Goal: Task Accomplishment & Management: Complete application form

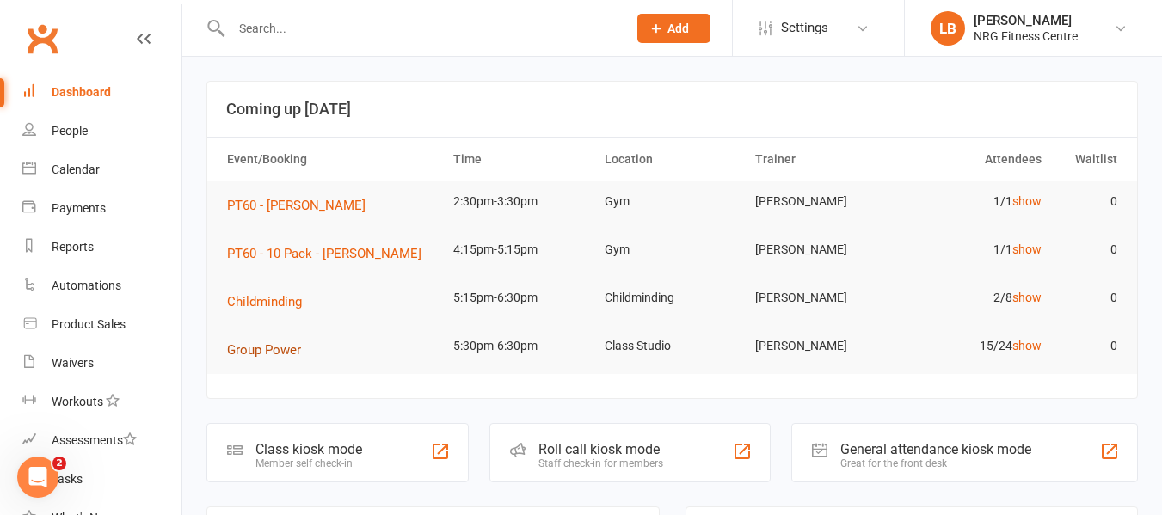
click at [284, 352] on span "Group Power" at bounding box center [264, 349] width 74 height 15
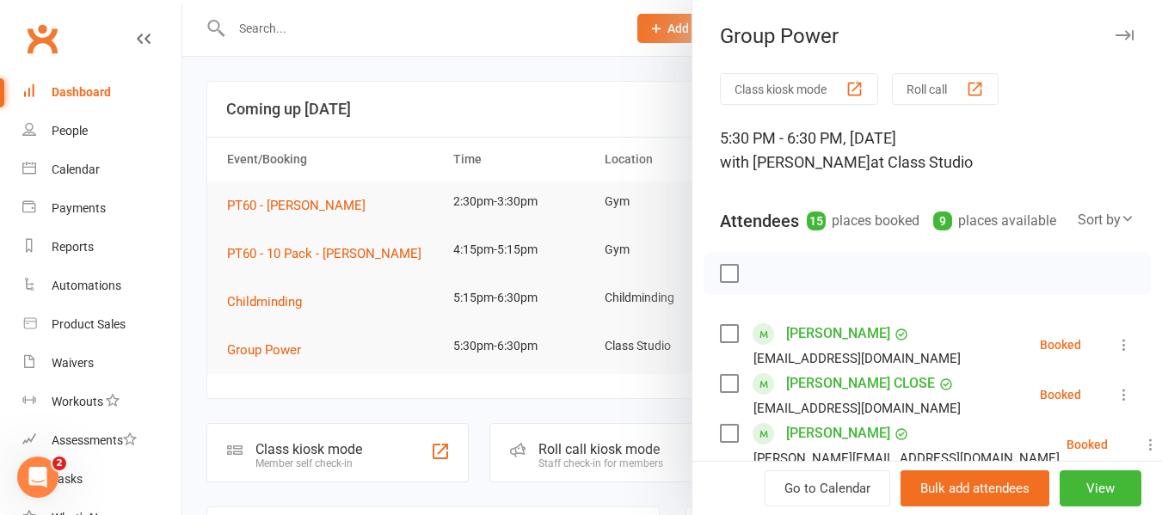
click at [63, 93] on div "Dashboard" at bounding box center [81, 92] width 59 height 14
click at [483, 96] on div at bounding box center [672, 257] width 980 height 515
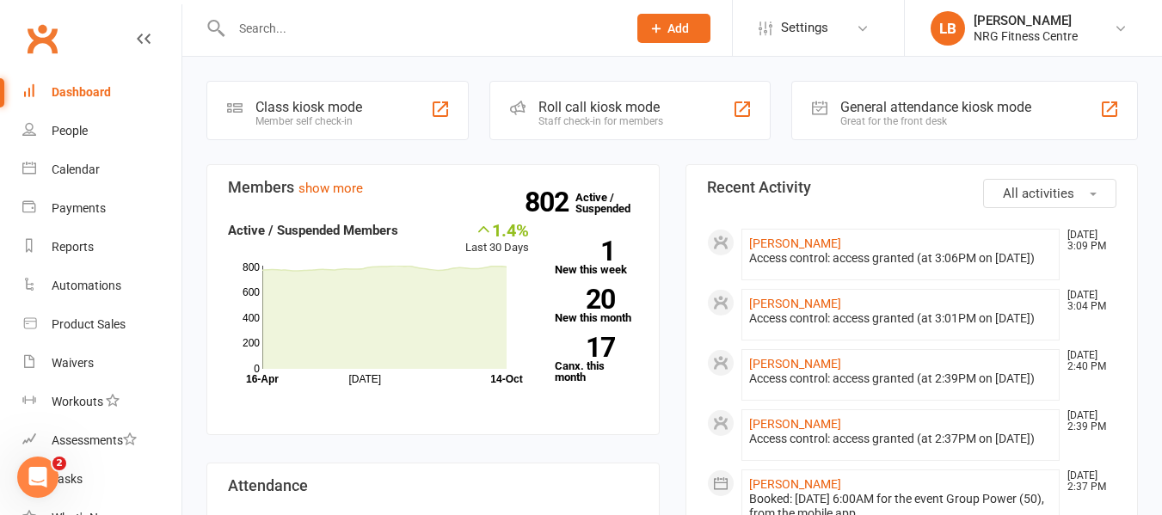
scroll to position [344, 0]
click at [811, 244] on link "[PERSON_NAME]" at bounding box center [795, 242] width 92 height 14
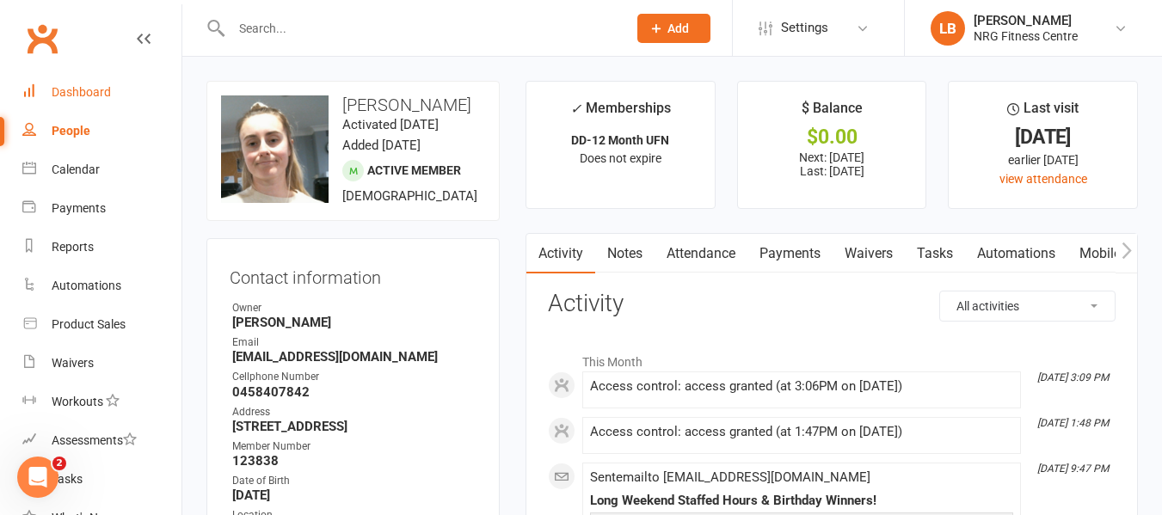
click at [84, 98] on div "Dashboard" at bounding box center [81, 92] width 59 height 14
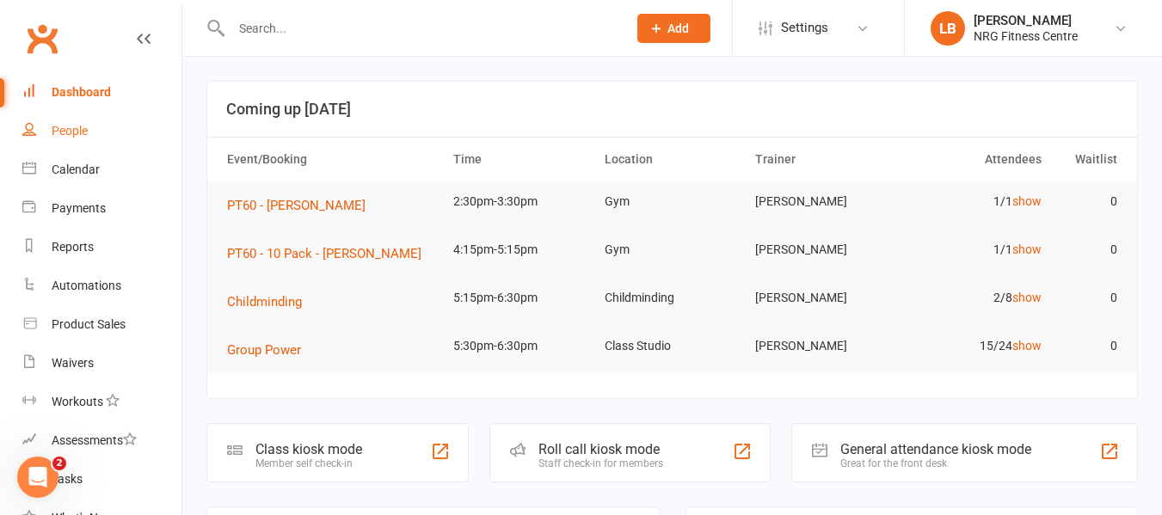
click at [70, 134] on div "People" at bounding box center [70, 131] width 36 height 14
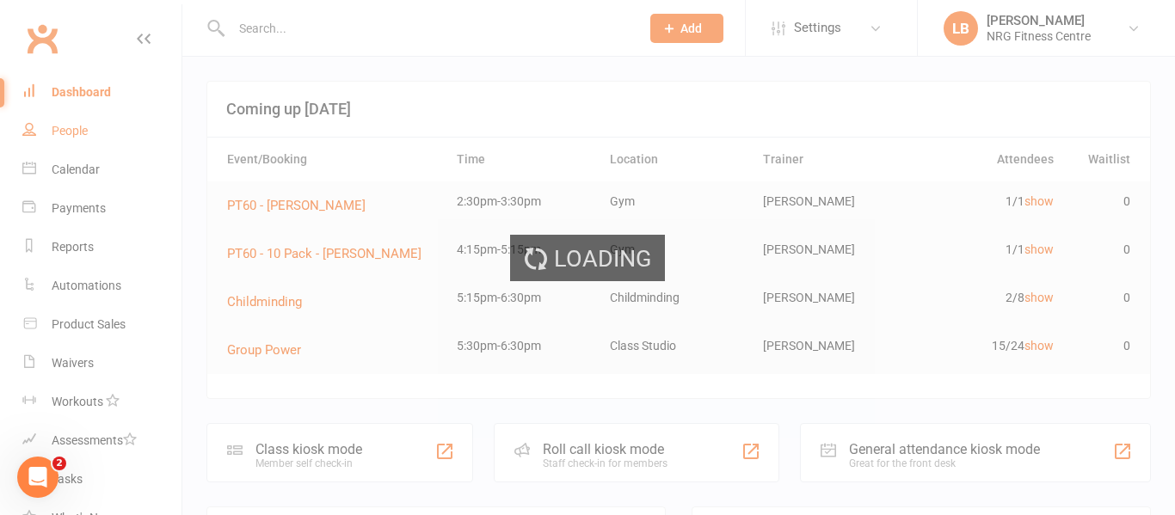
select select "100"
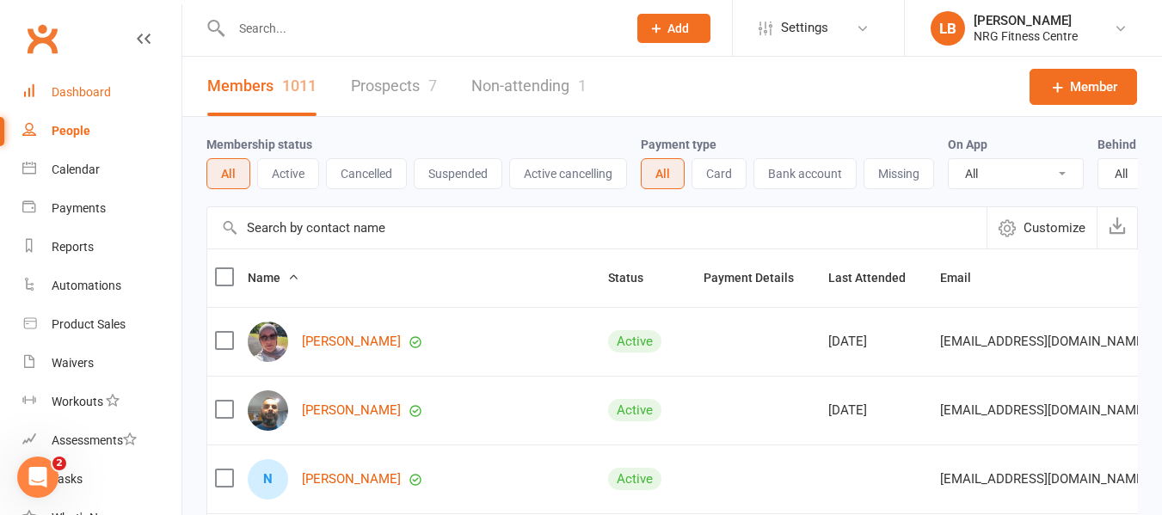
click at [73, 85] on div "Dashboard" at bounding box center [81, 92] width 59 height 14
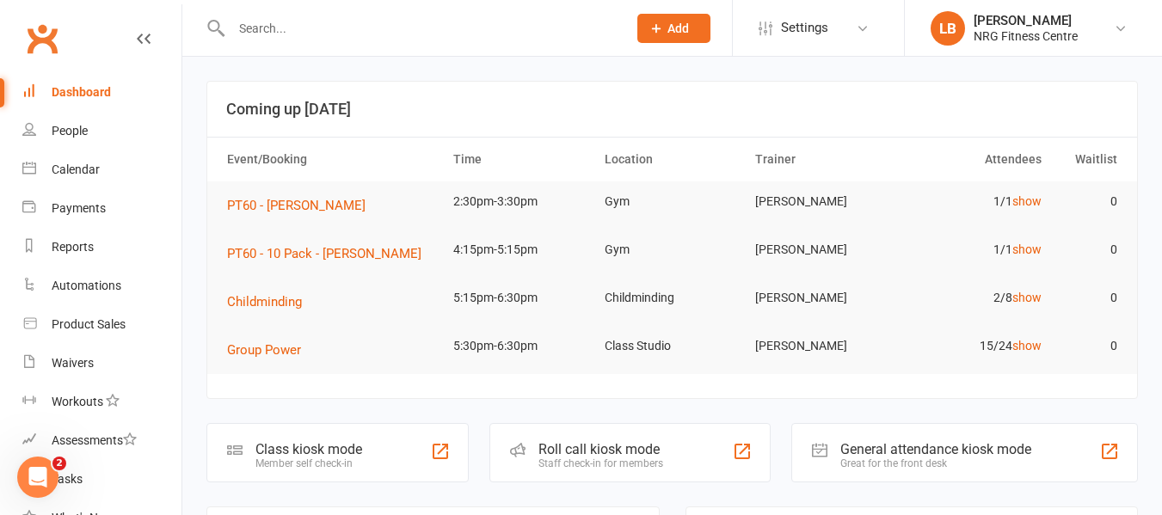
click at [287, 34] on input "text" at bounding box center [420, 28] width 389 height 24
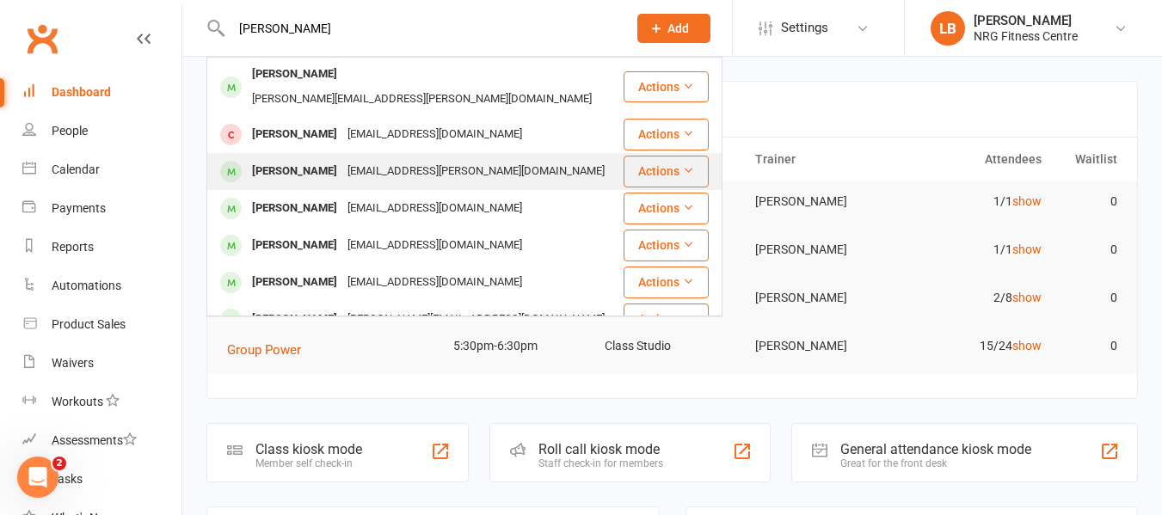
type input "[PERSON_NAME]"
click at [316, 159] on div "[PERSON_NAME]" at bounding box center [294, 171] width 95 height 25
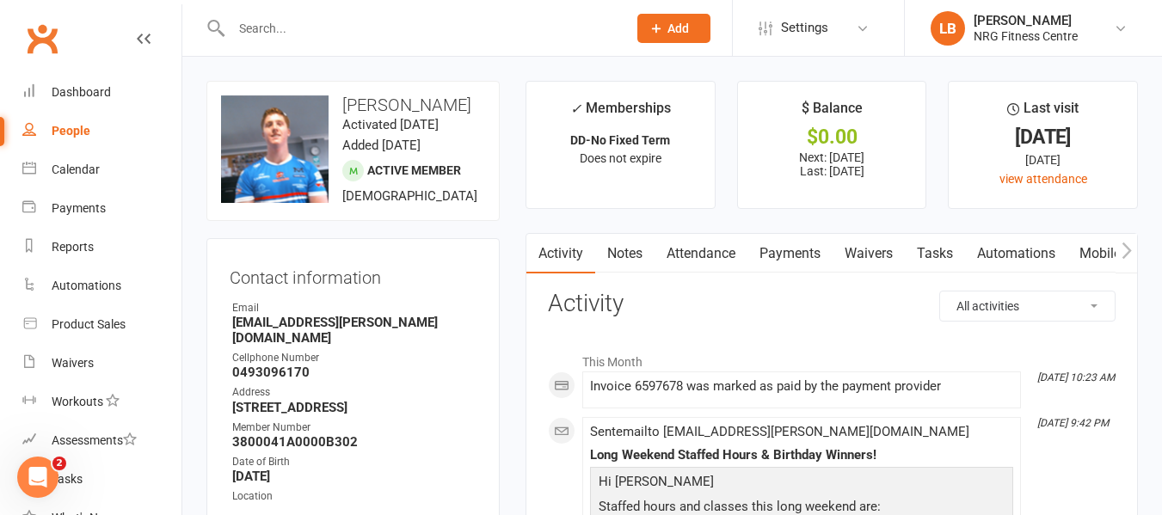
click at [1127, 249] on icon "button" at bounding box center [1125, 250] width 9 height 16
click at [958, 253] on link "Access Control" at bounding box center [969, 254] width 114 height 40
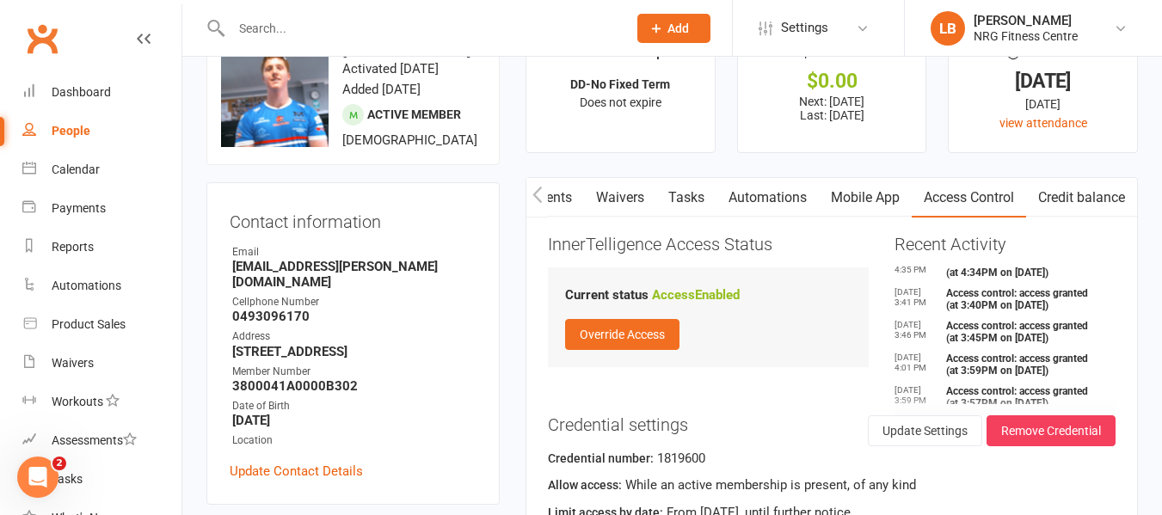
scroll to position [86, 0]
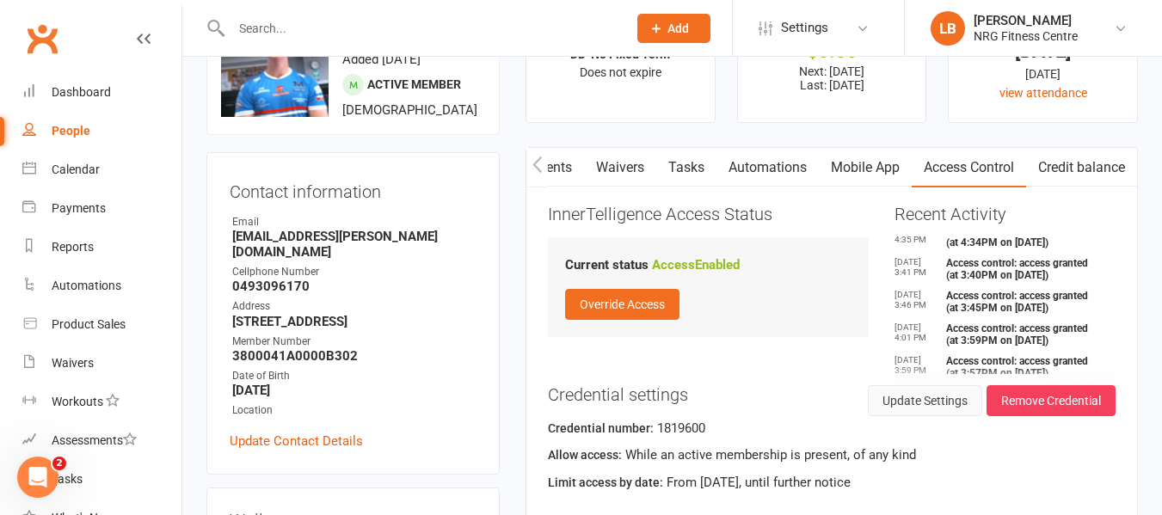
click at [902, 402] on button "Update Settings" at bounding box center [925, 400] width 114 height 31
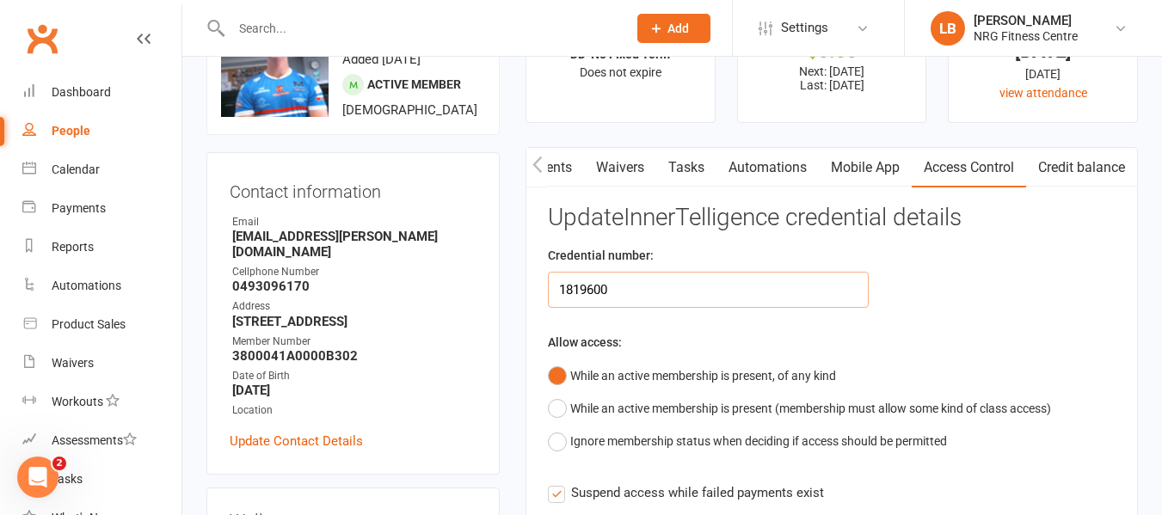
drag, startPoint x: 620, startPoint y: 287, endPoint x: 525, endPoint y: 297, distance: 95.9
click at [525, 297] on main "✓ Memberships DD-No Fixed Term Does not expire $ Balance $0.00 Next: [DATE] Las…" at bounding box center [832, 417] width 638 height 845
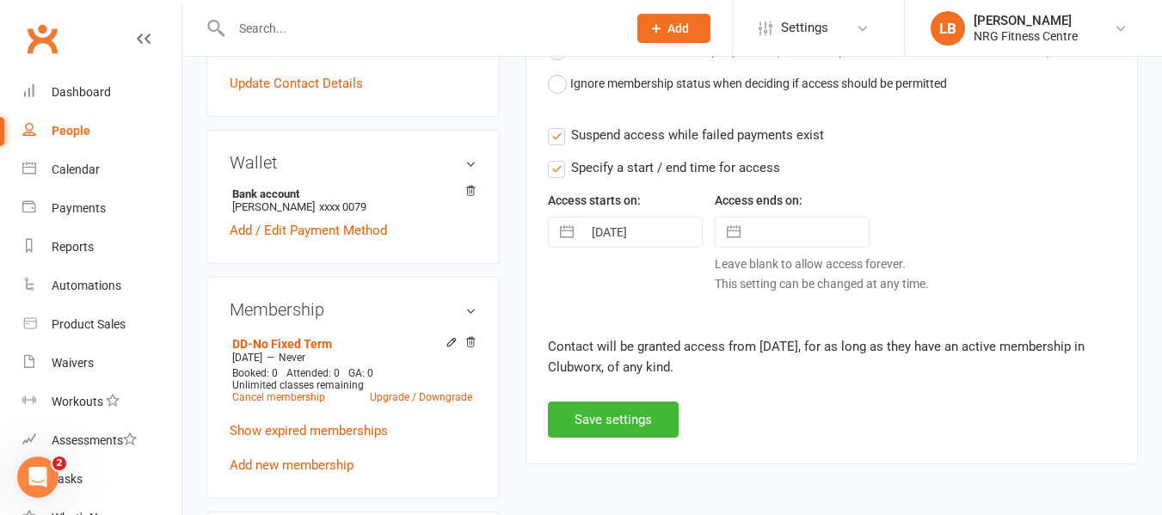
scroll to position [516, 0]
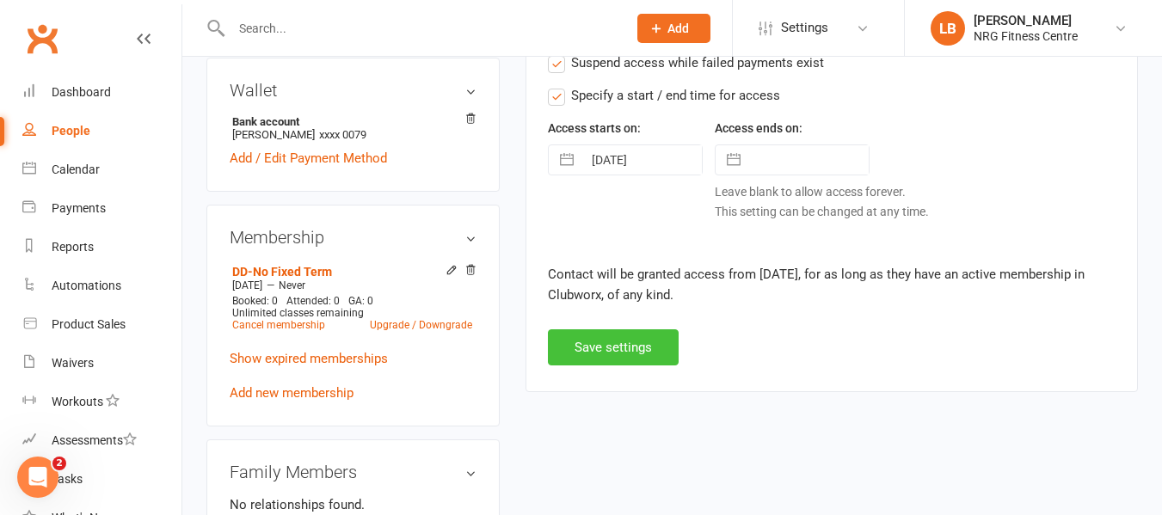
type input "2182234"
click at [601, 355] on button "Save settings" at bounding box center [613, 347] width 131 height 36
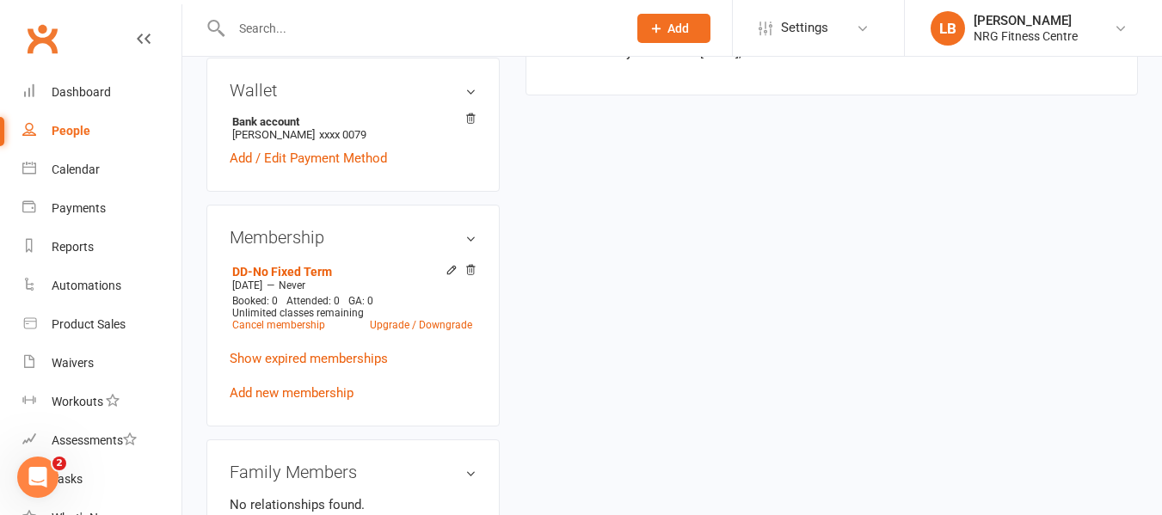
click at [276, 28] on input "text" at bounding box center [420, 28] width 389 height 24
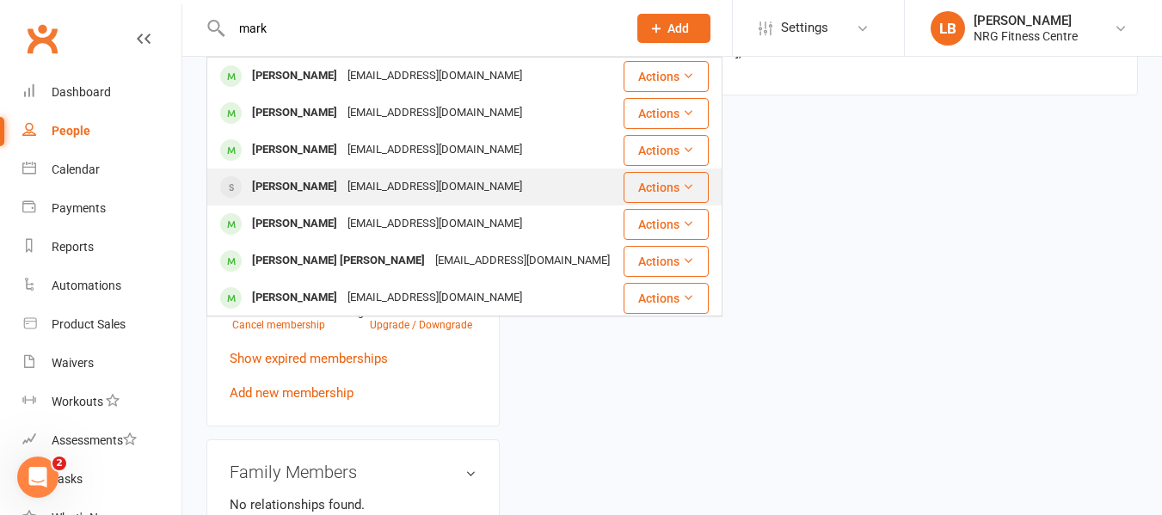
type input "mark"
click at [427, 187] on div "[EMAIL_ADDRESS][DOMAIN_NAME]" at bounding box center [434, 187] width 185 height 25
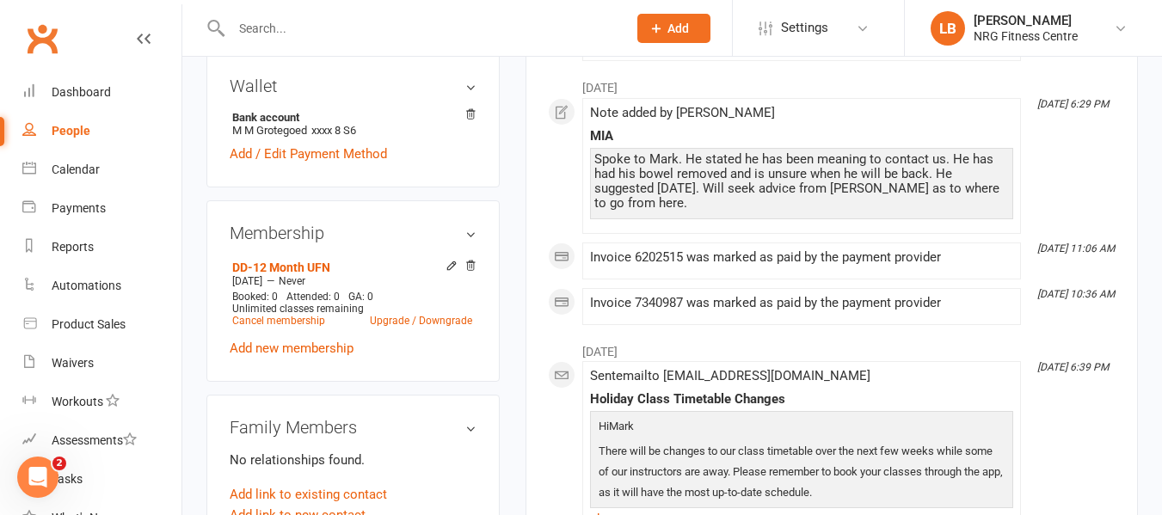
scroll to position [516, 0]
click at [249, 25] on input "text" at bounding box center [420, 28] width 389 height 24
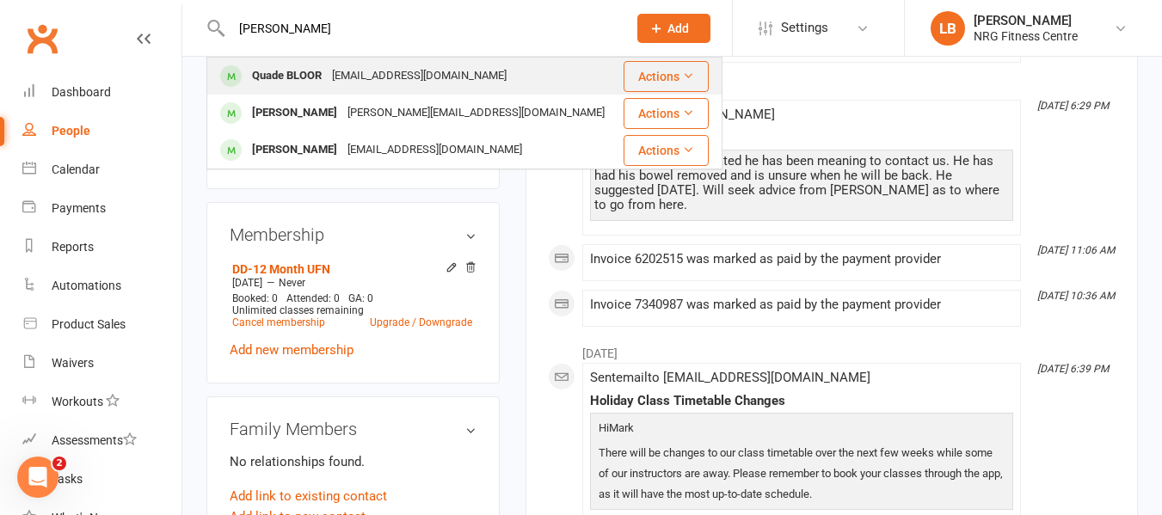
type input "[PERSON_NAME]"
click at [369, 77] on div "[EMAIL_ADDRESS][DOMAIN_NAME]" at bounding box center [419, 76] width 185 height 25
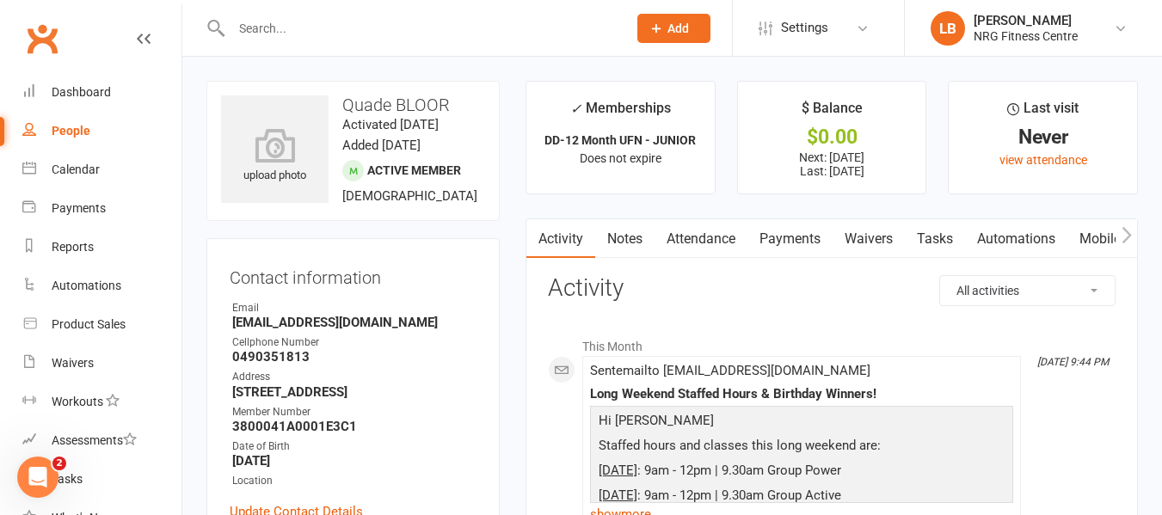
click at [793, 238] on link "Payments" at bounding box center [789, 239] width 85 height 40
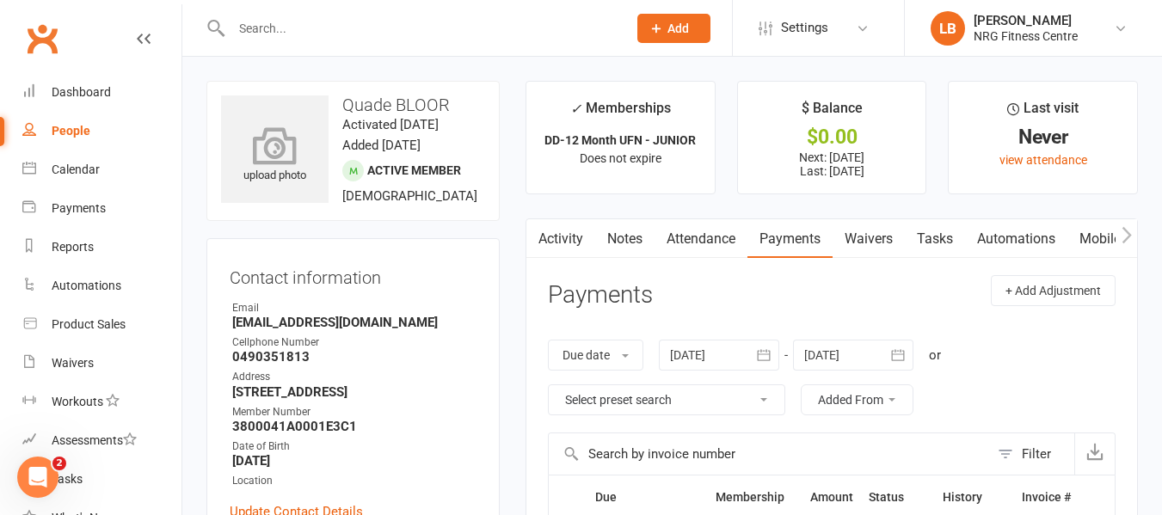
click at [279, 153] on icon at bounding box center [275, 145] width 119 height 38
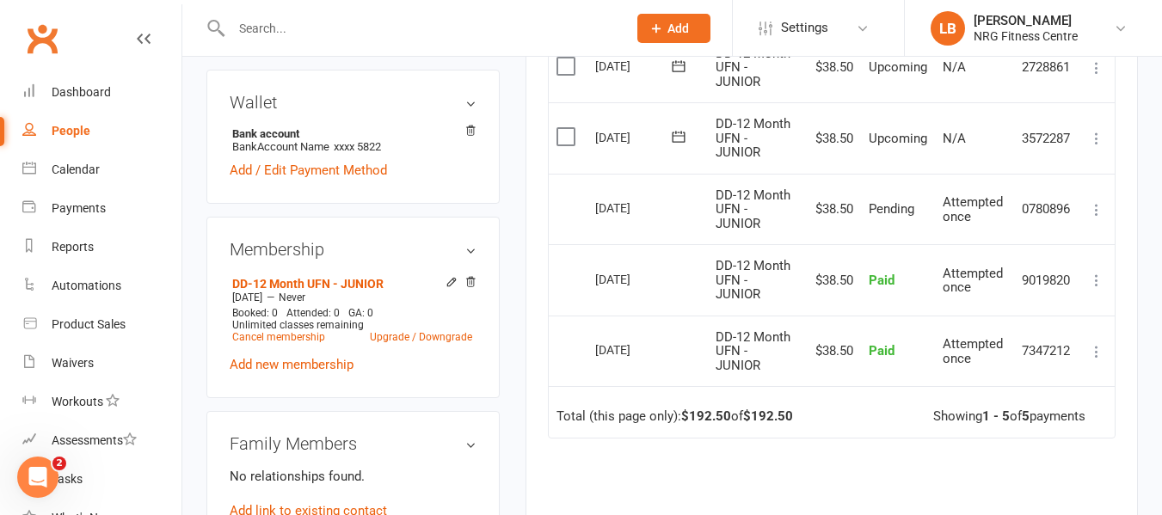
scroll to position [516, 0]
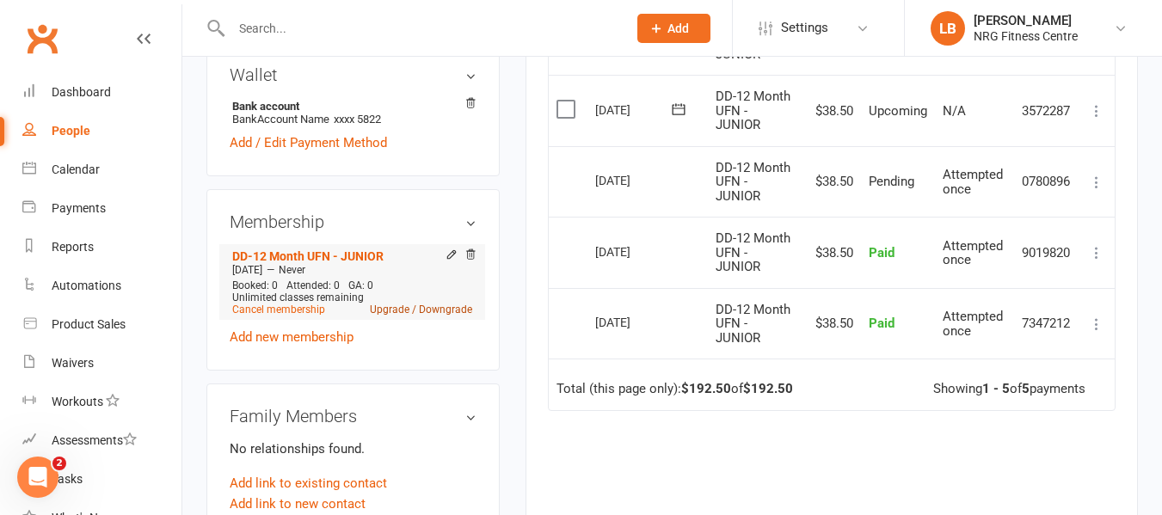
click at [402, 316] on link "Upgrade / Downgrade" at bounding box center [421, 310] width 102 height 12
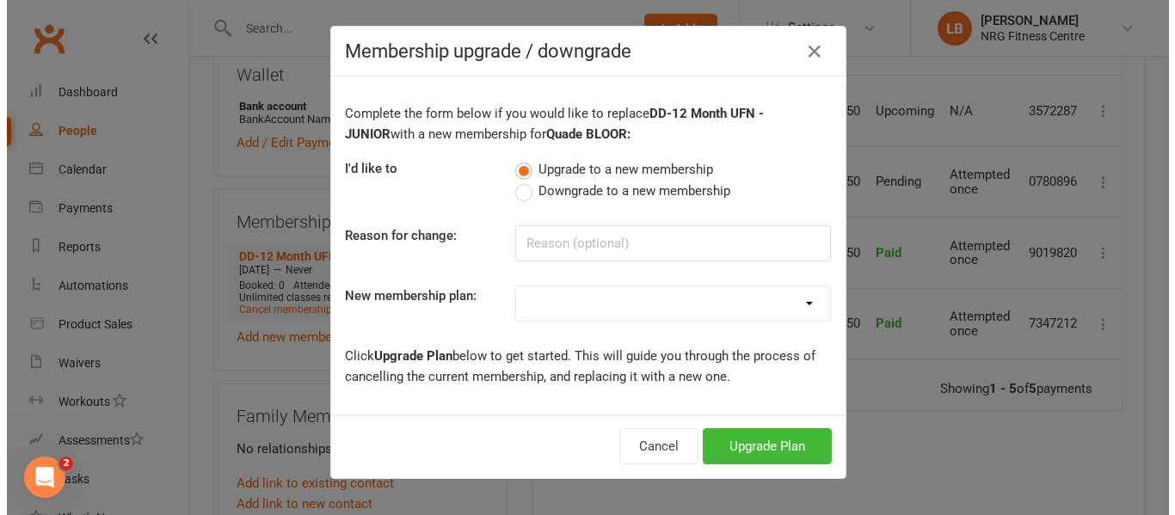
scroll to position [495, 0]
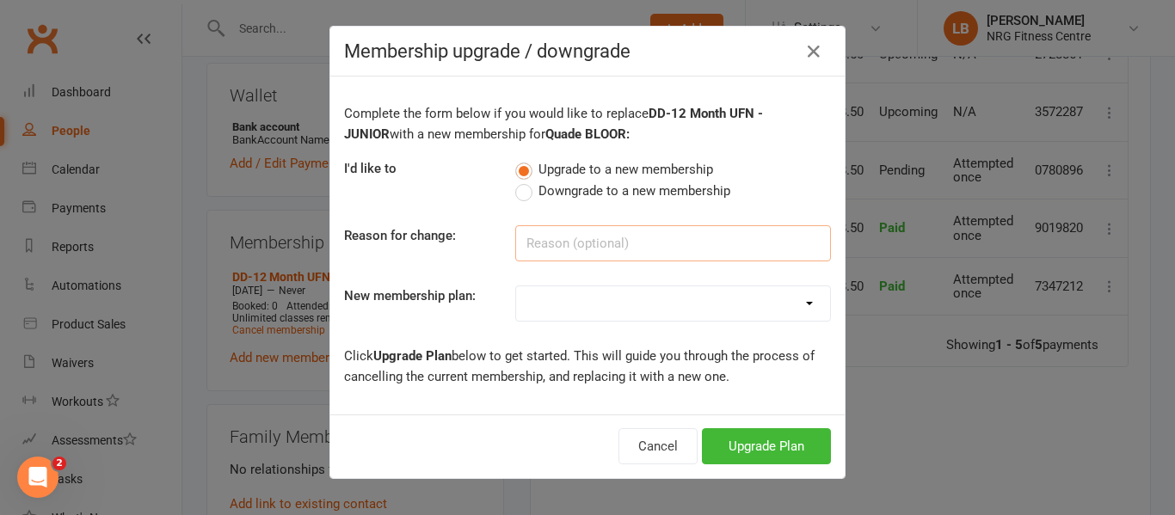
click at [559, 248] on input at bounding box center [673, 243] width 316 height 36
click at [802, 303] on select "1 Week Trial DD-12 Month UFN DD-12 Month UFN - JUNIOR DD-12 Month Fixed DD-12 M…" at bounding box center [673, 303] width 314 height 34
click at [398, 433] on div "Cancel Upgrade Plan" at bounding box center [587, 447] width 514 height 64
click at [810, 47] on icon "button" at bounding box center [813, 51] width 21 height 21
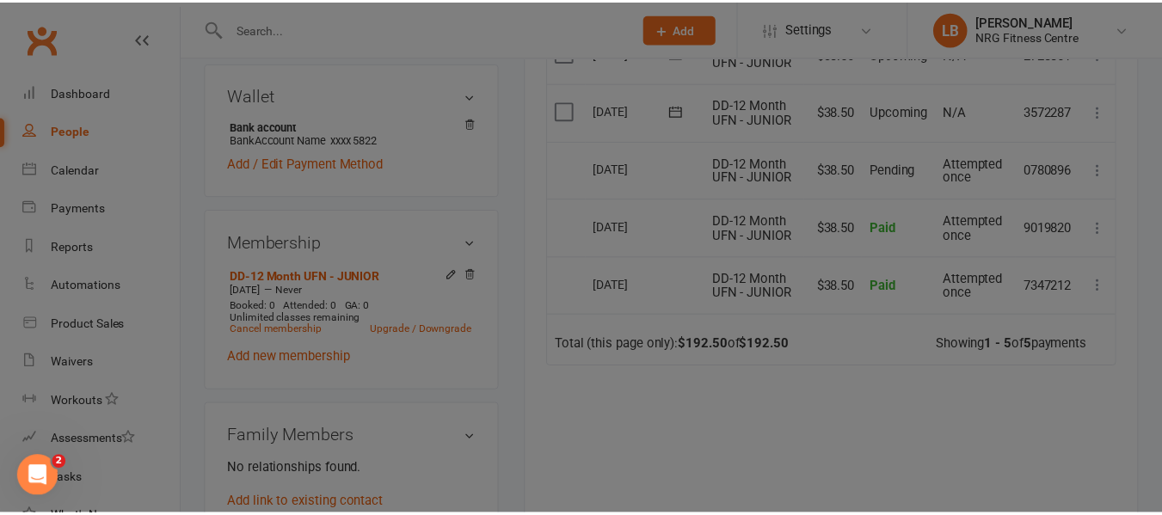
scroll to position [516, 0]
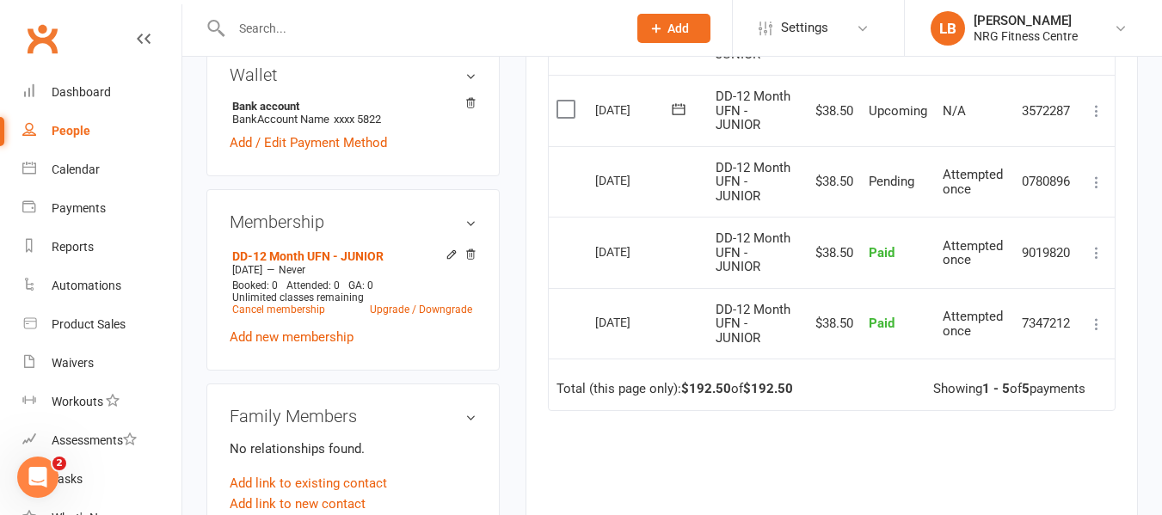
click at [298, 18] on input "text" at bounding box center [420, 28] width 389 height 24
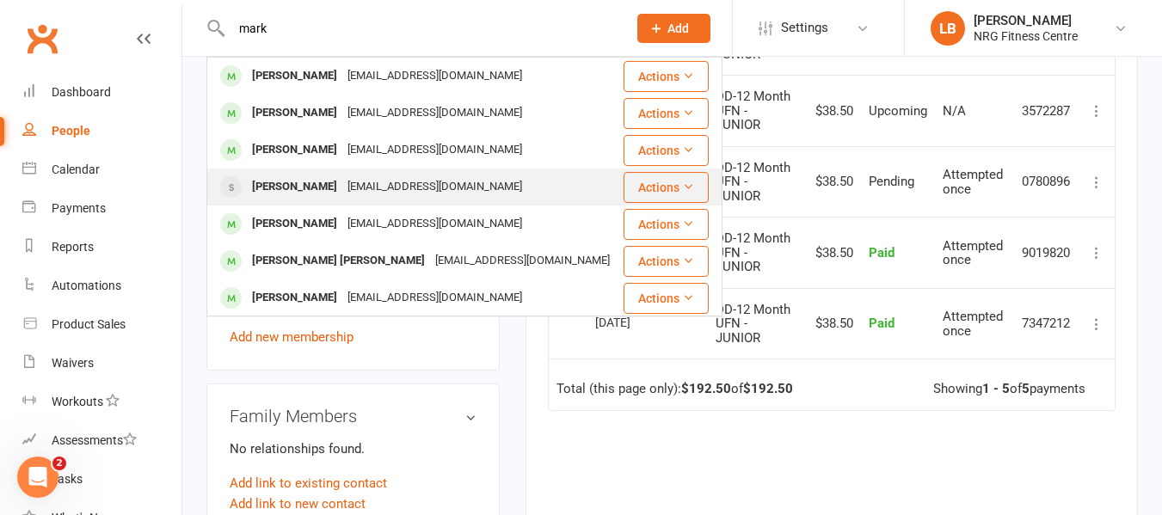
type input "mark"
click at [283, 183] on div "[PERSON_NAME]" at bounding box center [294, 187] width 95 height 25
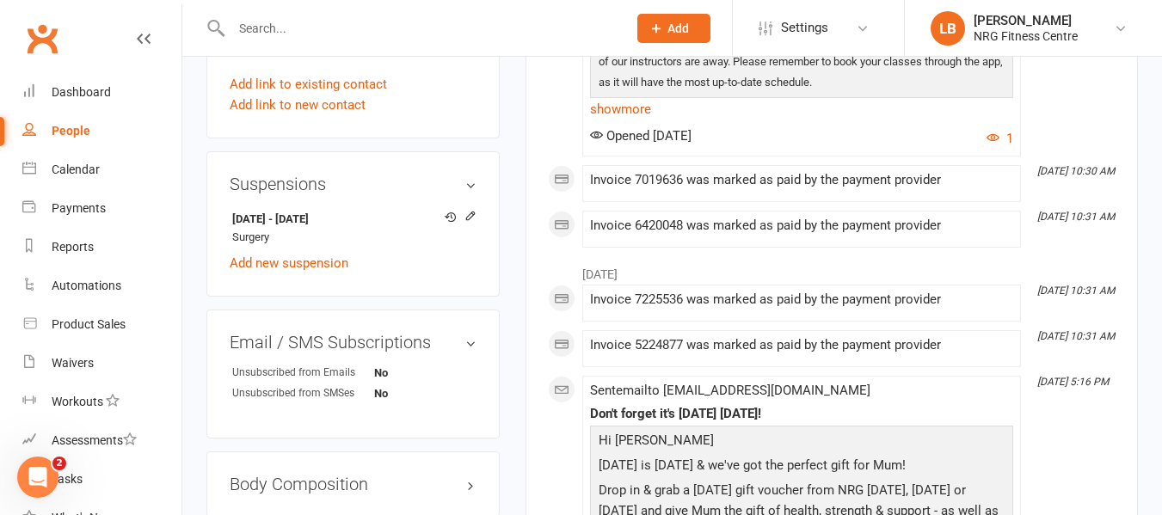
scroll to position [946, 0]
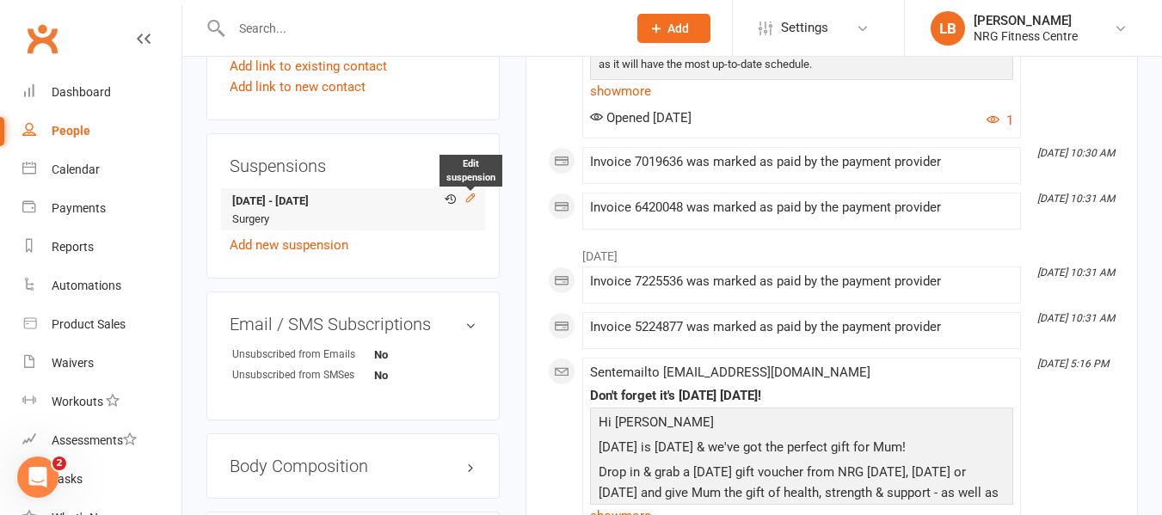
click at [471, 204] on icon at bounding box center [470, 198] width 12 height 12
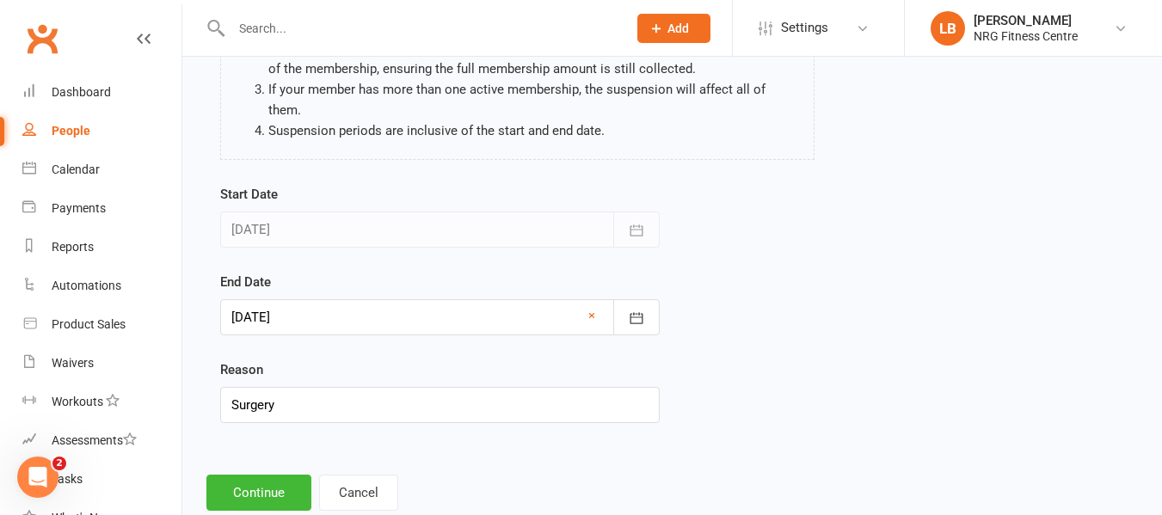
scroll to position [241, 0]
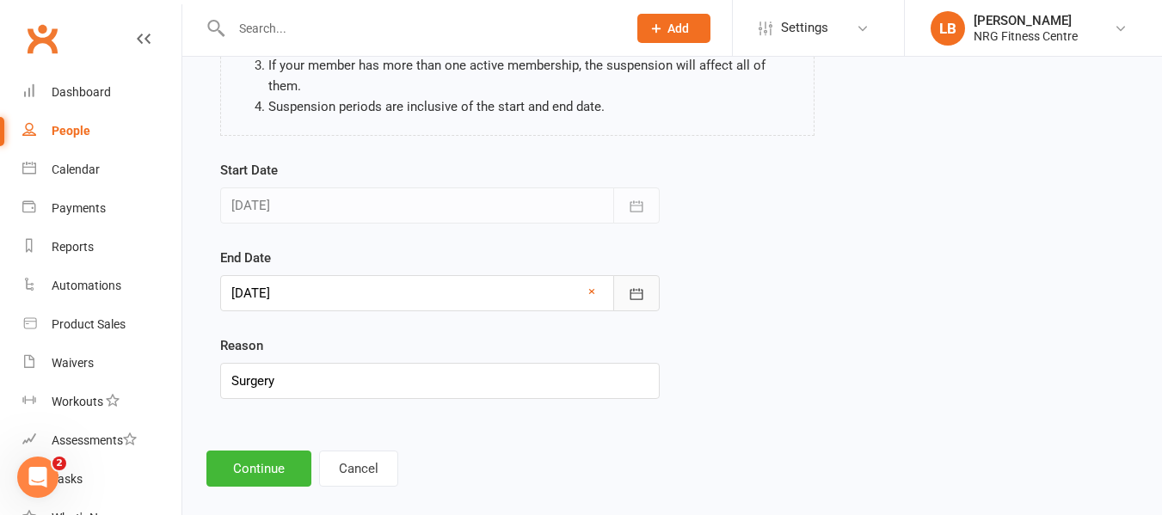
click at [644, 286] on icon "button" at bounding box center [636, 294] width 17 height 17
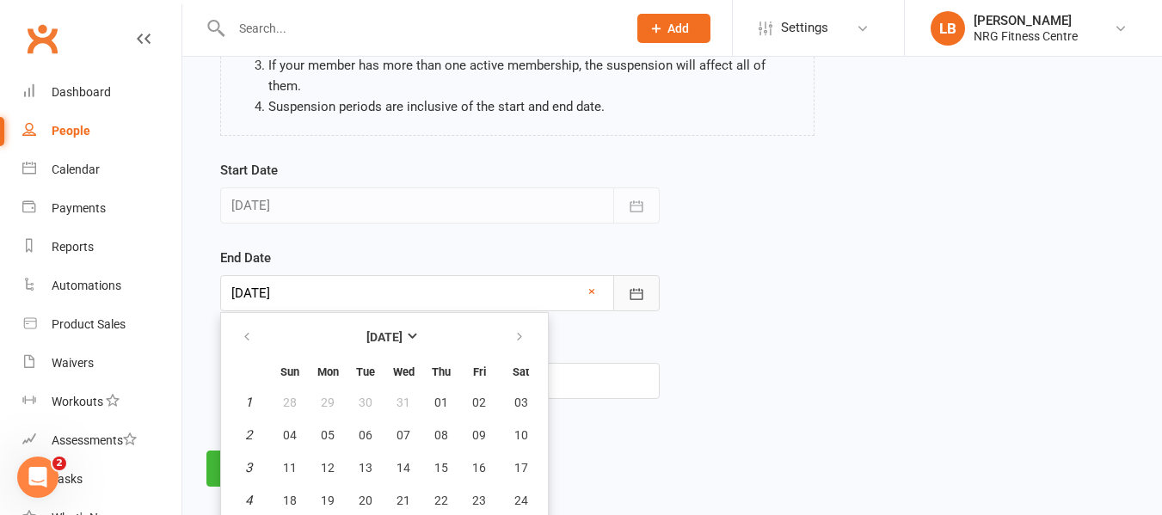
scroll to position [288, 0]
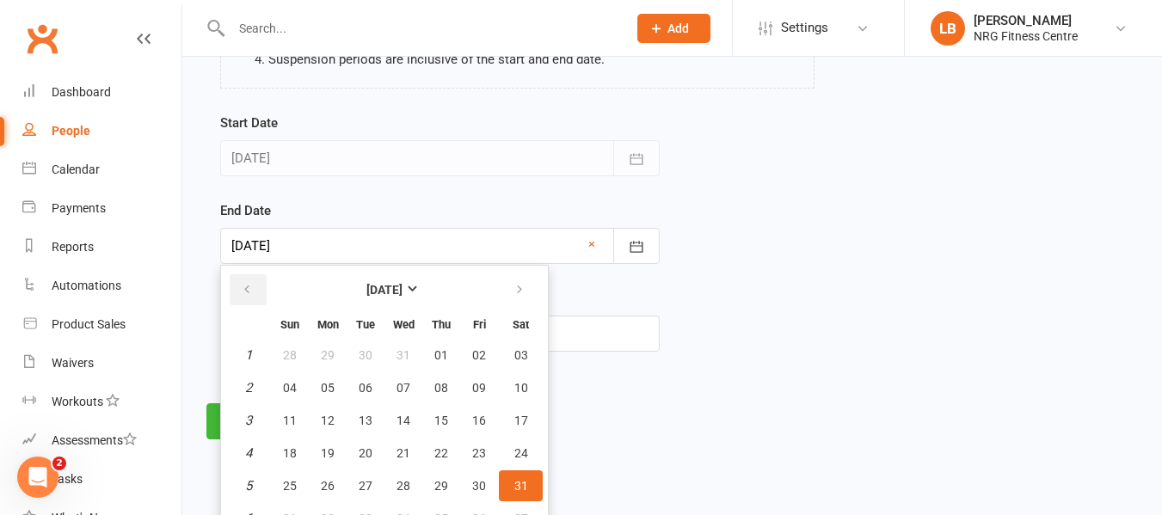
click at [251, 283] on icon "button" at bounding box center [247, 290] width 12 height 14
click at [369, 414] on span "14" at bounding box center [366, 421] width 14 height 14
type input "[DATE]"
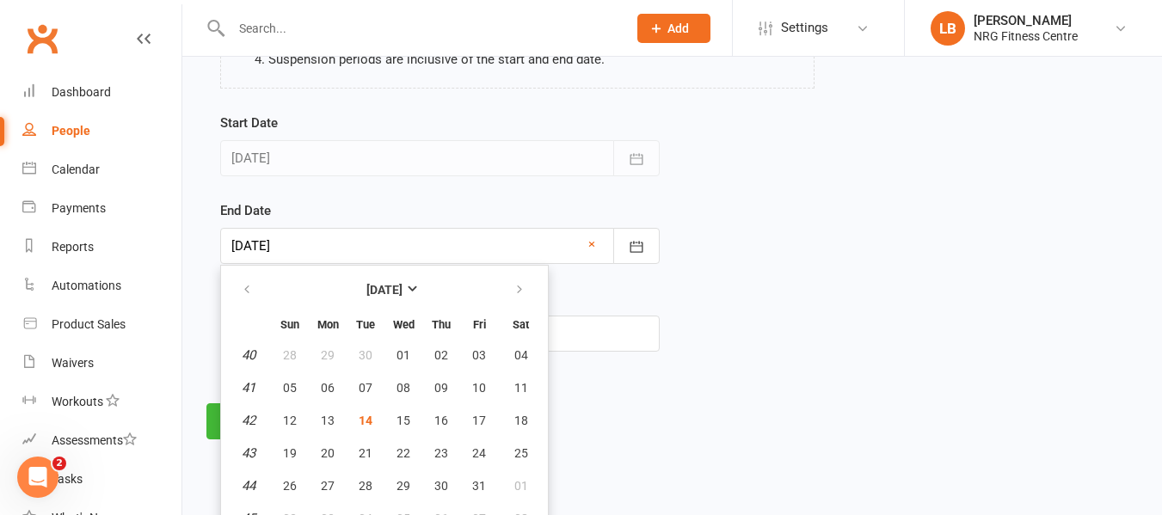
scroll to position [241, 0]
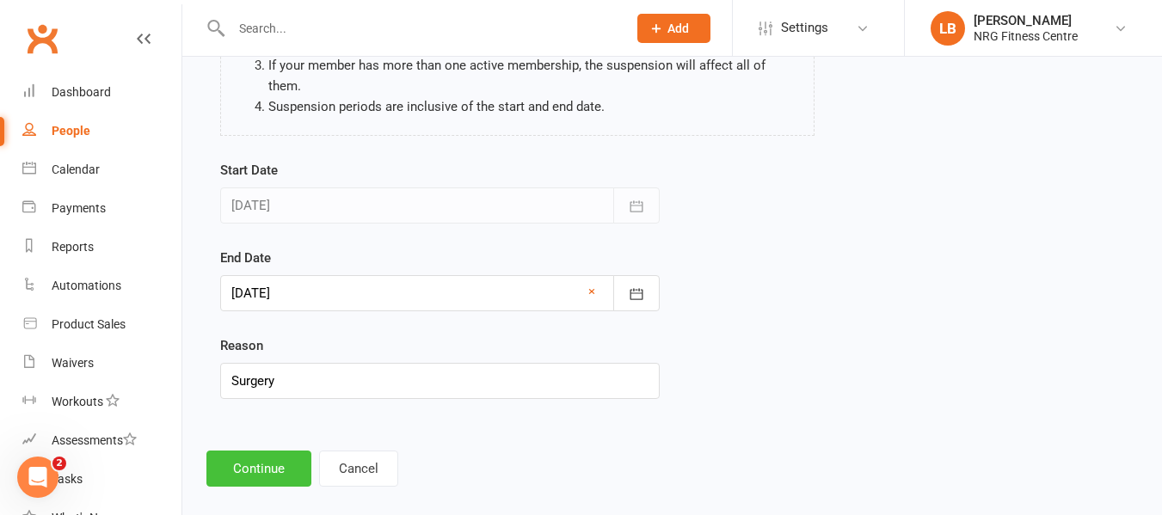
click at [279, 454] on button "Continue" at bounding box center [258, 469] width 105 height 36
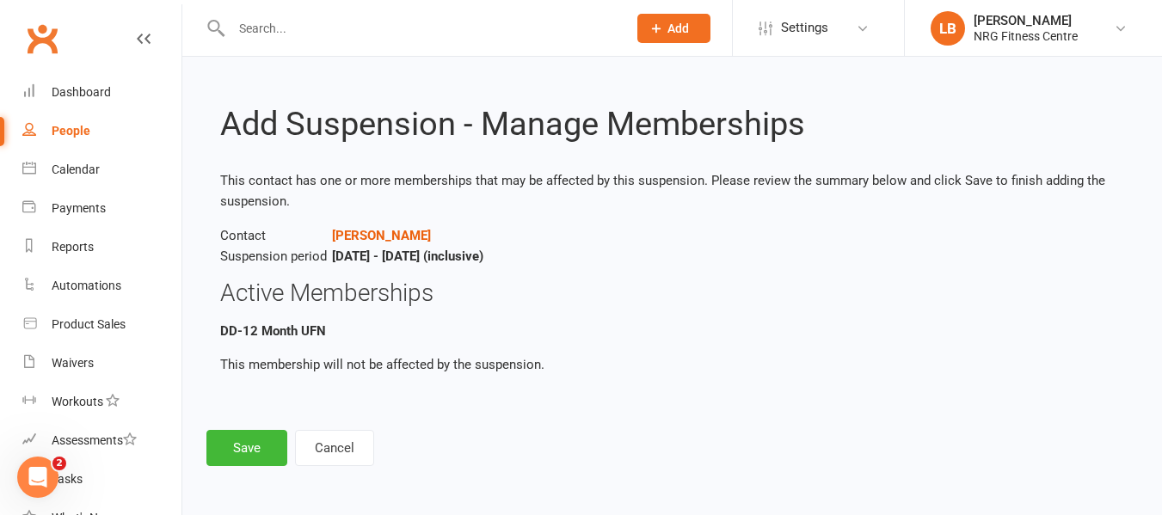
scroll to position [0, 0]
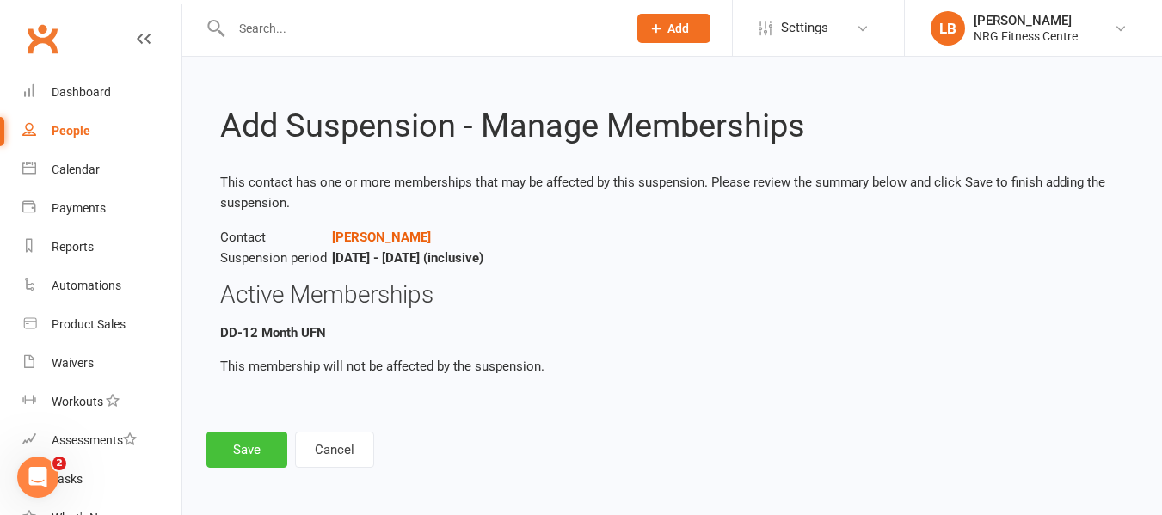
click at [259, 445] on button "Save" at bounding box center [246, 450] width 81 height 36
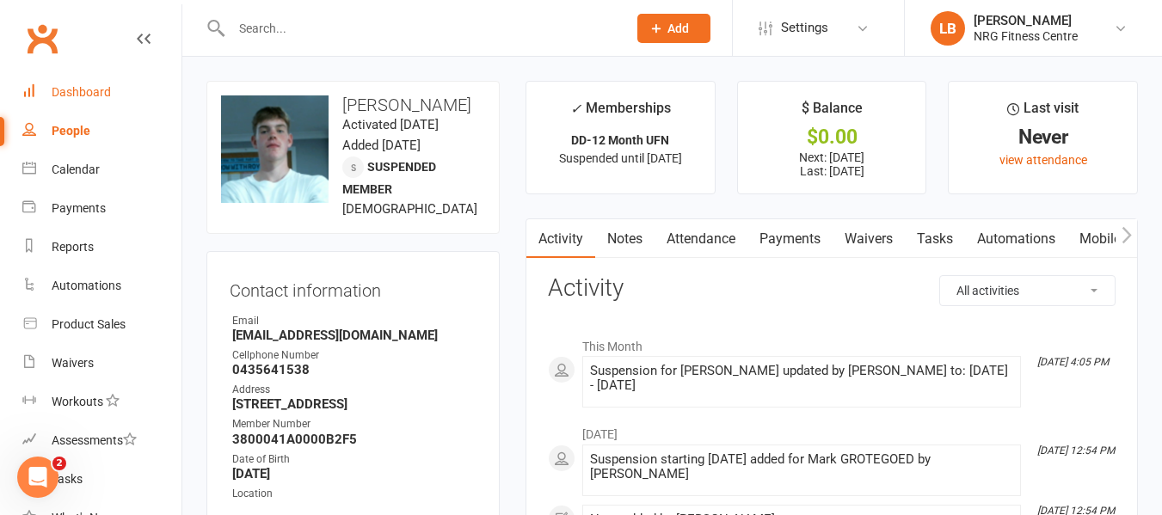
click at [98, 89] on div "Dashboard" at bounding box center [81, 92] width 59 height 14
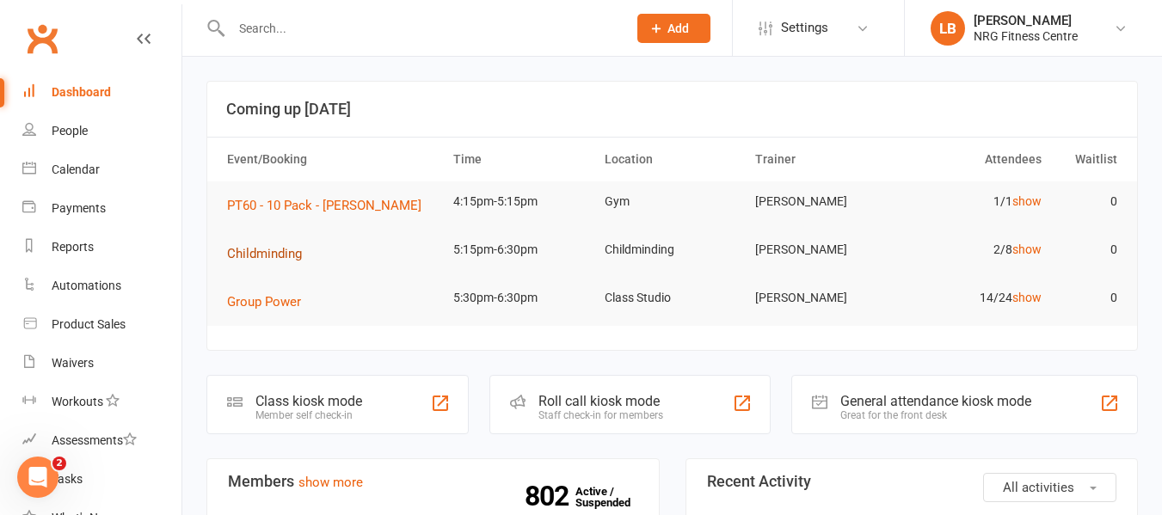
click at [248, 256] on span "Childminding" at bounding box center [264, 253] width 75 height 15
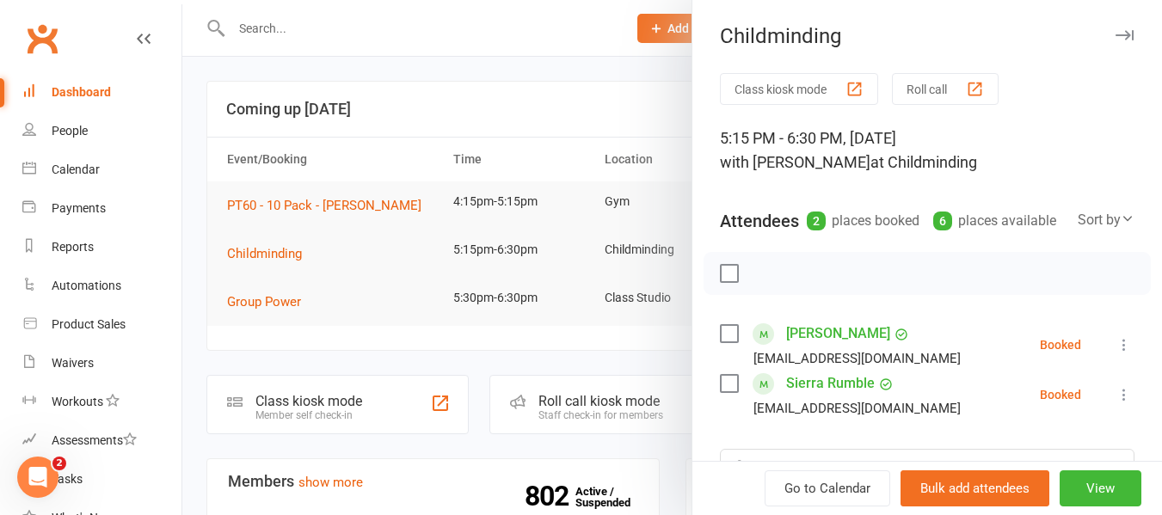
scroll to position [86, 0]
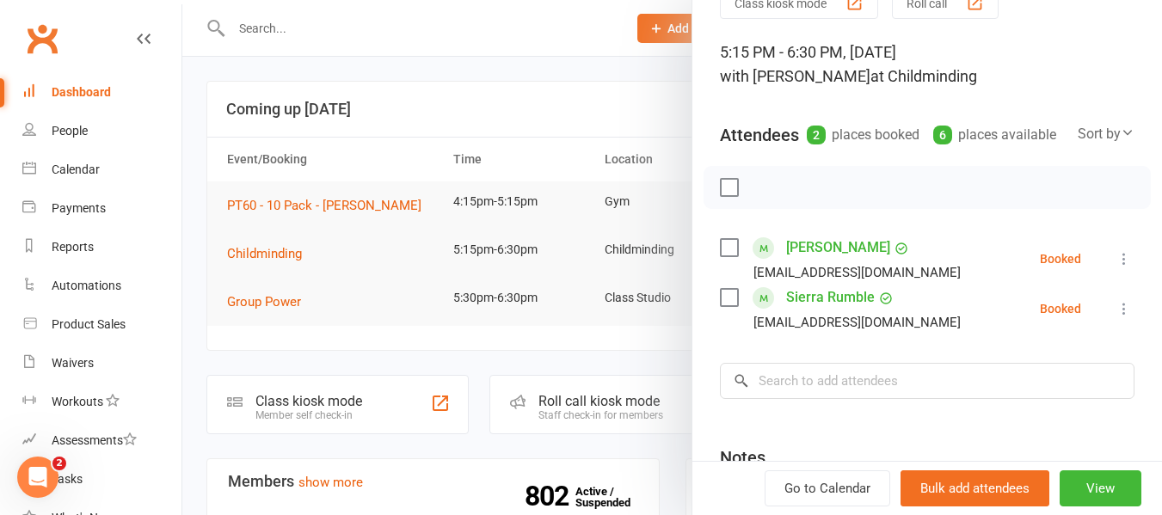
click at [291, 243] on div at bounding box center [672, 257] width 980 height 515
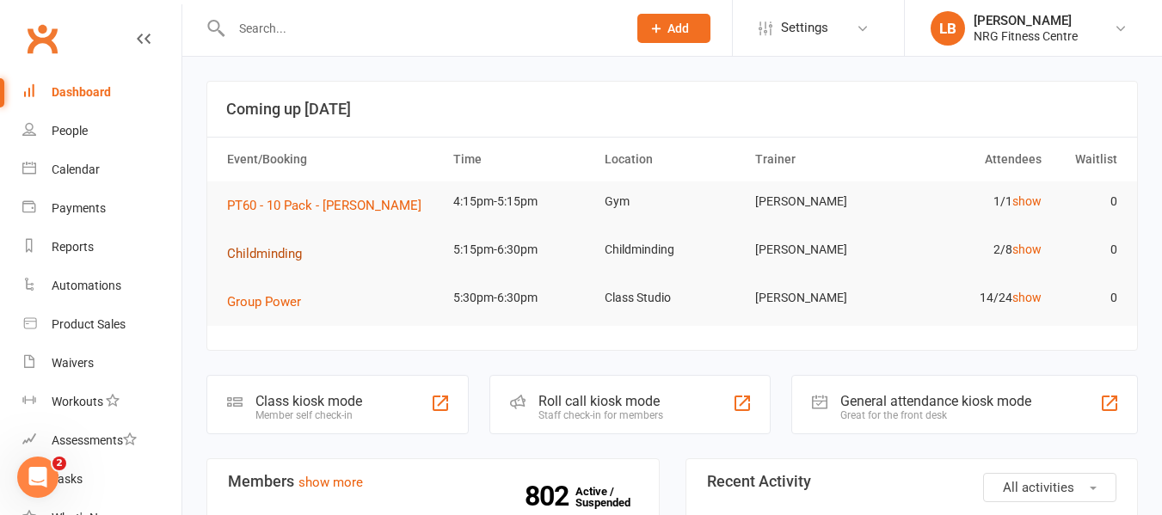
click at [286, 253] on span "Childminding" at bounding box center [264, 253] width 75 height 15
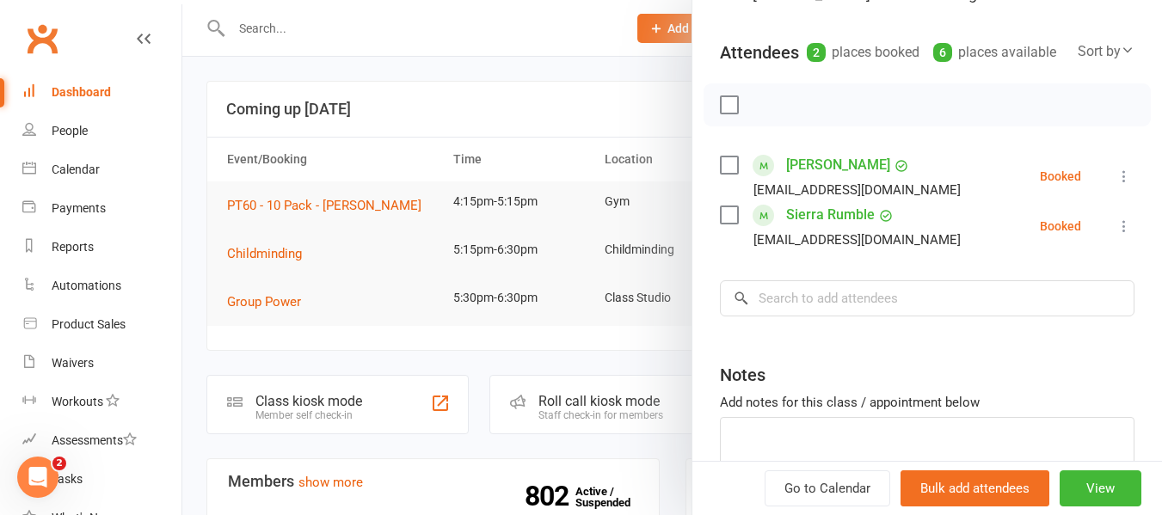
scroll to position [172, 0]
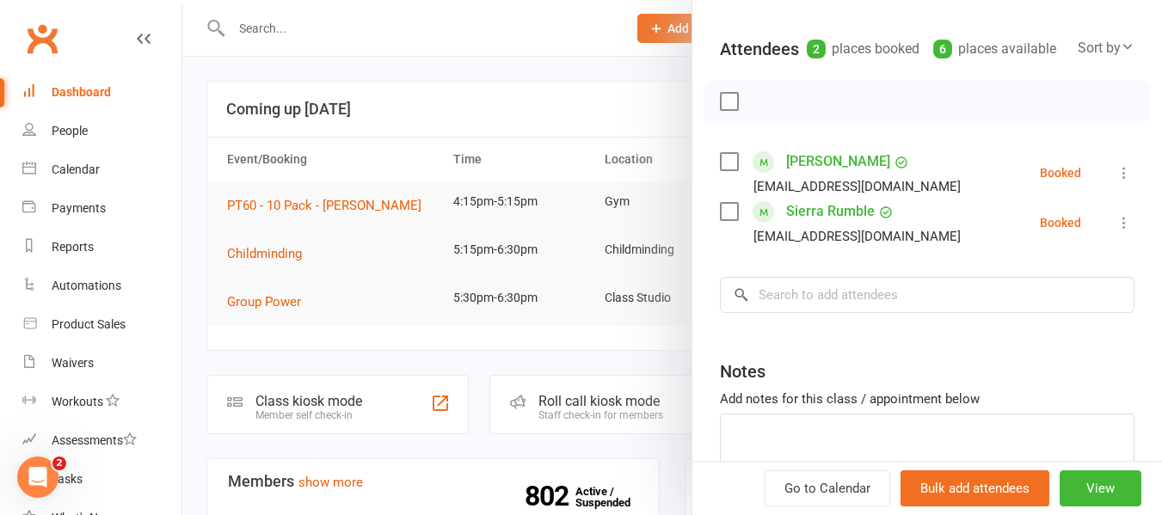
click at [680, 207] on div at bounding box center [672, 257] width 980 height 515
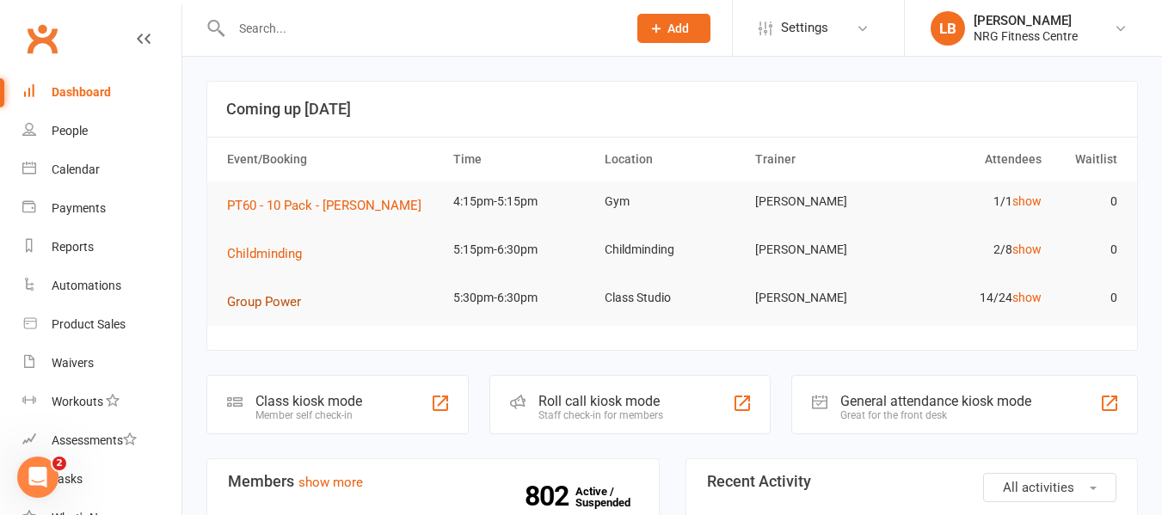
click at [284, 297] on span "Group Power" at bounding box center [264, 301] width 74 height 15
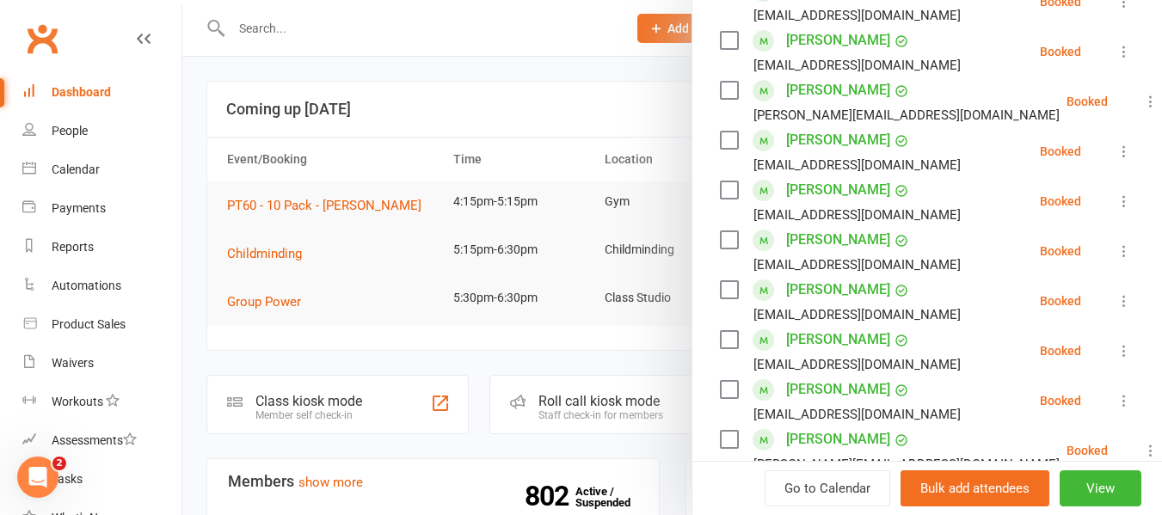
scroll to position [258, 0]
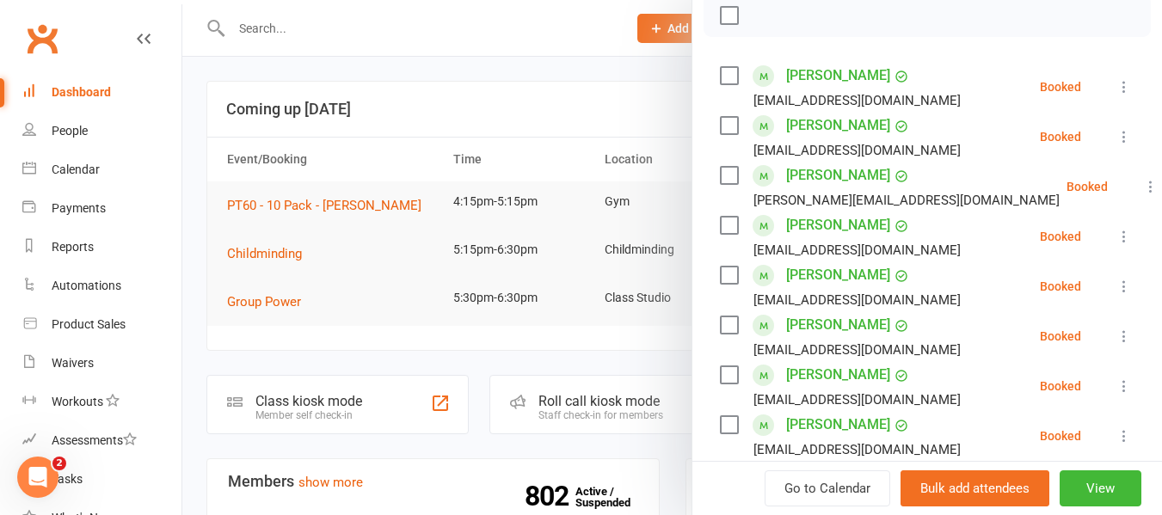
click at [833, 88] on link "[PERSON_NAME]" at bounding box center [838, 76] width 104 height 28
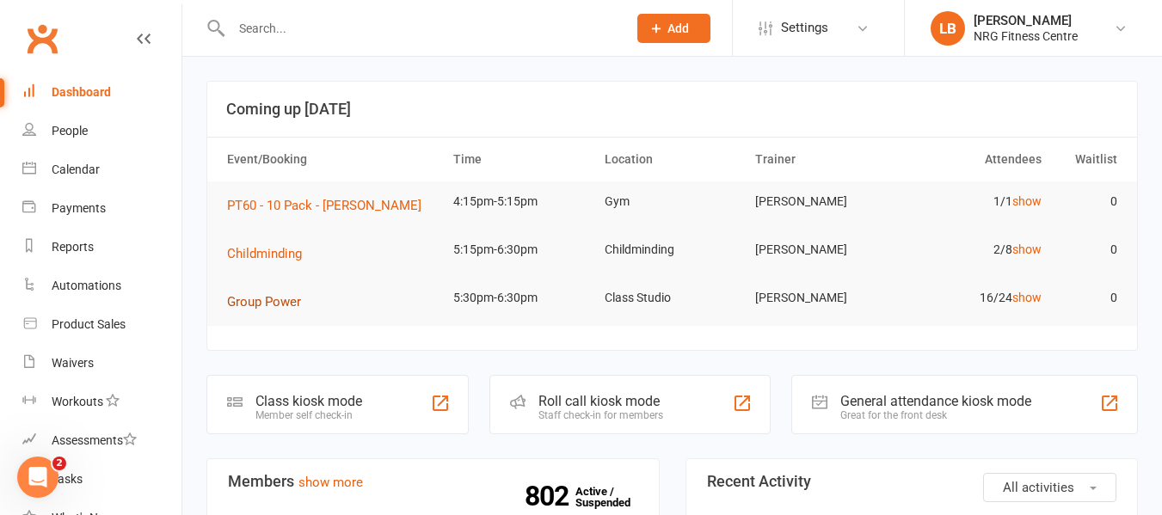
click at [284, 292] on button "Group Power" at bounding box center [270, 302] width 86 height 21
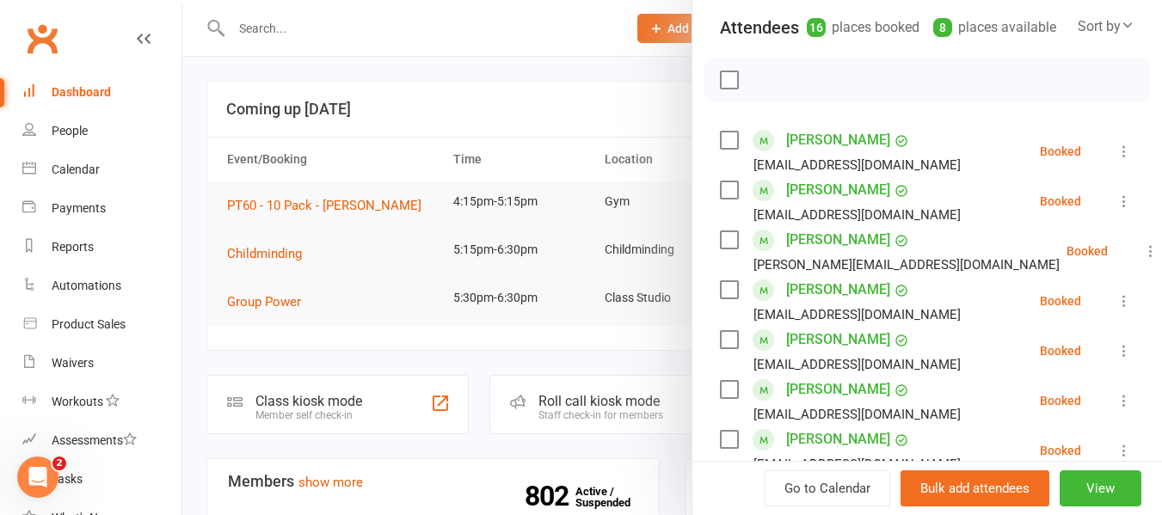
scroll to position [258, 0]
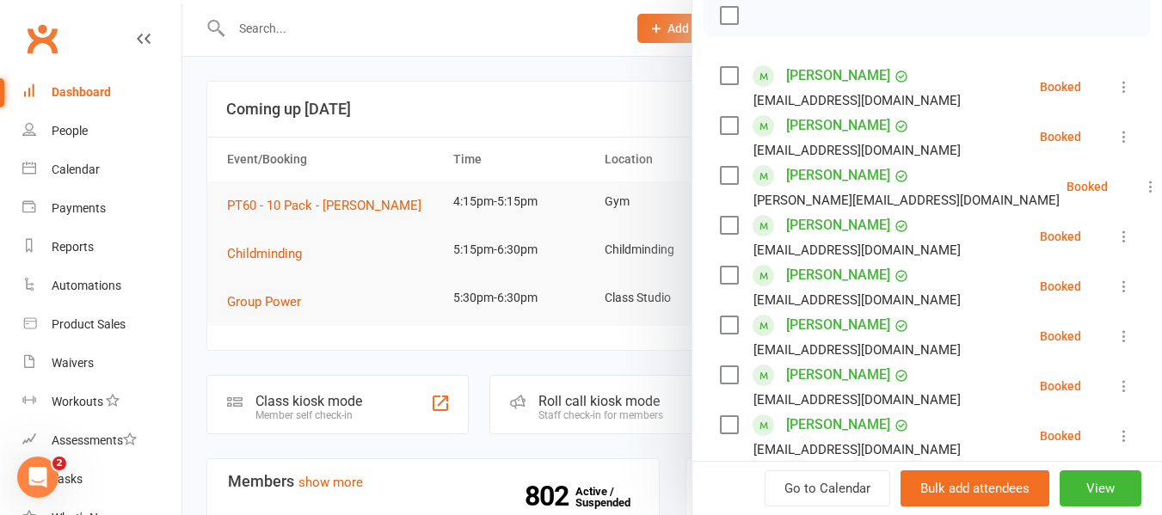
click at [831, 189] on link "[PERSON_NAME]" at bounding box center [838, 176] width 104 height 28
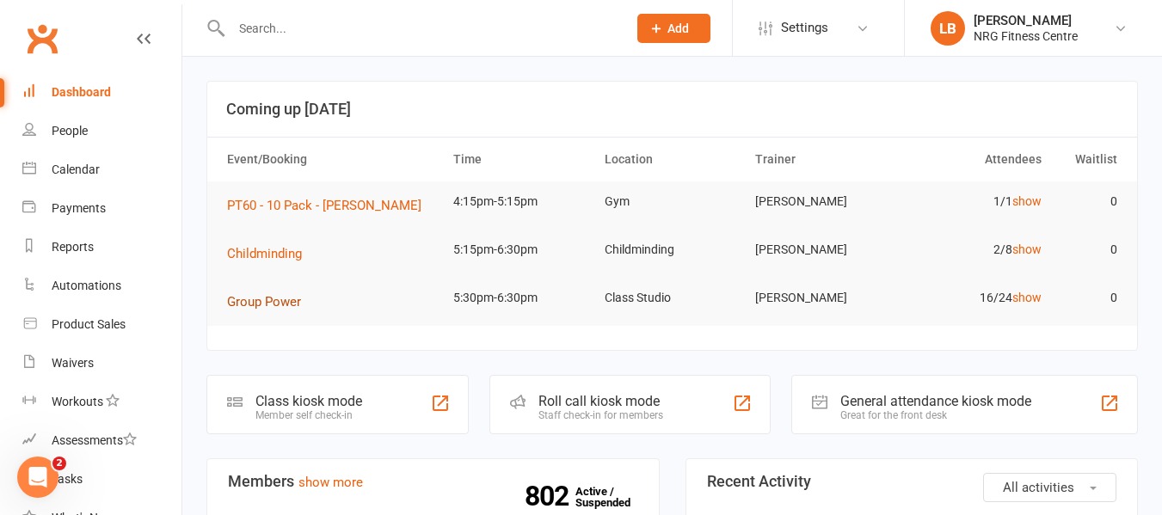
click at [288, 302] on span "Group Power" at bounding box center [264, 301] width 74 height 15
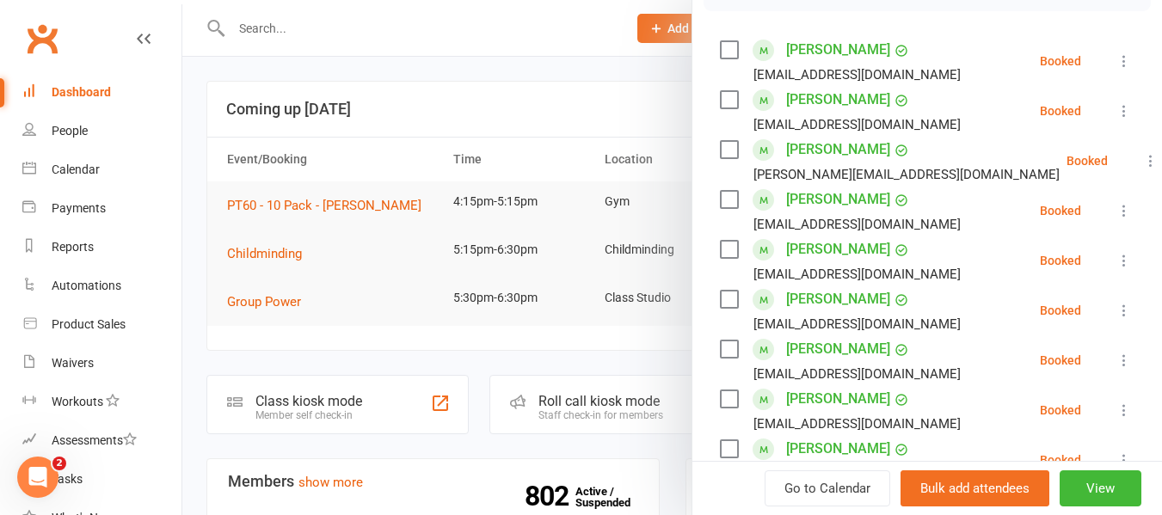
scroll to position [344, 0]
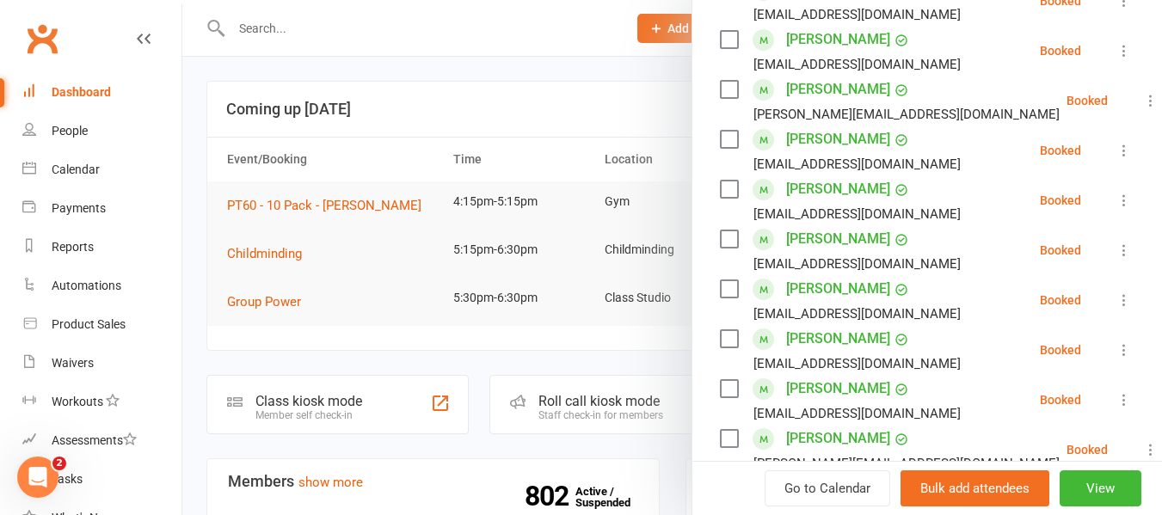
click at [831, 153] on link "[PERSON_NAME]" at bounding box center [838, 140] width 104 height 28
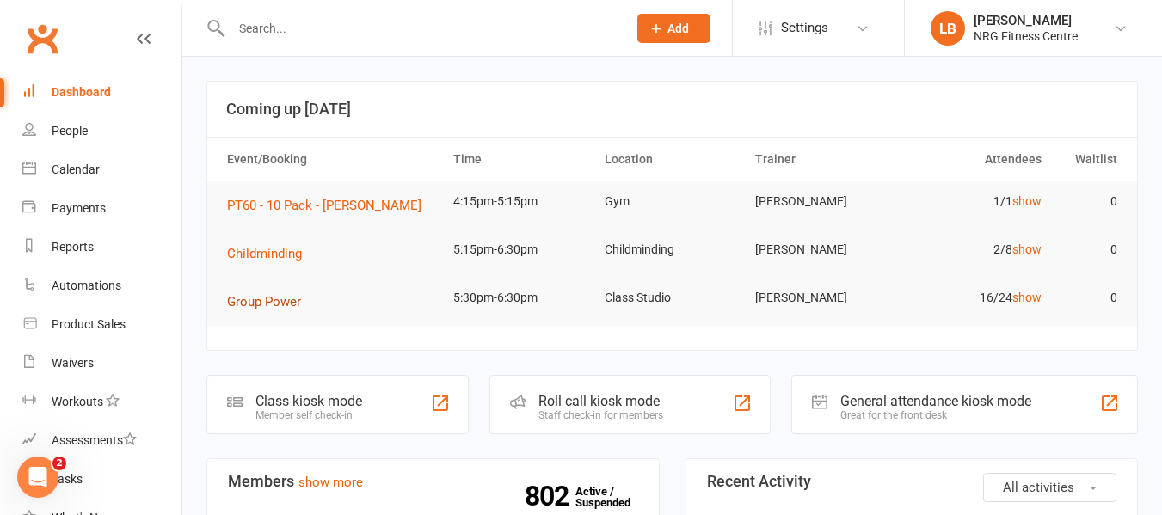
click at [279, 304] on span "Group Power" at bounding box center [264, 301] width 74 height 15
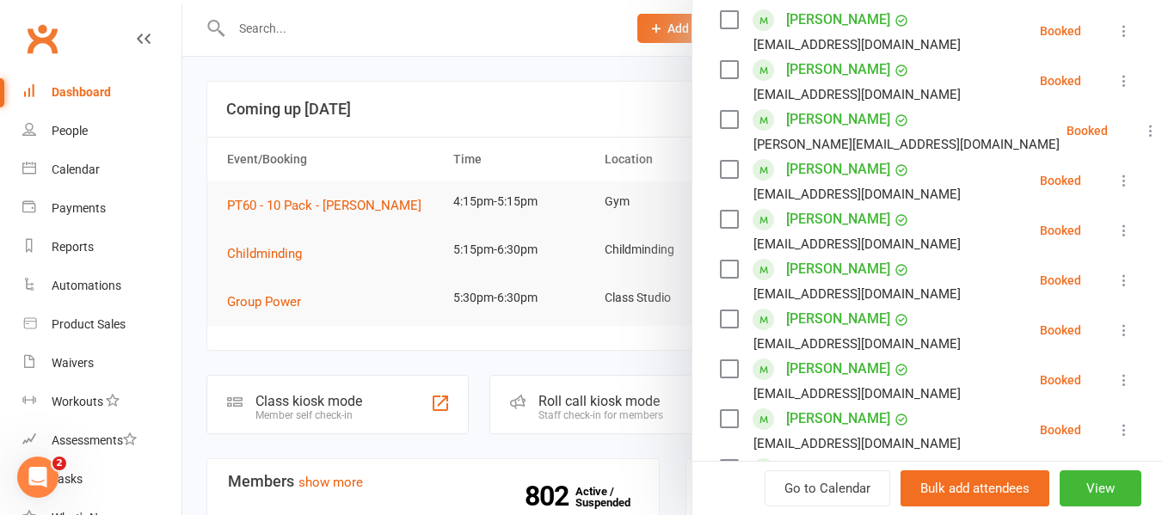
scroll to position [344, 0]
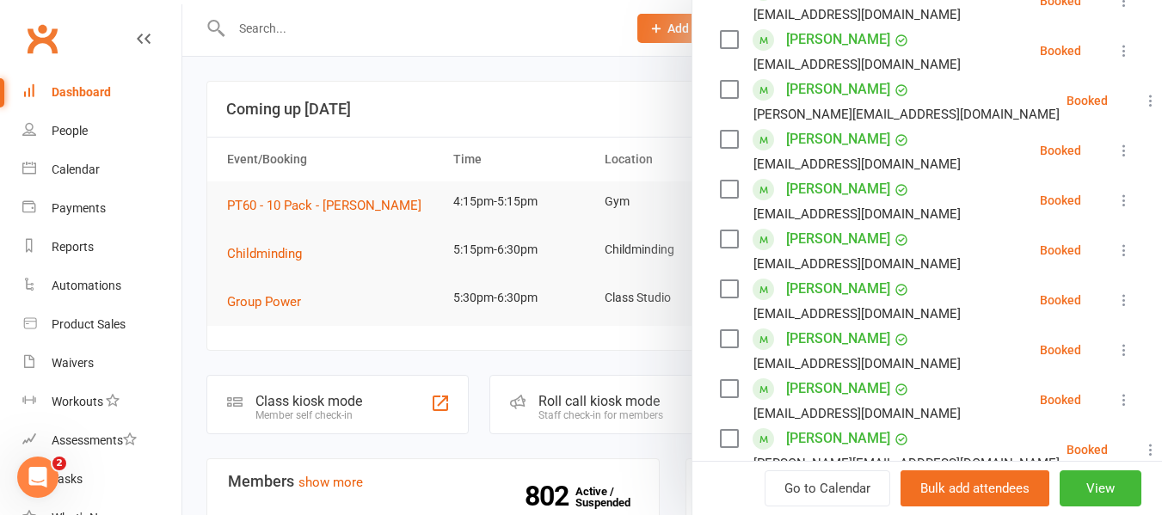
click at [811, 203] on link "[PERSON_NAME]" at bounding box center [838, 189] width 104 height 28
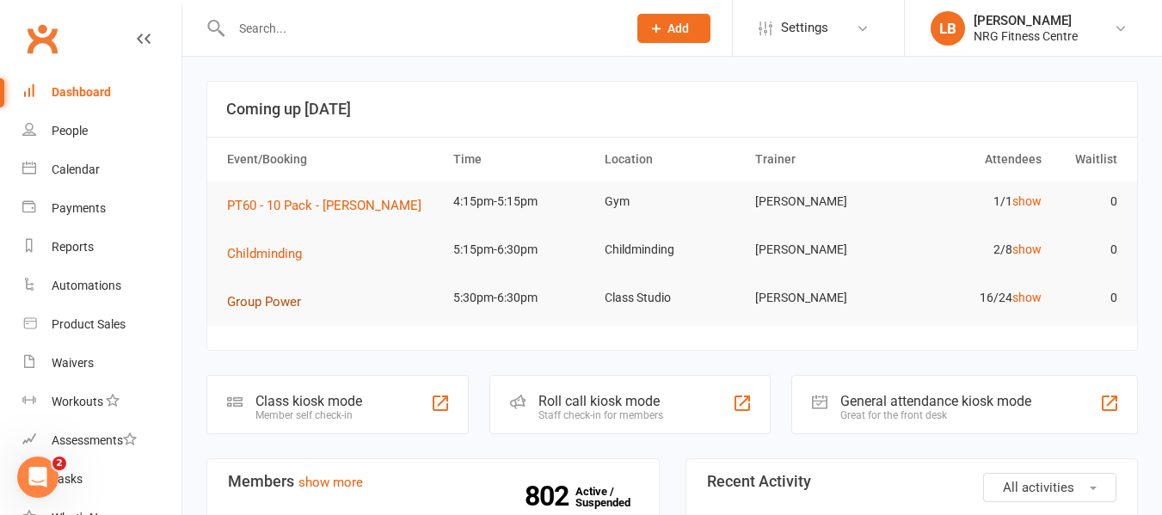
click at [279, 299] on span "Group Power" at bounding box center [264, 301] width 74 height 15
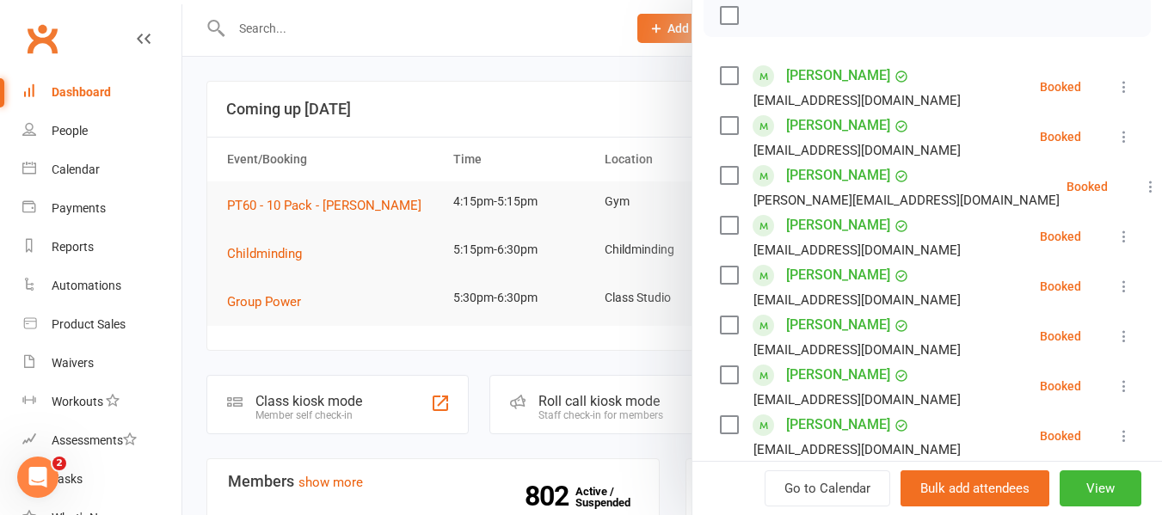
scroll to position [344, 0]
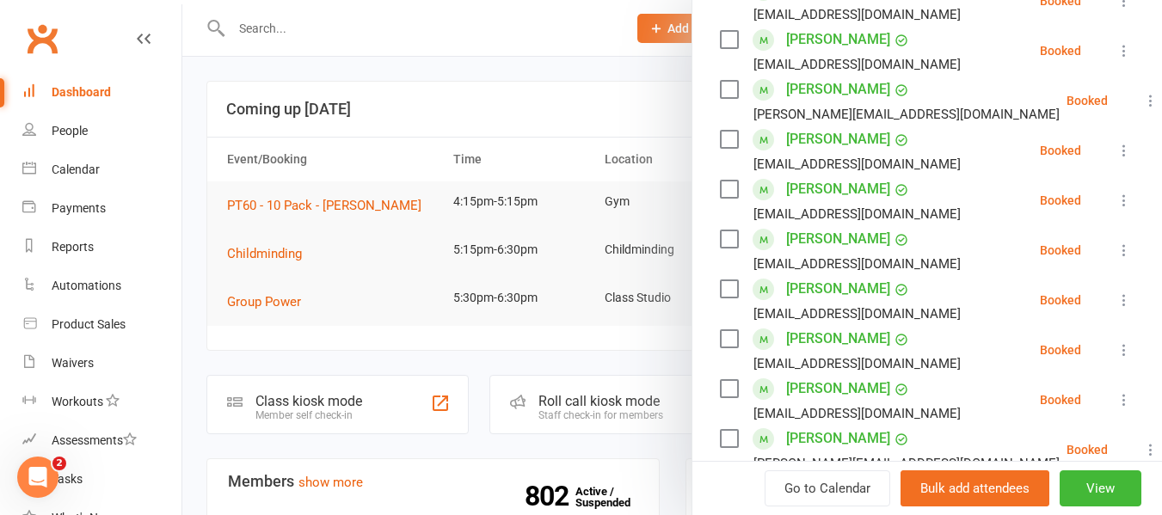
click at [858, 253] on link "[PERSON_NAME]" at bounding box center [838, 239] width 104 height 28
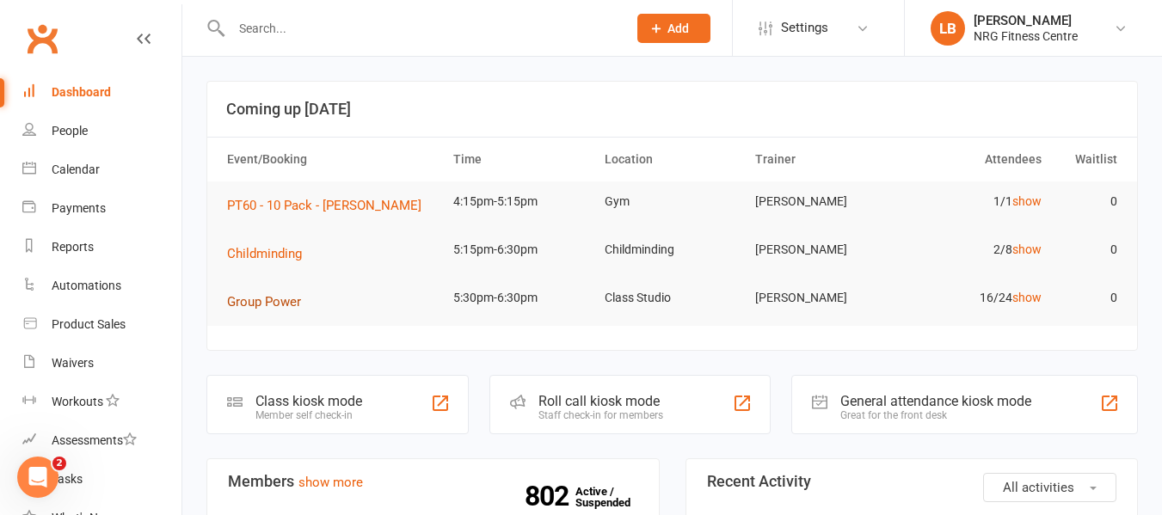
click at [292, 293] on button "Group Power" at bounding box center [270, 302] width 86 height 21
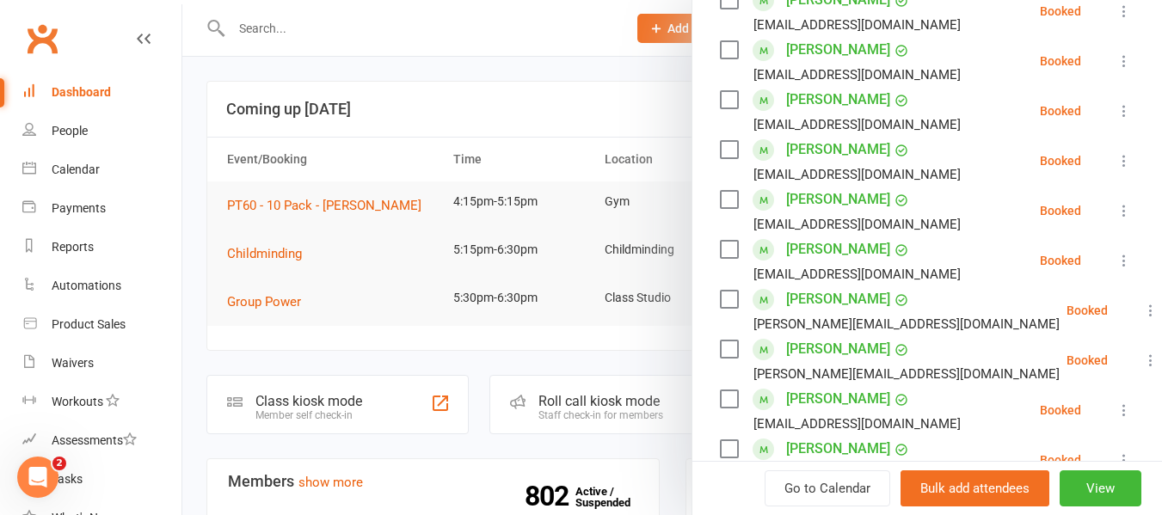
scroll to position [516, 0]
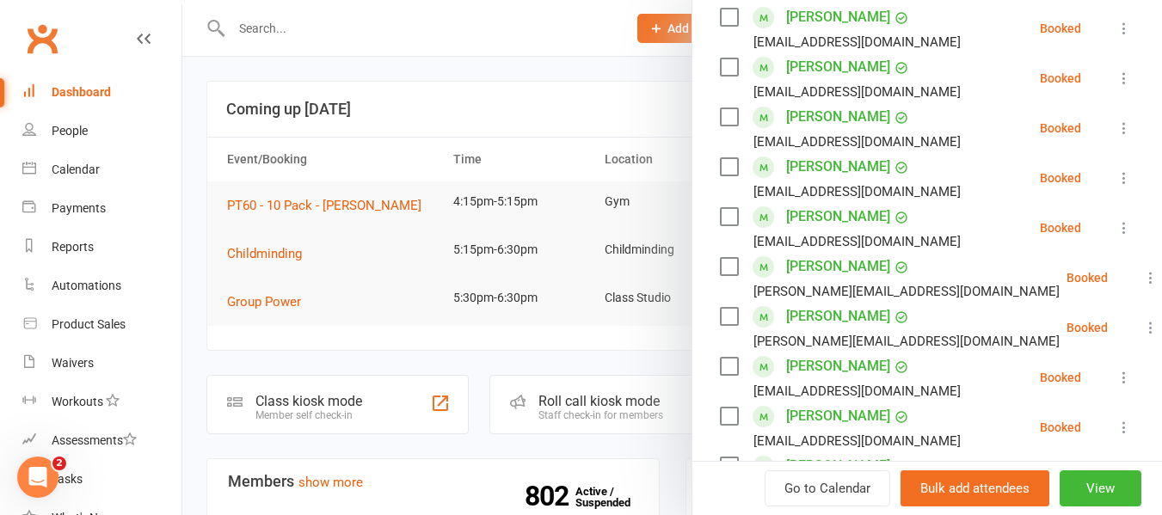
click at [828, 181] on link "[PERSON_NAME]" at bounding box center [838, 167] width 104 height 28
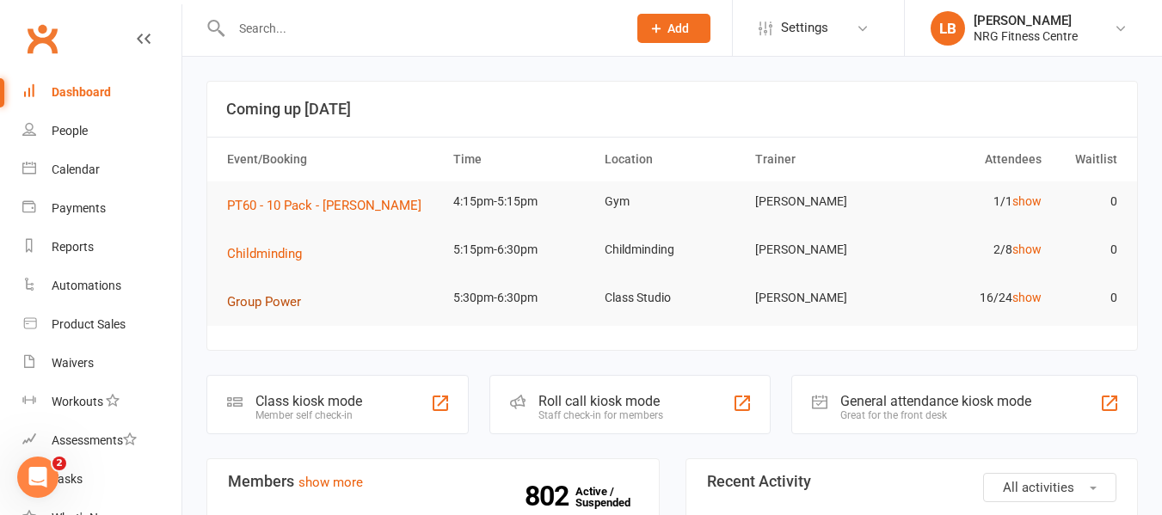
click at [272, 309] on span "Group Power" at bounding box center [264, 301] width 74 height 15
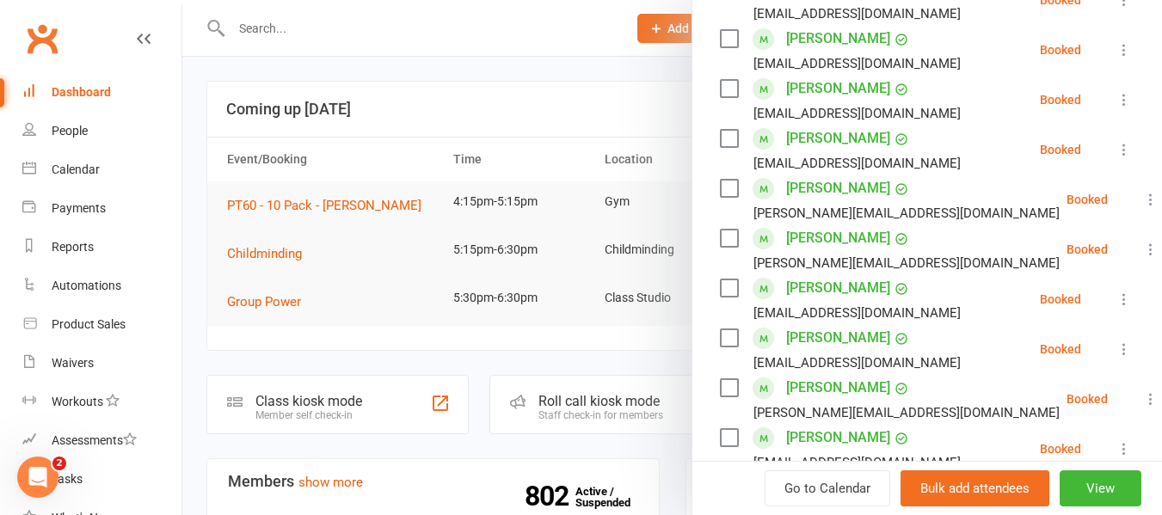
scroll to position [597, 0]
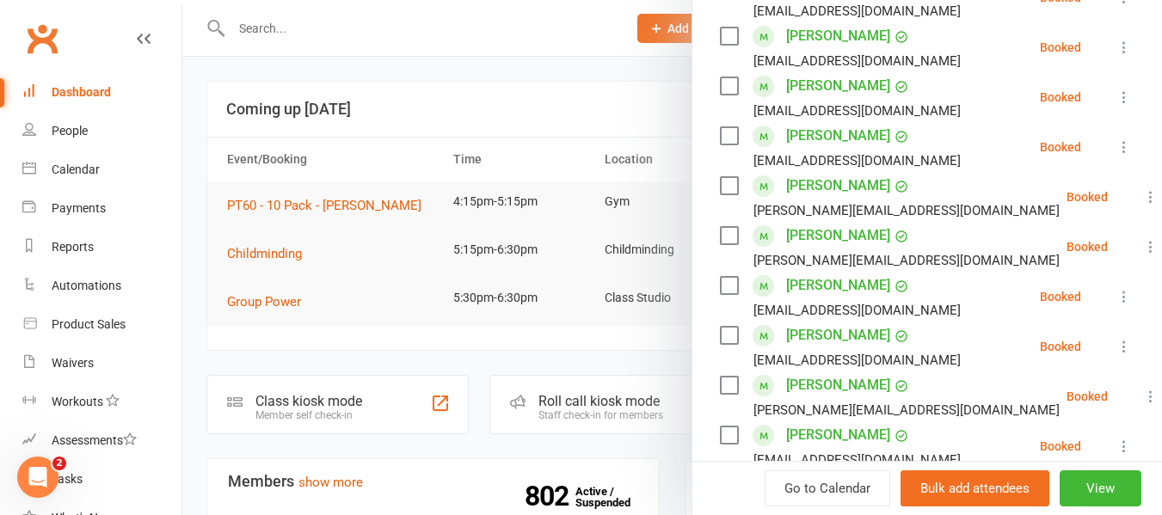
click at [846, 249] on link "[PERSON_NAME]" at bounding box center [838, 236] width 104 height 28
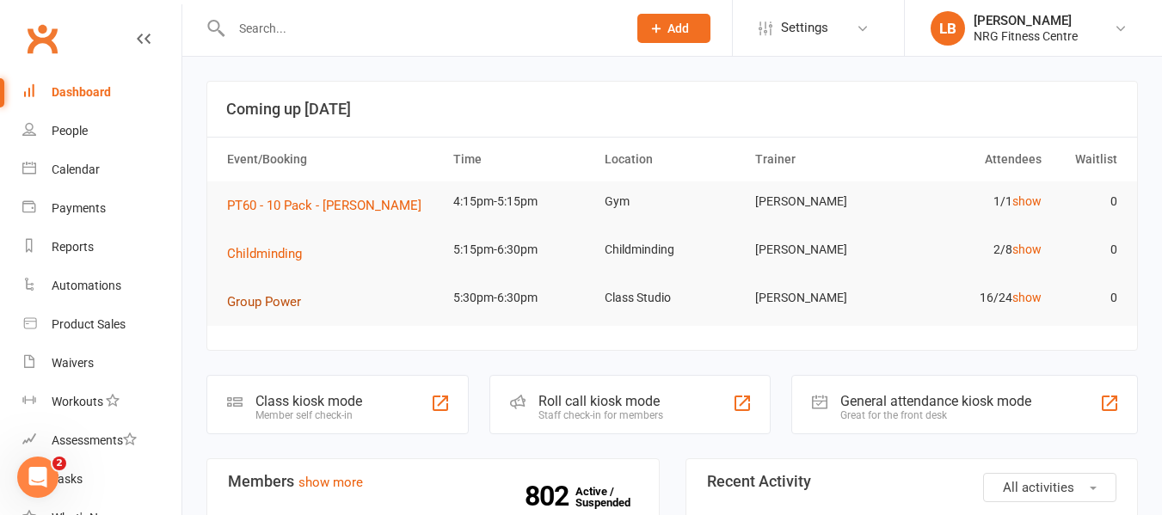
click at [289, 298] on span "Group Power" at bounding box center [264, 301] width 74 height 15
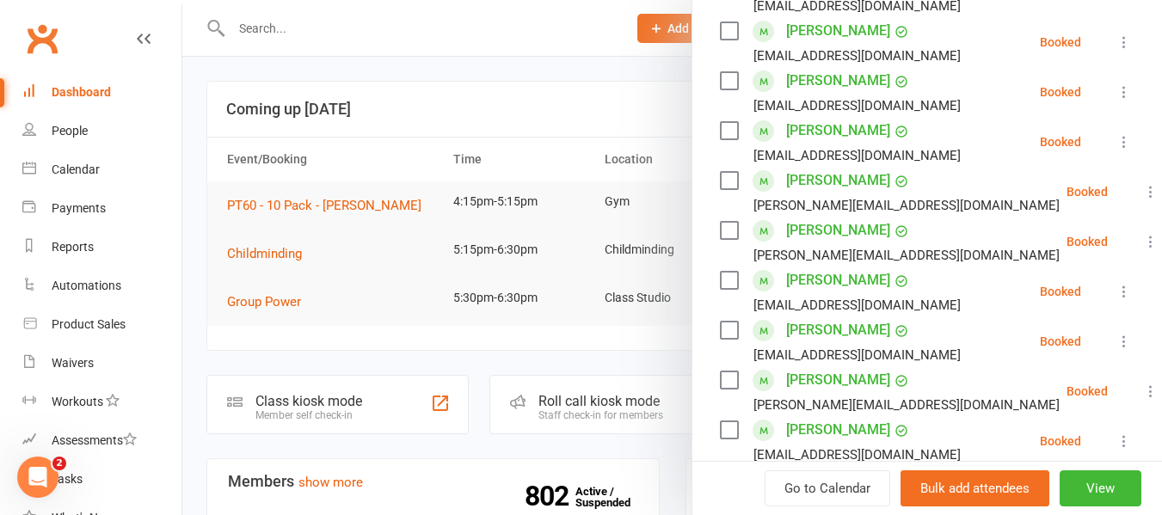
scroll to position [688, 0]
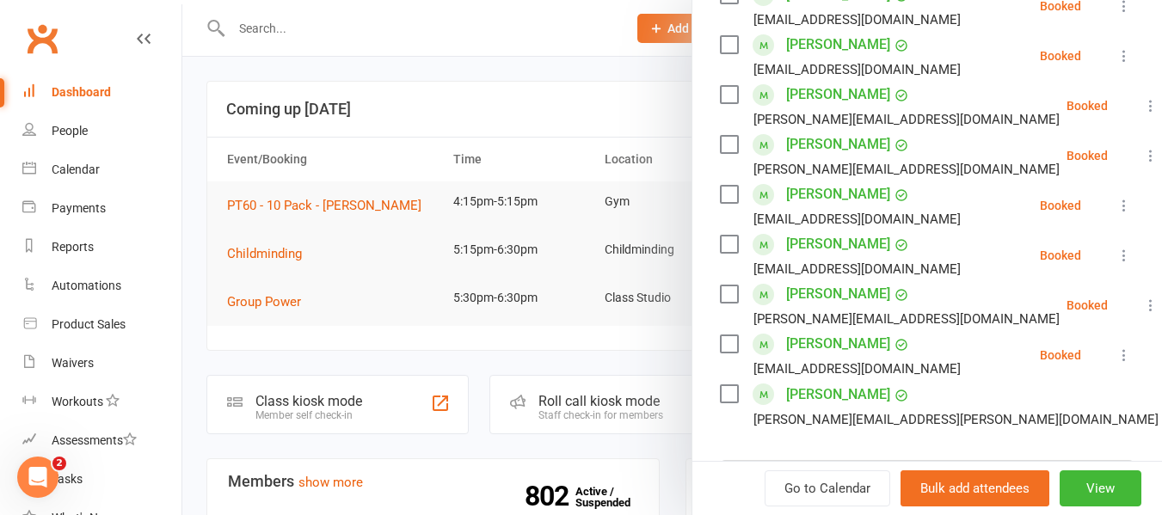
click at [875, 208] on link "[PERSON_NAME]" at bounding box center [838, 195] width 104 height 28
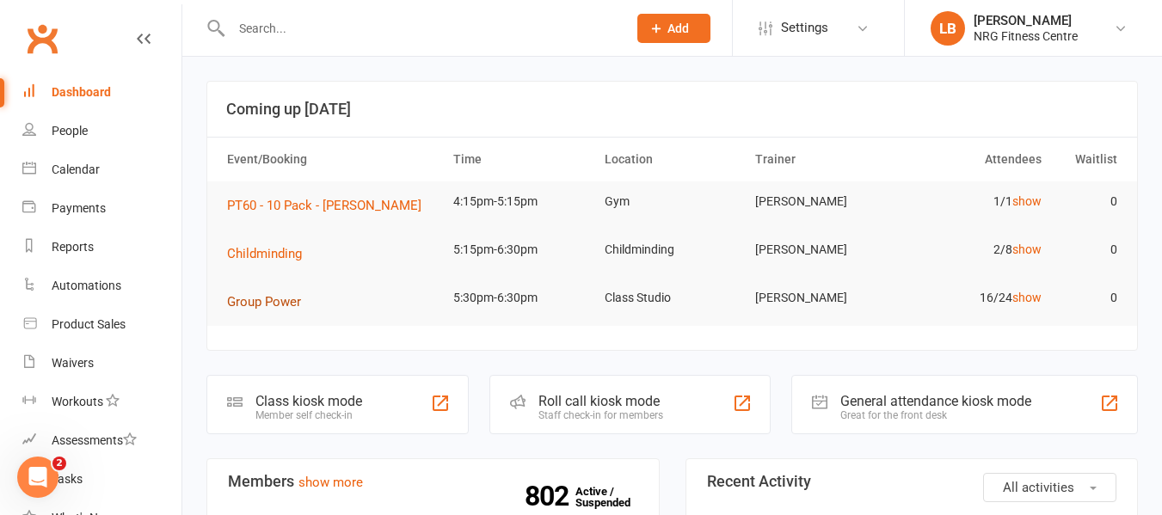
click at [285, 308] on span "Group Power" at bounding box center [264, 301] width 74 height 15
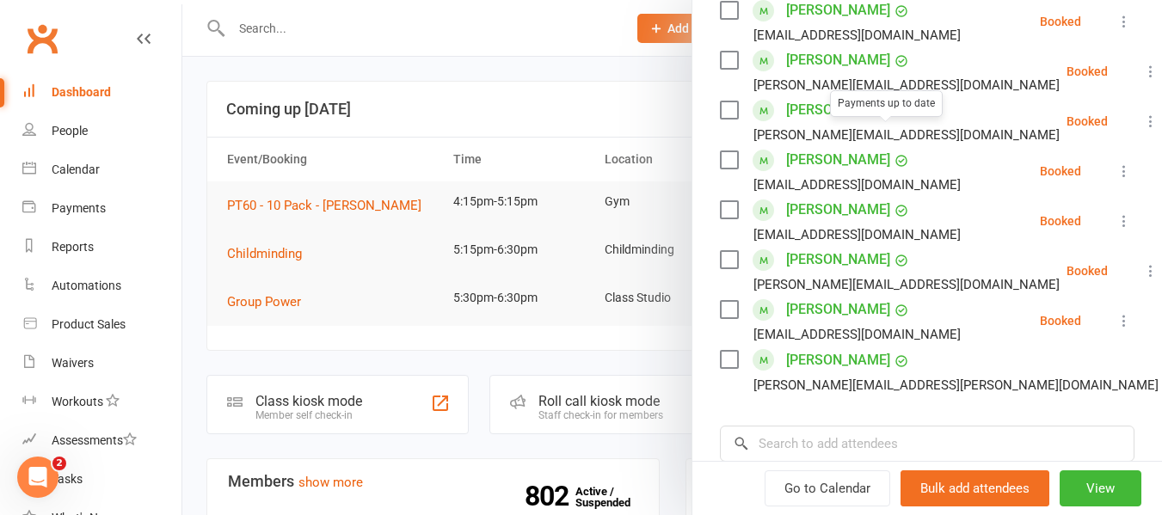
scroll to position [774, 0]
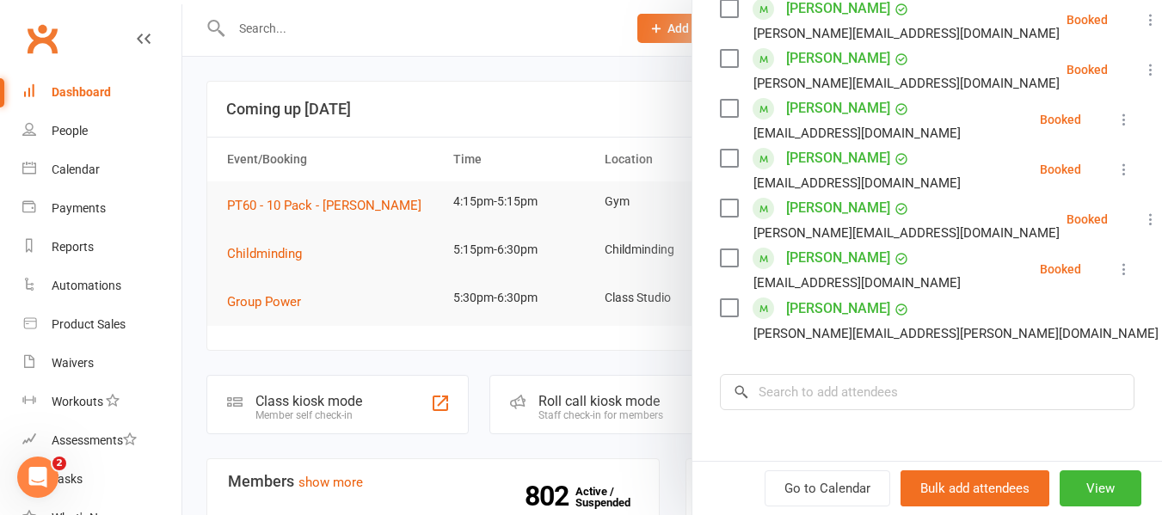
click at [825, 172] on link "[PERSON_NAME]" at bounding box center [838, 158] width 104 height 28
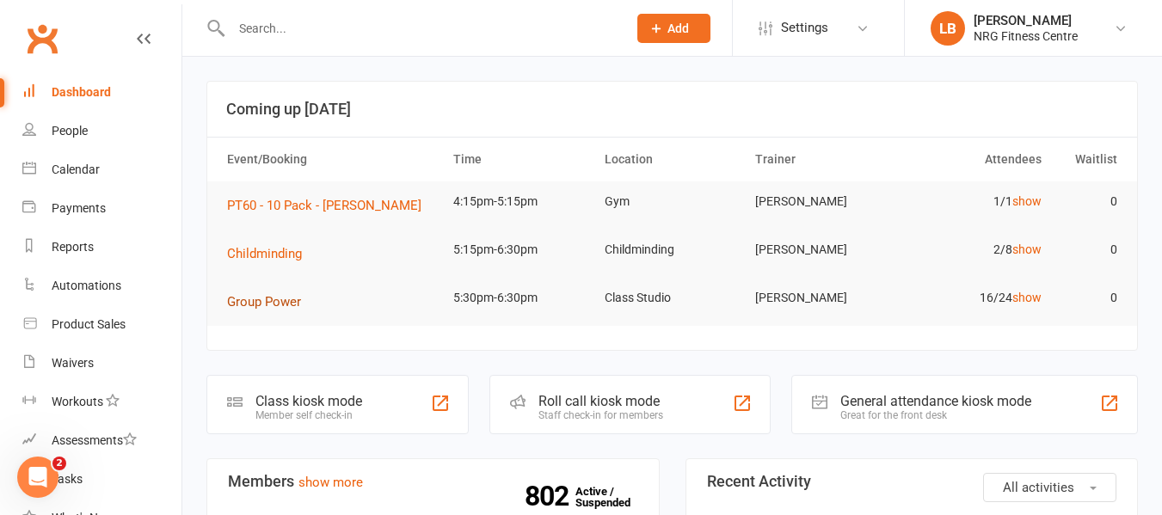
click at [294, 315] on td "Group Power" at bounding box center [332, 302] width 226 height 48
click at [292, 299] on span "Group Power" at bounding box center [264, 301] width 74 height 15
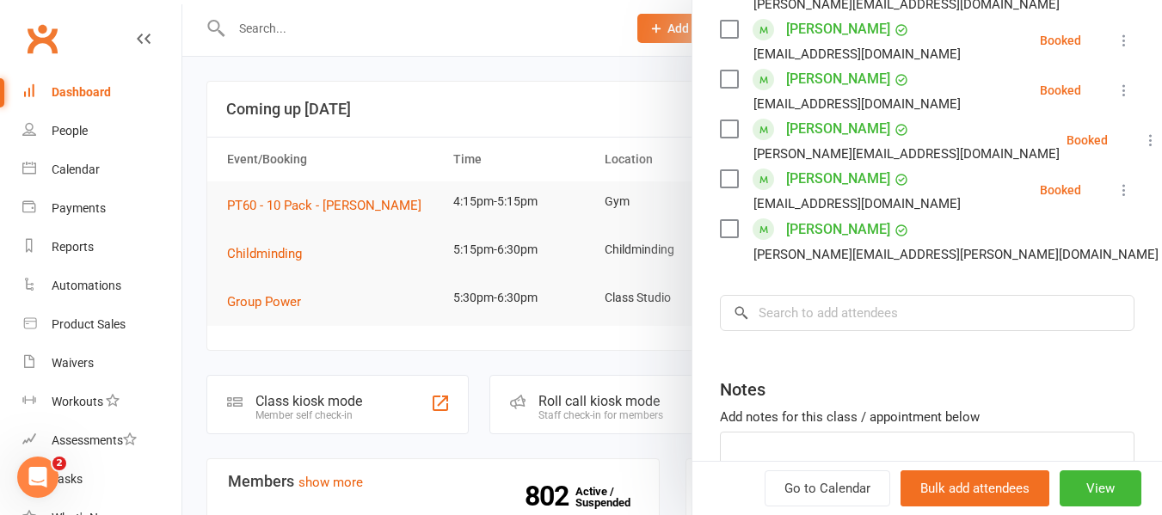
scroll to position [860, 0]
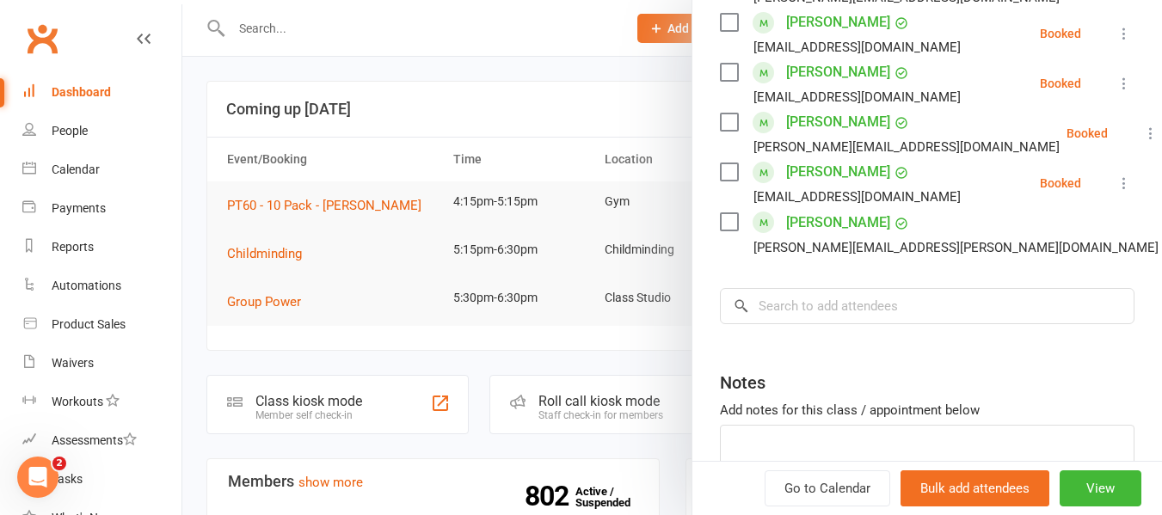
click at [826, 136] on link "[PERSON_NAME]" at bounding box center [838, 122] width 104 height 28
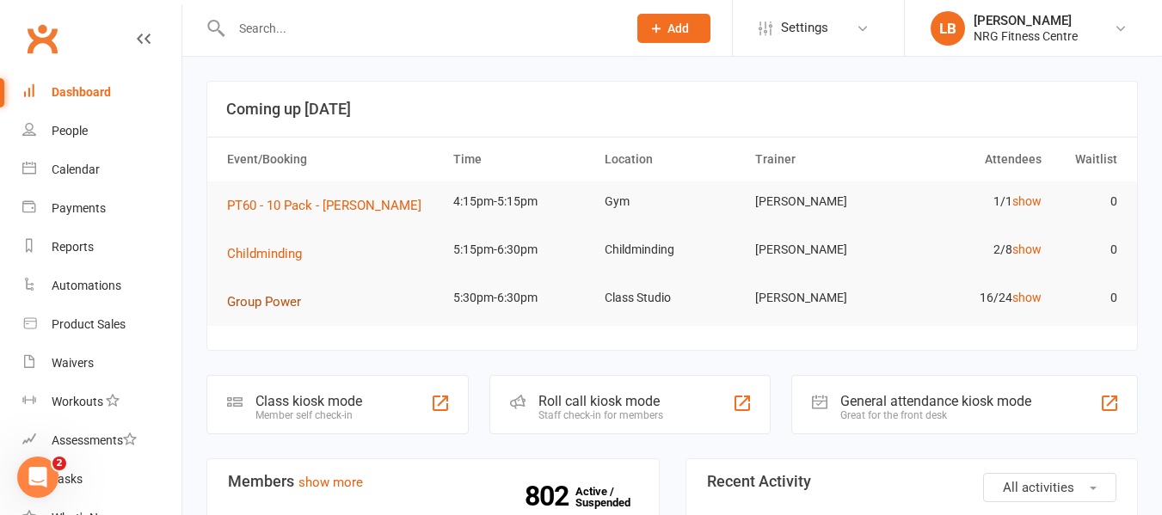
click at [265, 299] on span "Group Power" at bounding box center [264, 301] width 74 height 15
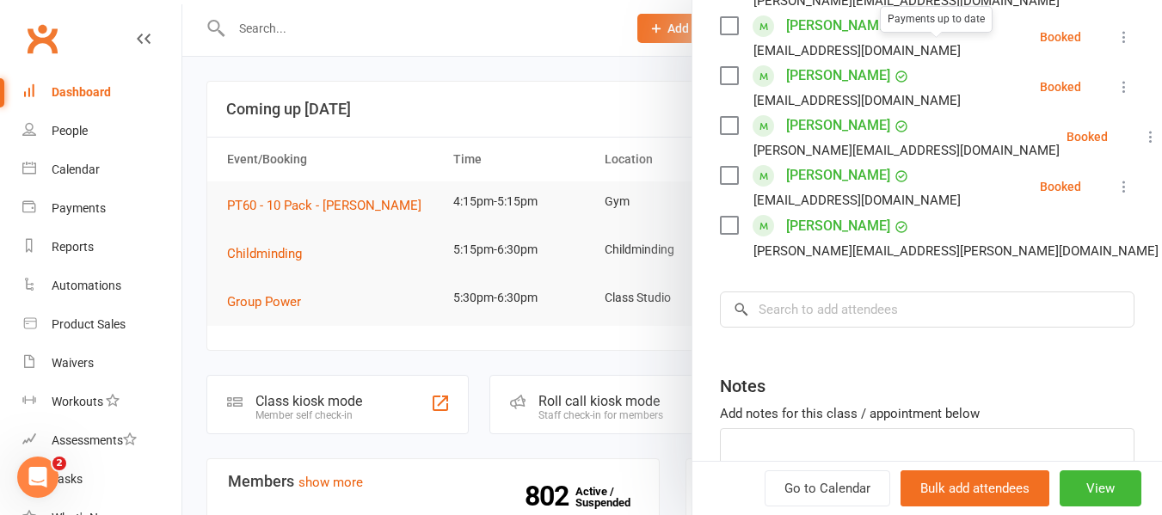
scroll to position [860, 0]
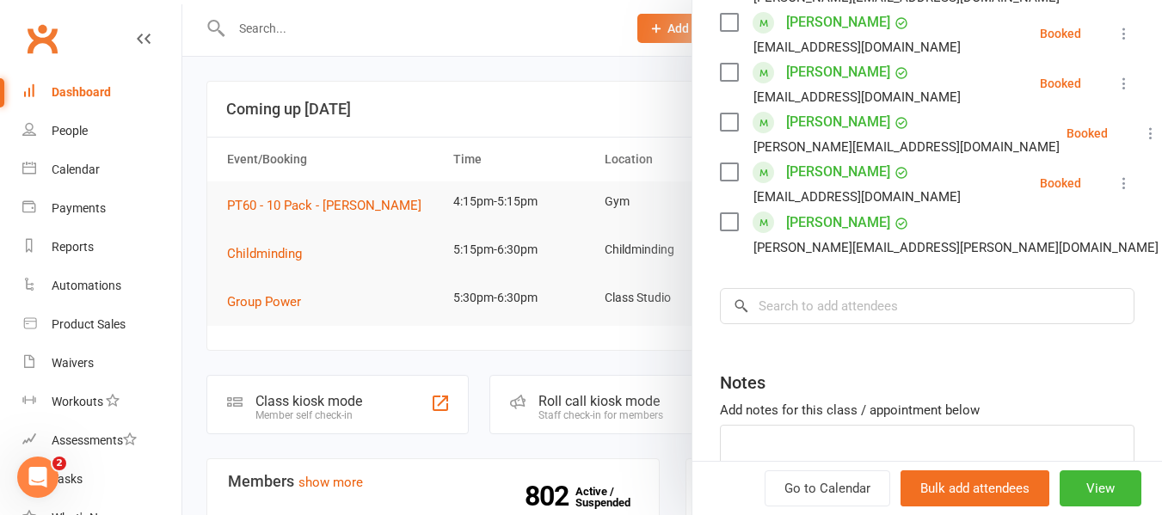
click at [812, 186] on link "[PERSON_NAME]" at bounding box center [838, 172] width 104 height 28
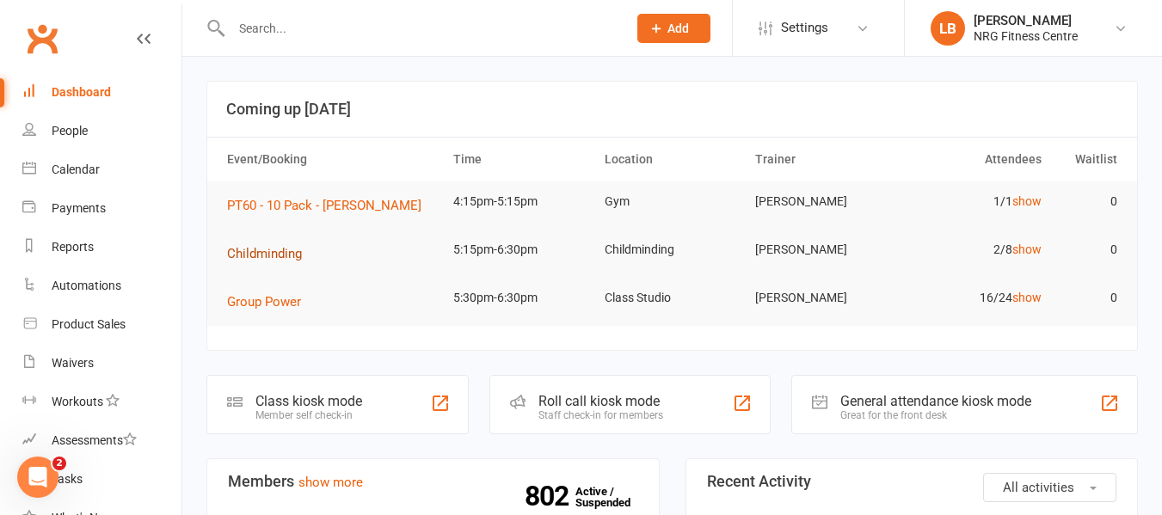
click at [301, 255] on span "Childminding" at bounding box center [264, 253] width 75 height 15
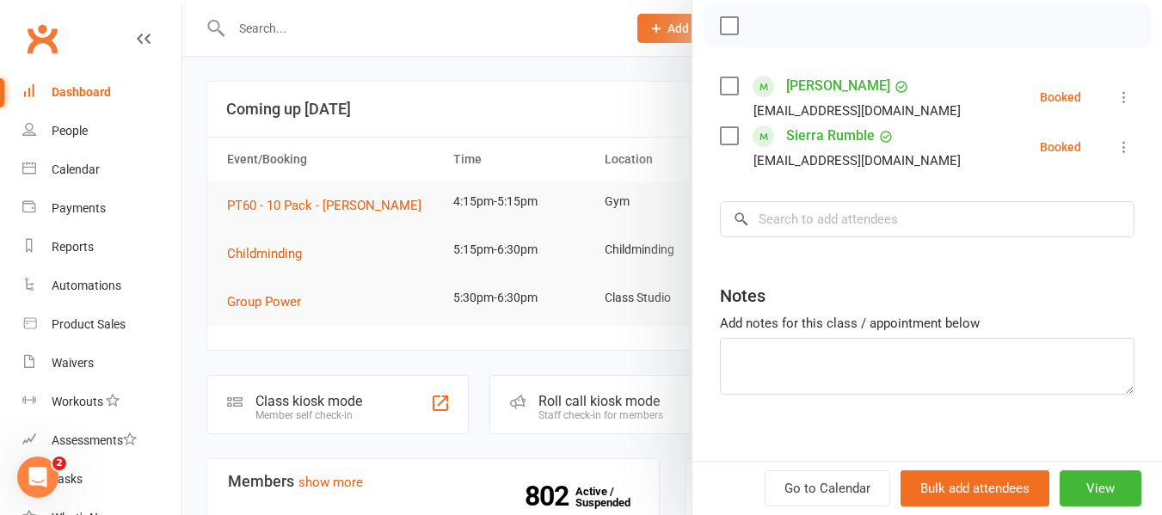
scroll to position [258, 0]
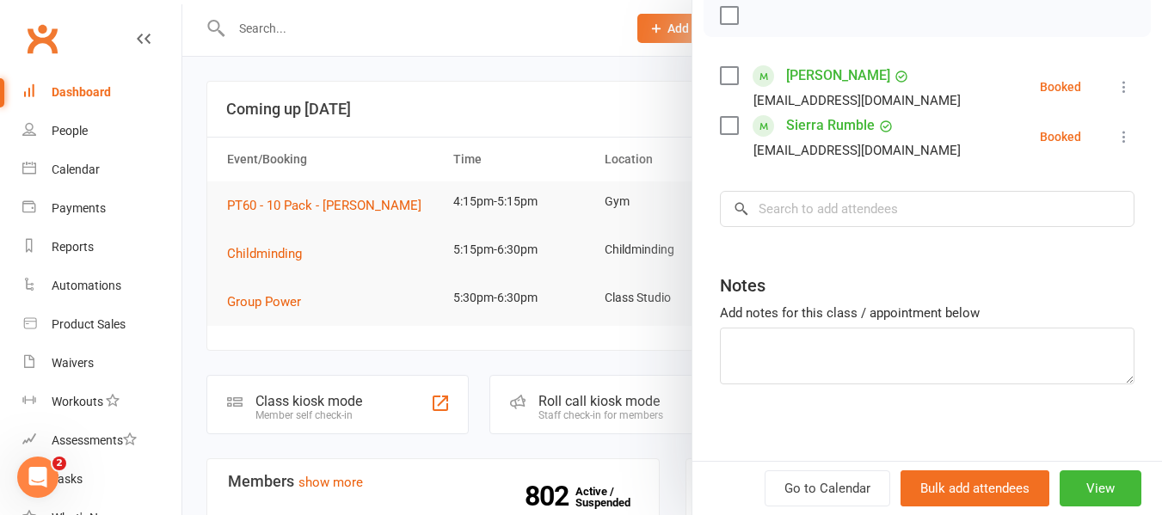
click at [589, 359] on div at bounding box center [672, 257] width 980 height 515
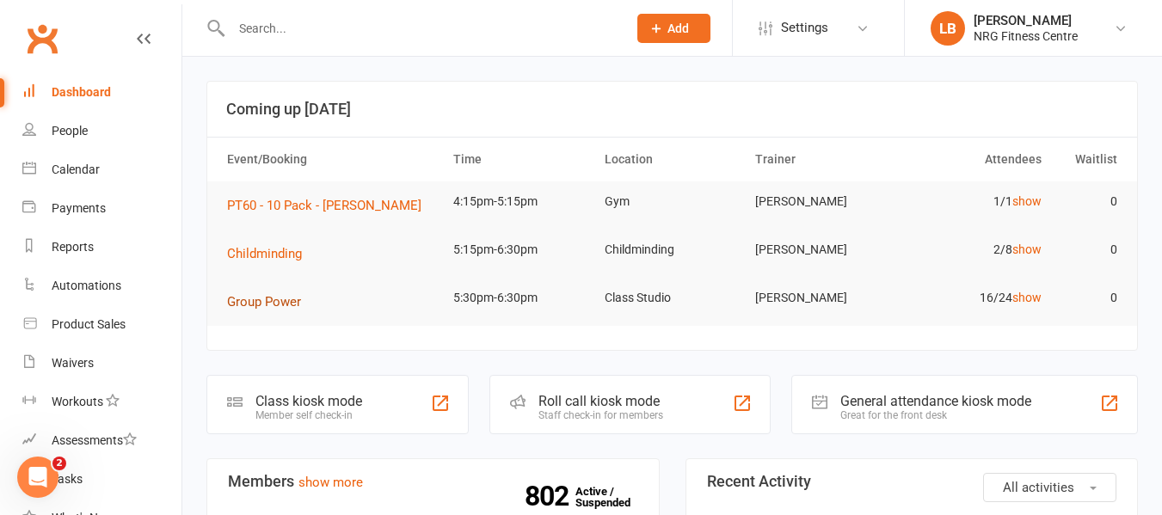
click at [291, 304] on span "Group Power" at bounding box center [264, 301] width 74 height 15
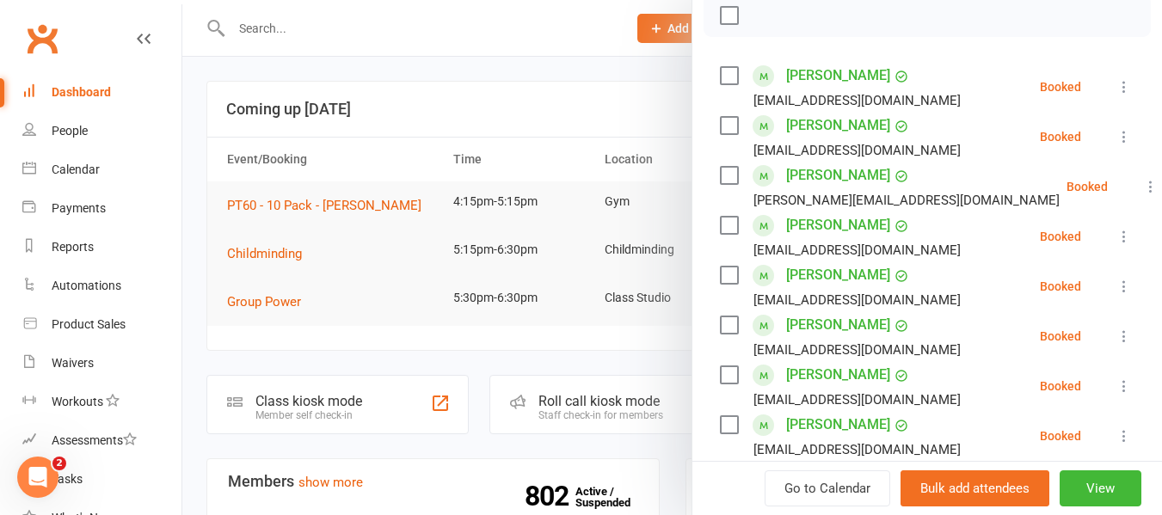
click at [722, 234] on label at bounding box center [728, 225] width 17 height 17
click at [759, 25] on icon "button" at bounding box center [767, 15] width 19 height 19
click at [578, 95] on div at bounding box center [672, 257] width 980 height 515
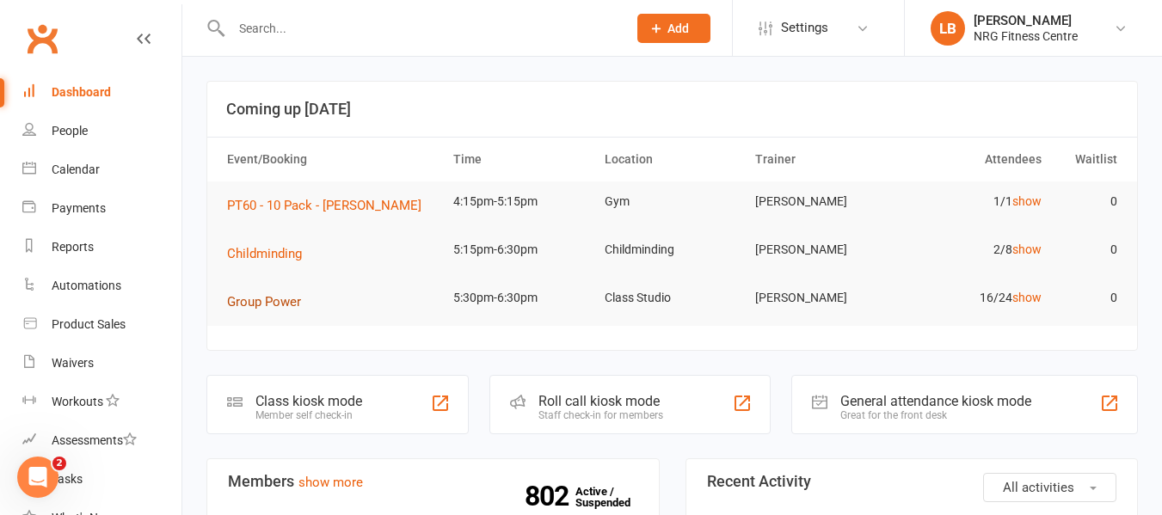
click at [279, 304] on span "Group Power" at bounding box center [264, 301] width 74 height 15
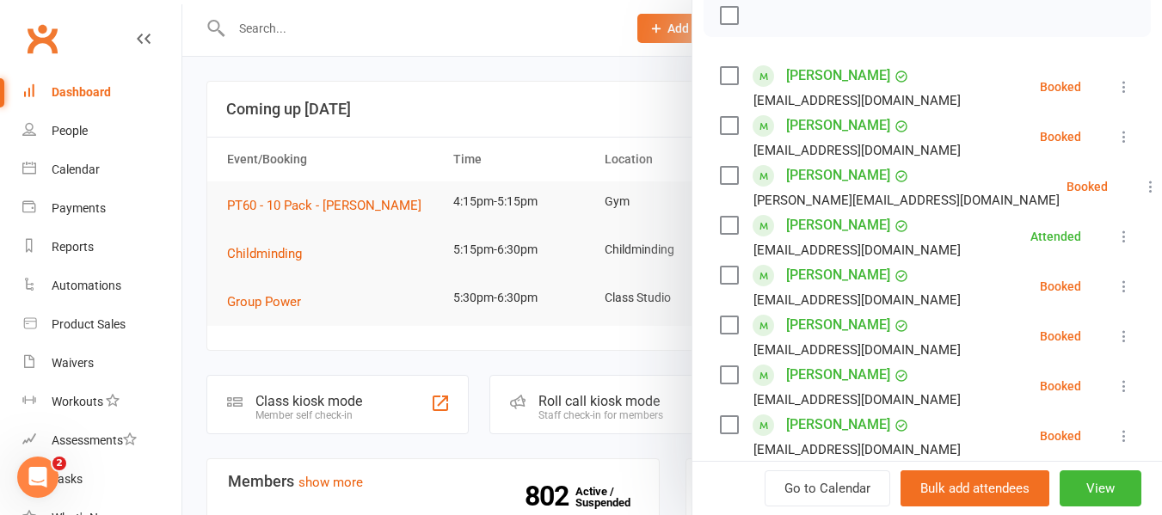
click at [721, 134] on label at bounding box center [728, 125] width 17 height 17
click at [758, 25] on icon "button" at bounding box center [767, 15] width 19 height 19
click at [446, 120] on div at bounding box center [672, 257] width 980 height 515
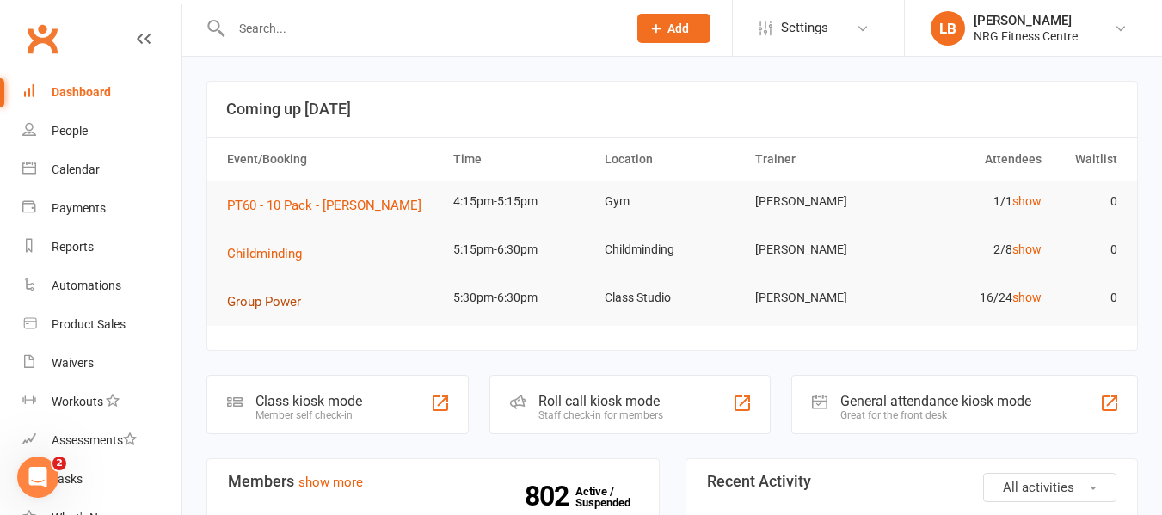
click at [283, 298] on span "Group Power" at bounding box center [264, 301] width 74 height 15
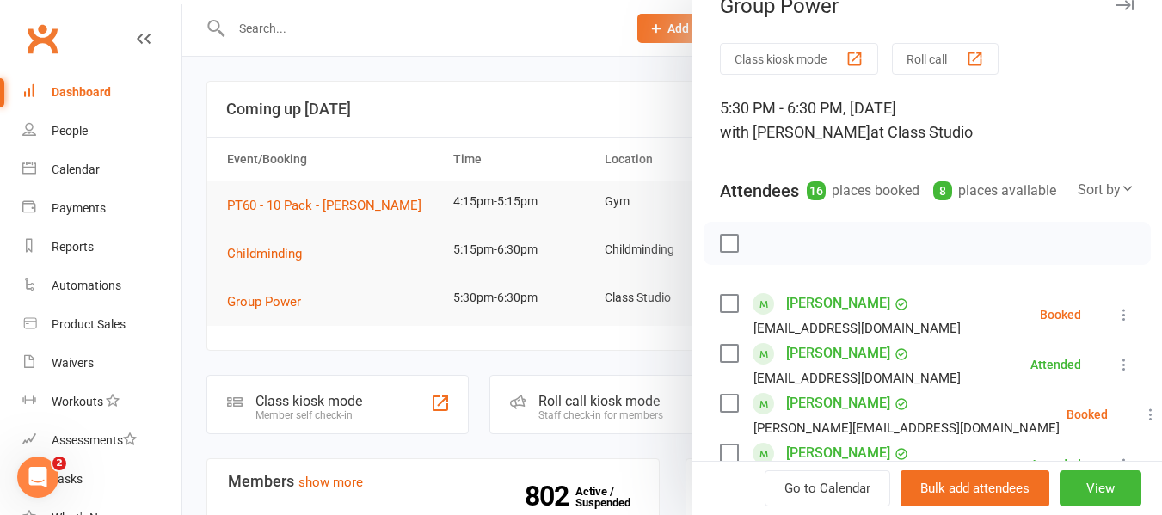
scroll to position [0, 0]
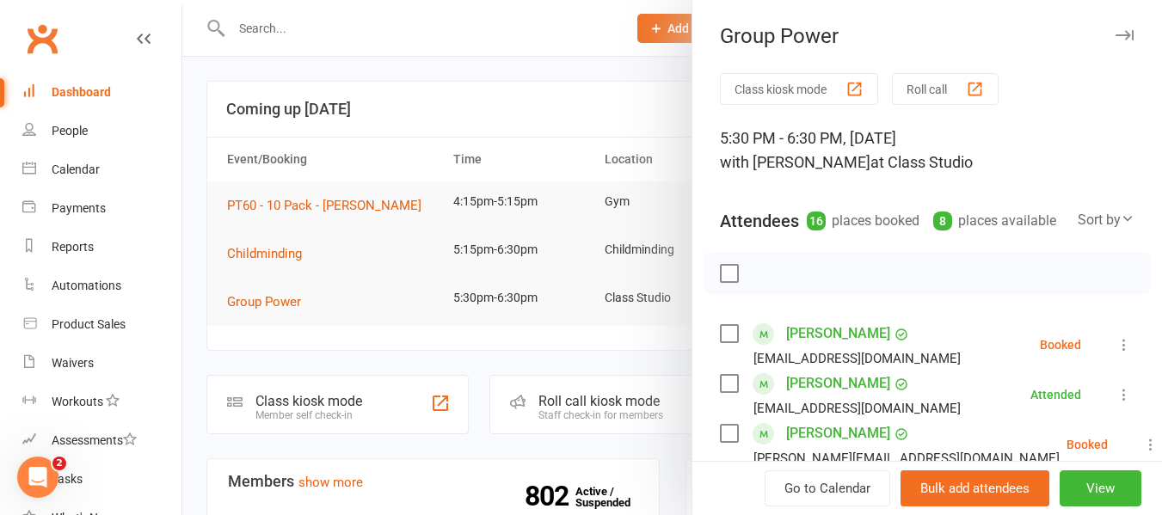
click at [577, 171] on div at bounding box center [672, 257] width 980 height 515
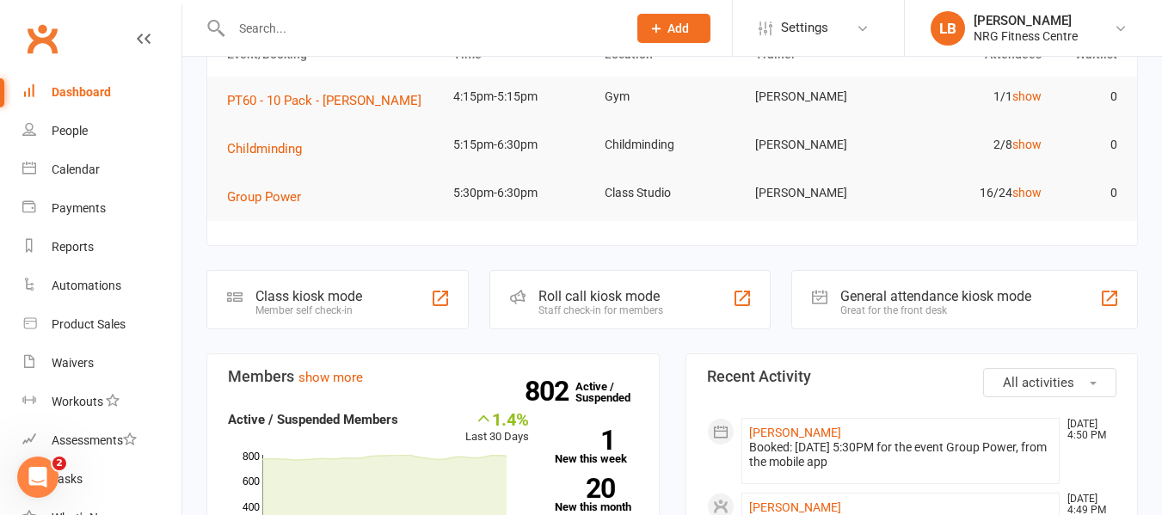
scroll to position [86, 0]
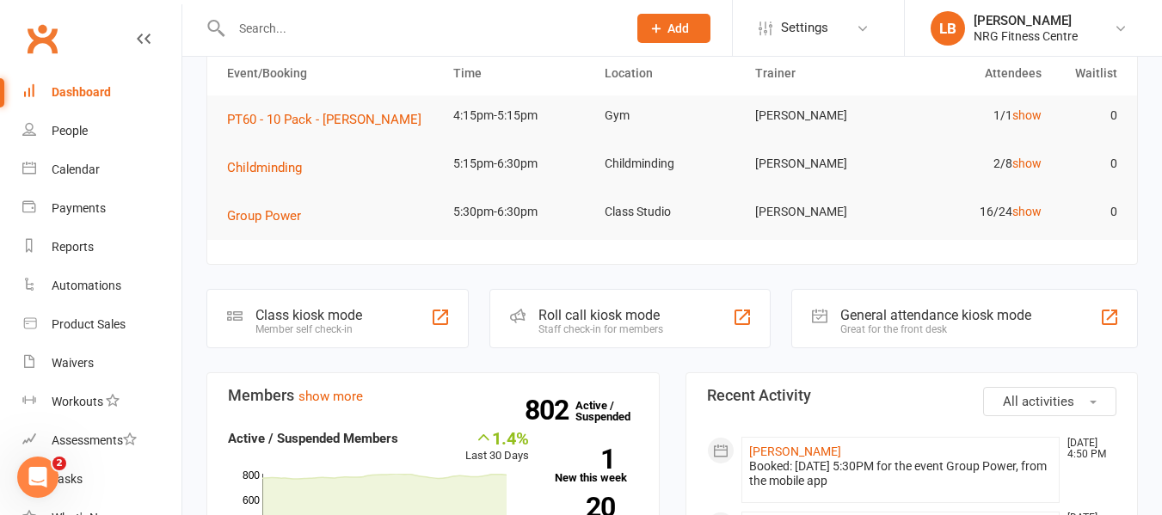
click at [329, 28] on input "text" at bounding box center [420, 28] width 389 height 24
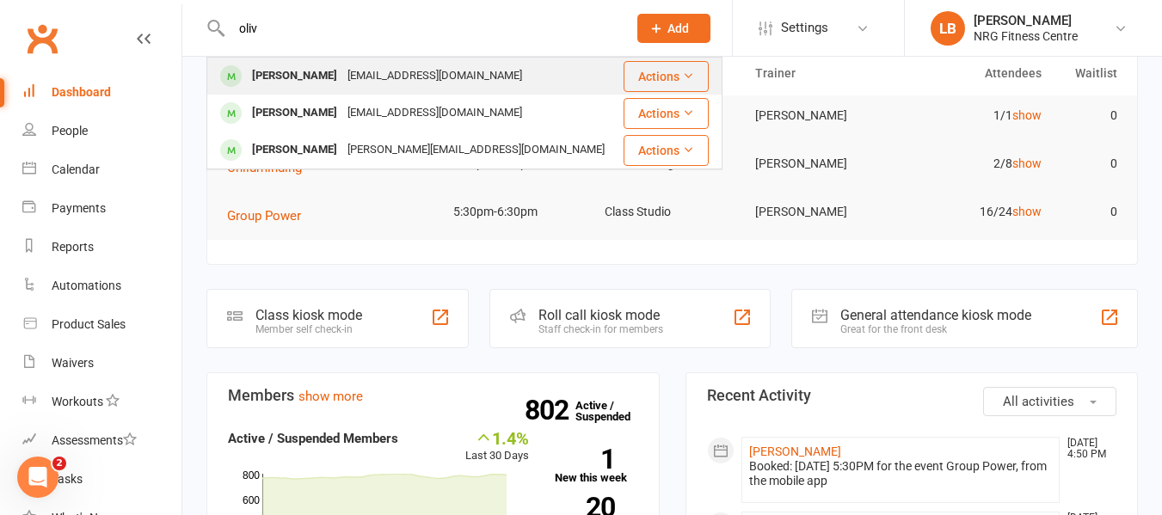
type input "oliv"
click at [358, 83] on div "[EMAIL_ADDRESS][DOMAIN_NAME]" at bounding box center [434, 76] width 185 height 25
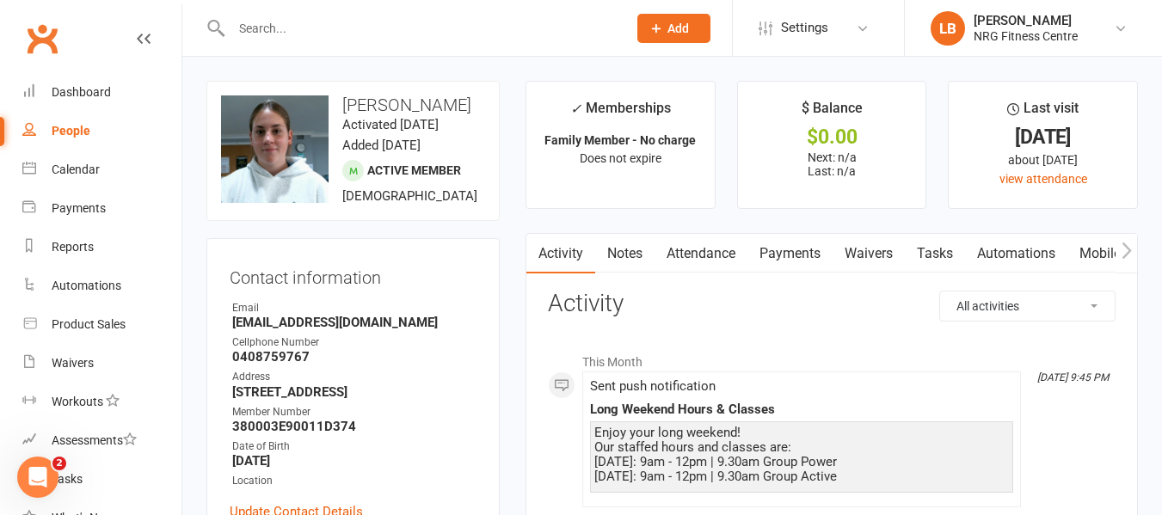
click at [626, 126] on div "✓ Memberships" at bounding box center [620, 113] width 101 height 32
click at [312, 29] on input "text" at bounding box center [420, 28] width 389 height 24
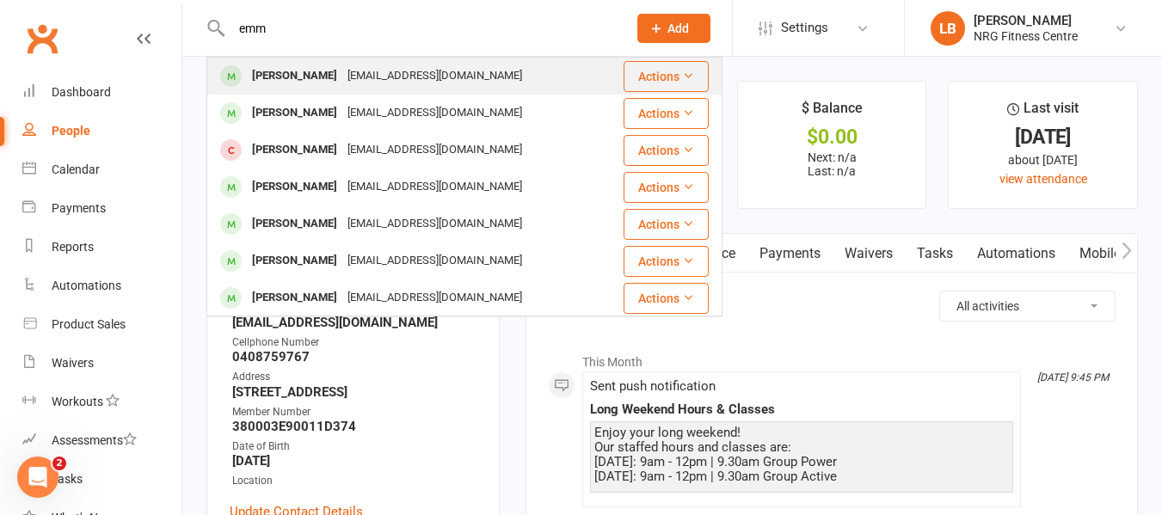
type input "emm"
click at [342, 71] on div "[EMAIL_ADDRESS][DOMAIN_NAME]" at bounding box center [434, 76] width 185 height 25
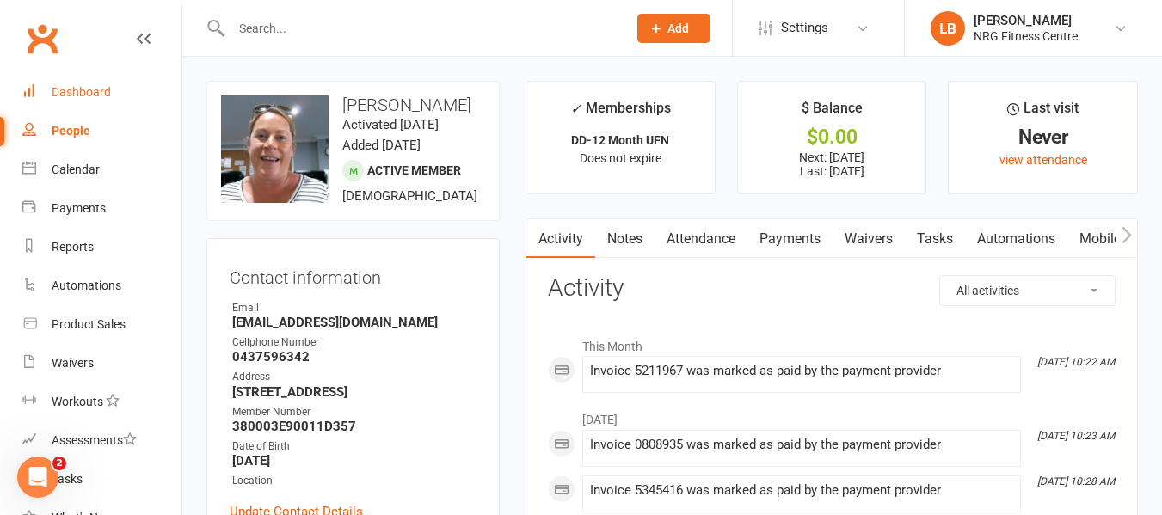
click at [111, 102] on link "Dashboard" at bounding box center [101, 92] width 159 height 39
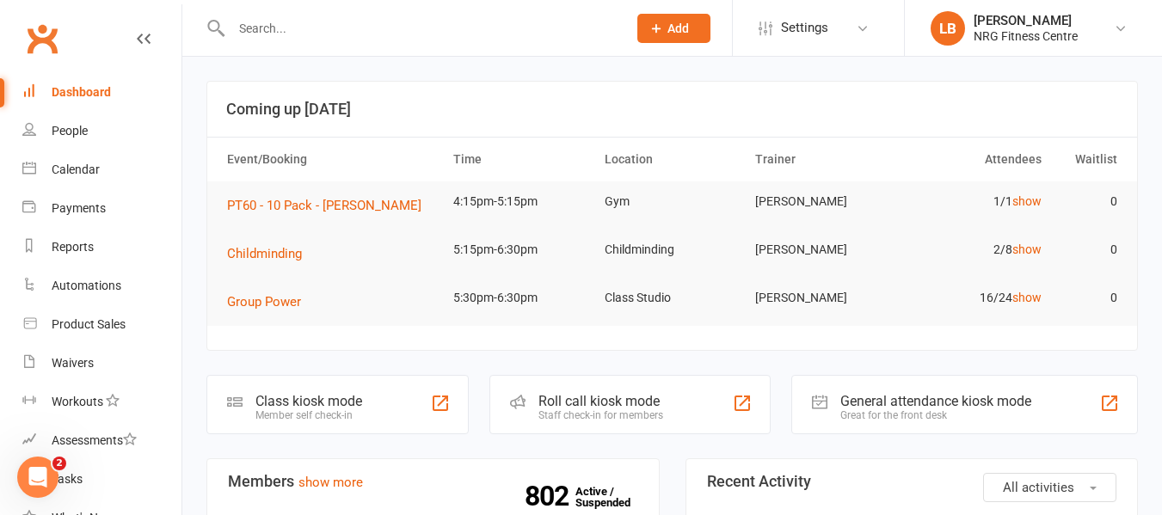
click at [392, 28] on input "text" at bounding box center [420, 28] width 389 height 24
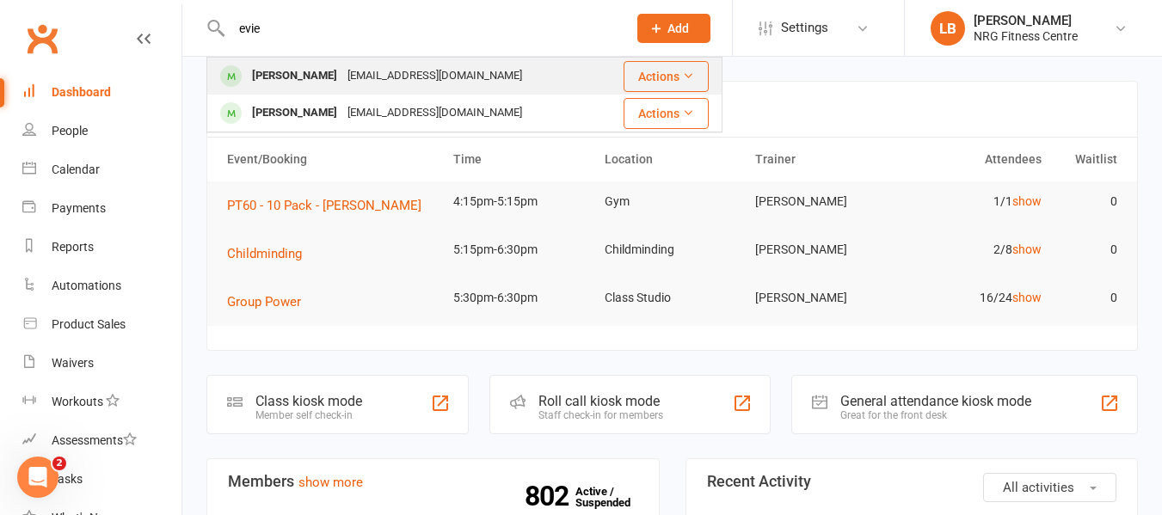
type input "evie"
click at [394, 74] on div "[EMAIL_ADDRESS][DOMAIN_NAME]" at bounding box center [434, 76] width 185 height 25
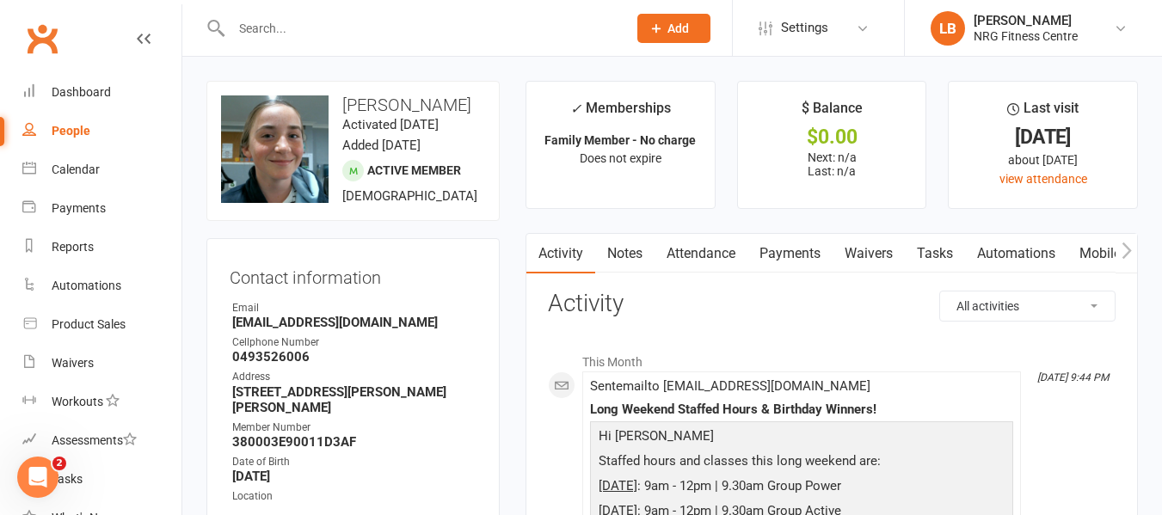
click at [278, 29] on input "text" at bounding box center [420, 28] width 389 height 24
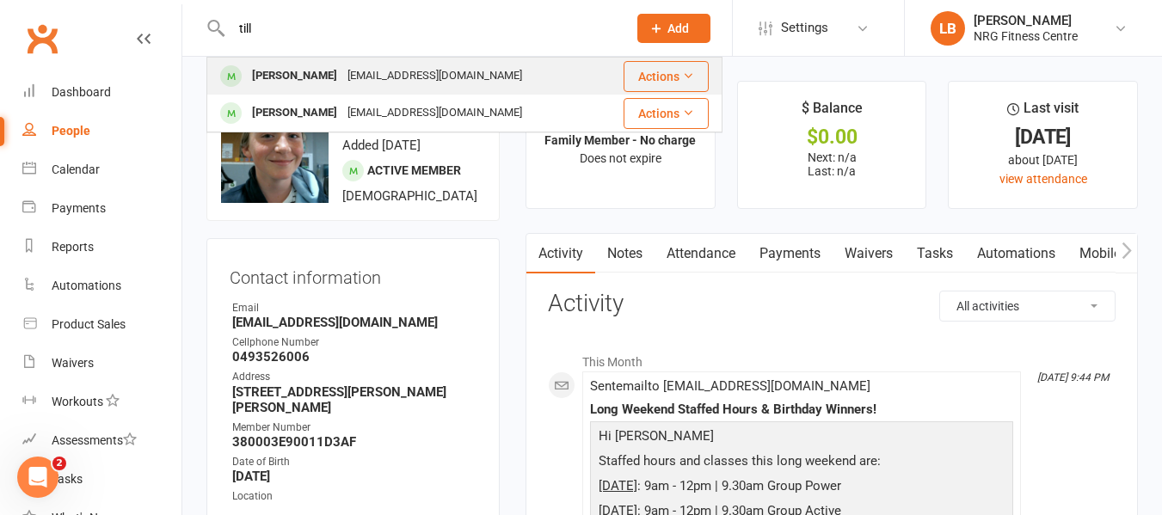
type input "till"
click at [328, 61] on div "[PERSON_NAME] [EMAIL_ADDRESS][DOMAIN_NAME]" at bounding box center [404, 75] width 393 height 35
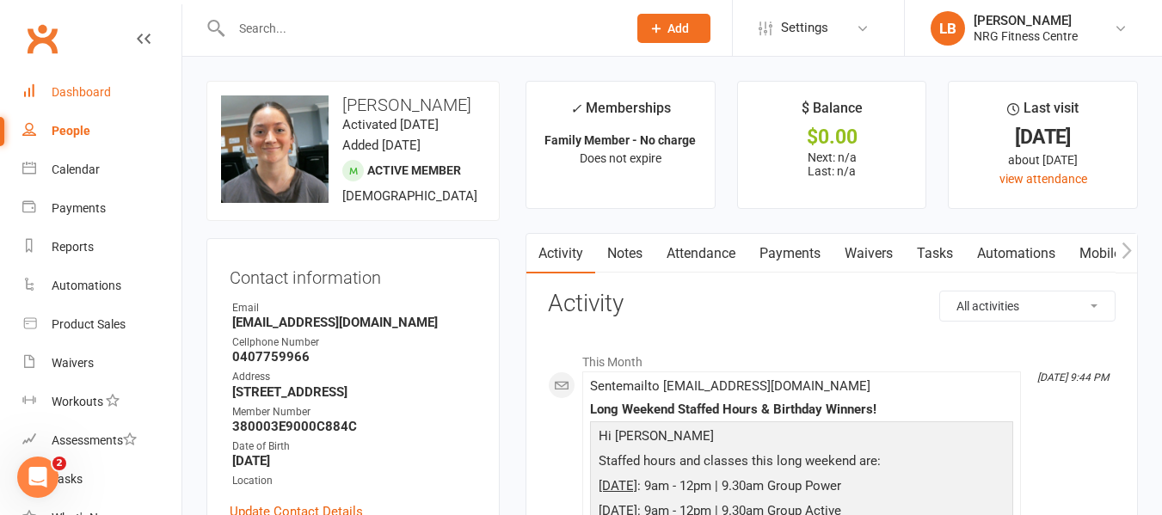
click at [99, 77] on link "Dashboard" at bounding box center [101, 92] width 159 height 39
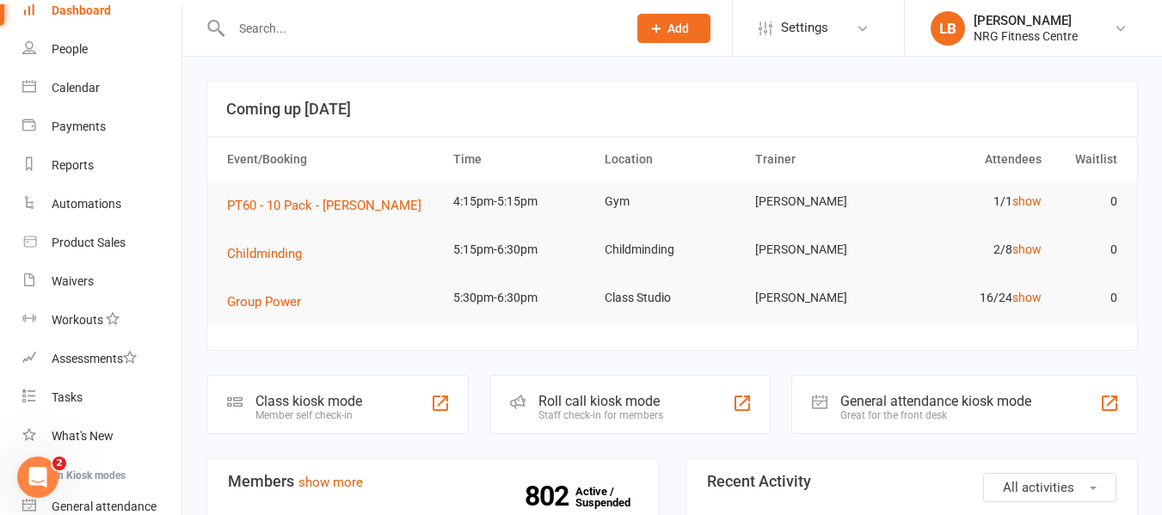
scroll to position [235, 0]
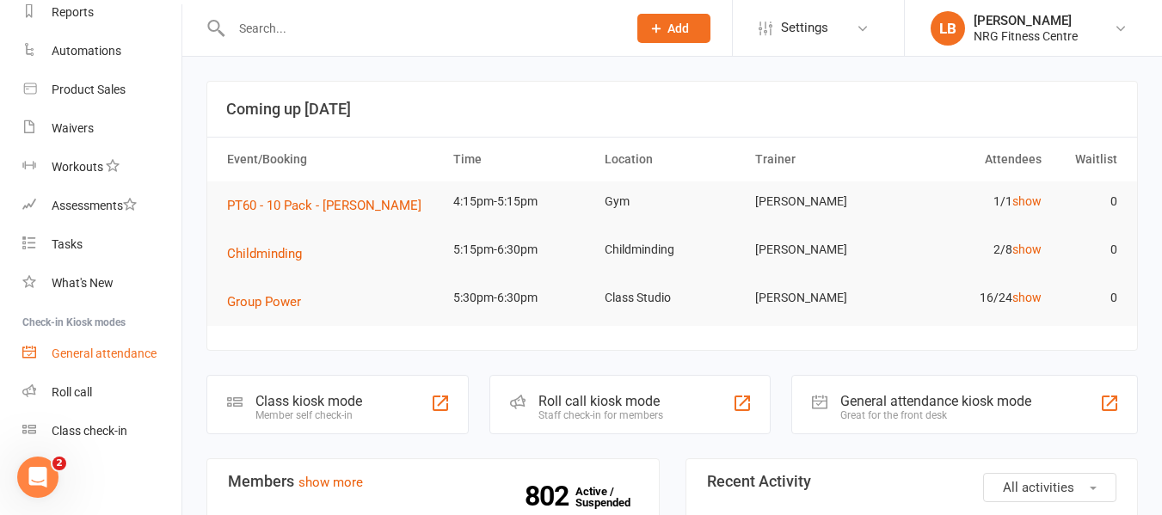
click at [75, 354] on div "General attendance" at bounding box center [104, 354] width 105 height 14
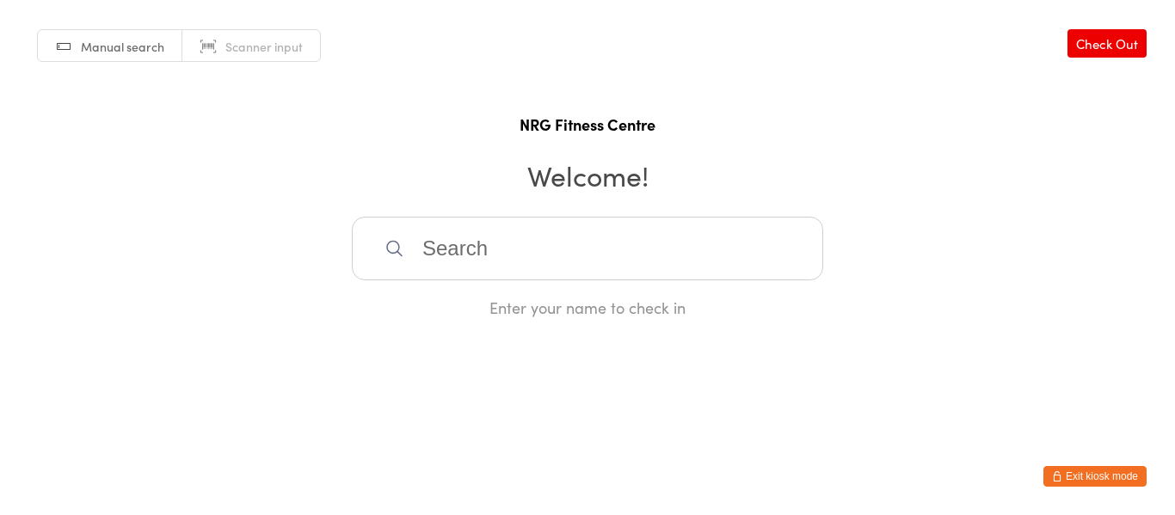
click at [479, 249] on input "search" at bounding box center [587, 249] width 471 height 64
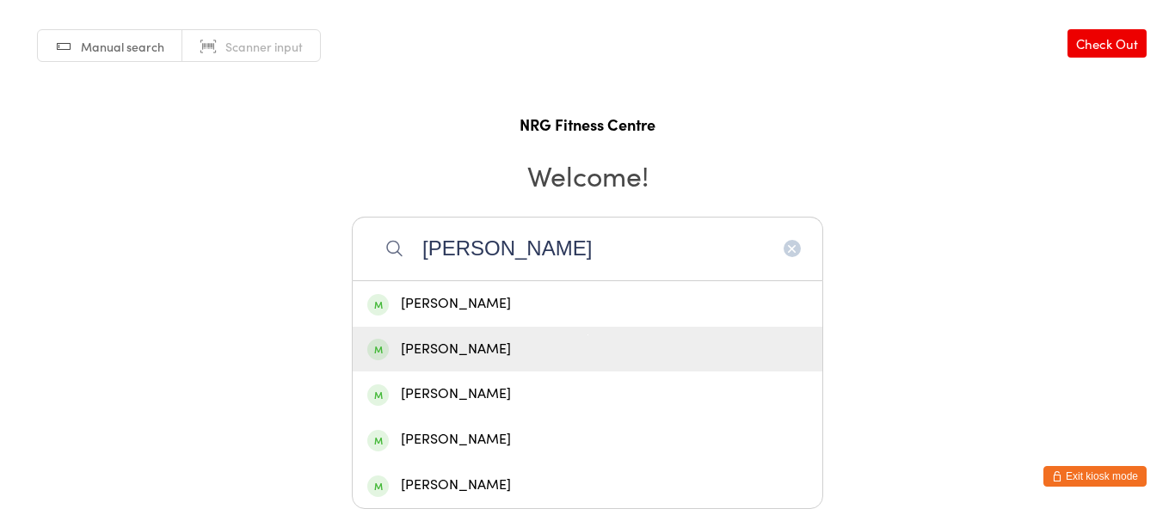
type input "lisa"
click at [560, 329] on div "[PERSON_NAME]" at bounding box center [588, 350] width 470 height 46
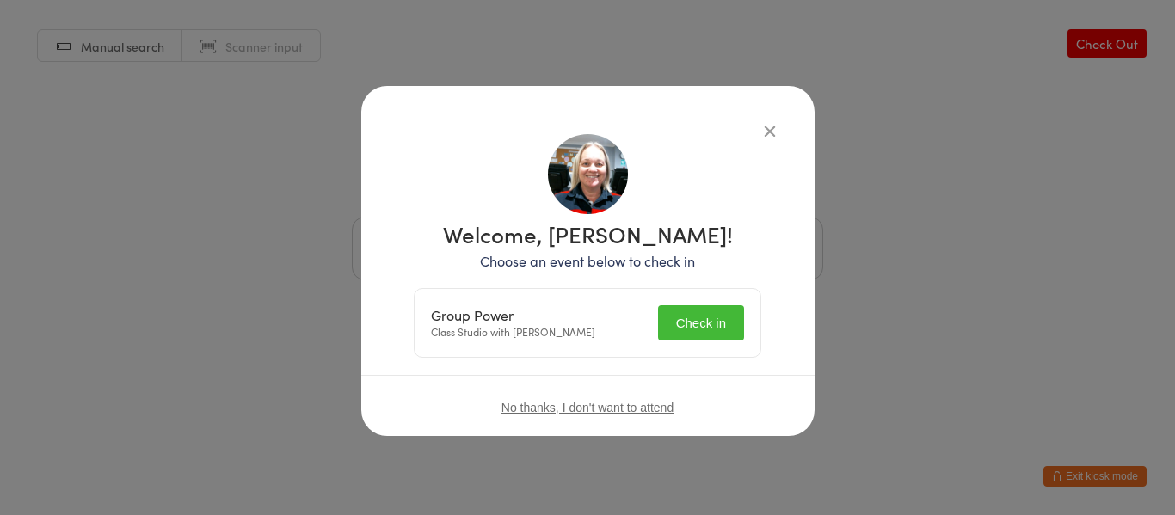
click at [693, 325] on button "Check in" at bounding box center [701, 322] width 86 height 35
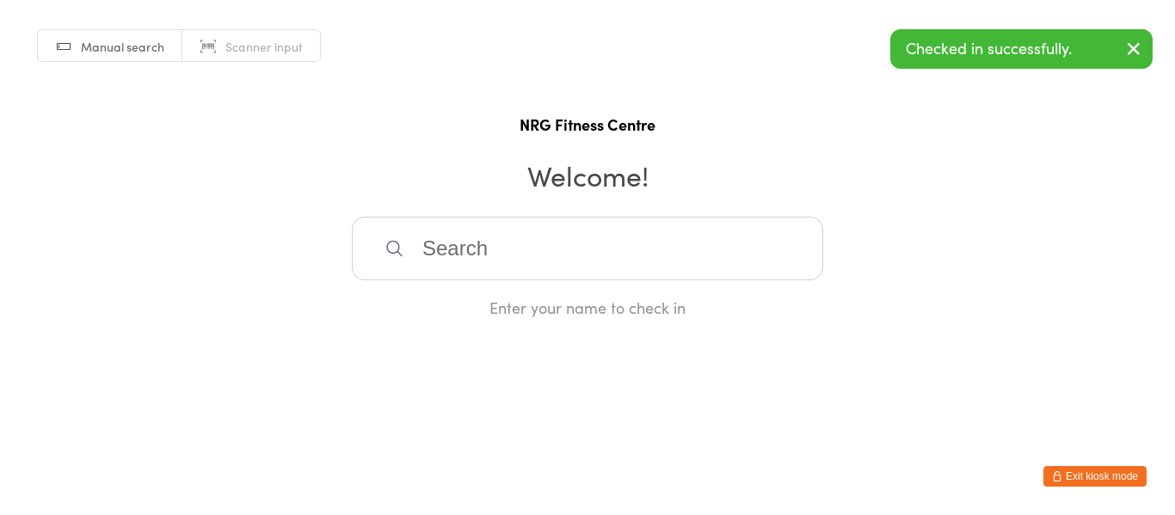
click at [1109, 464] on html "You have now entered Kiosk Mode. Members will be able to check themselves in us…" at bounding box center [587, 257] width 1175 height 515
click at [1110, 471] on button "Exit kiosk mode" at bounding box center [1094, 476] width 103 height 21
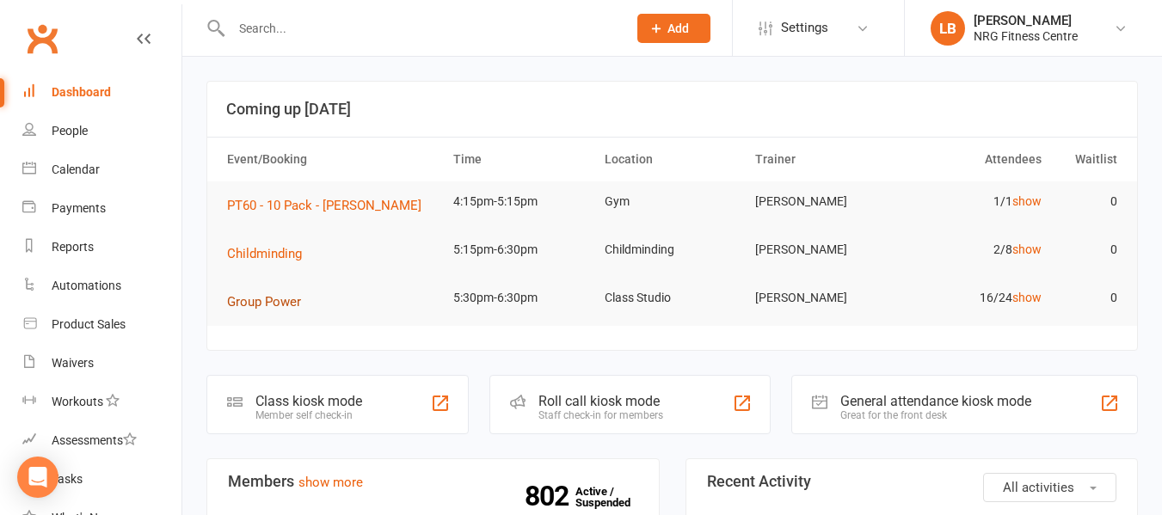
click at [270, 292] on button "Group Power" at bounding box center [270, 302] width 86 height 21
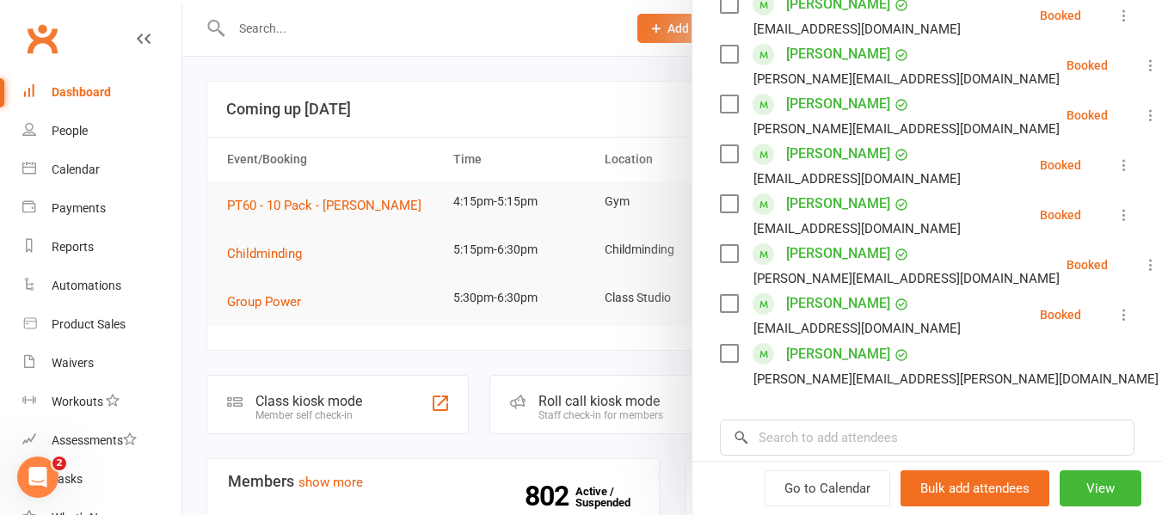
scroll to position [774, 0]
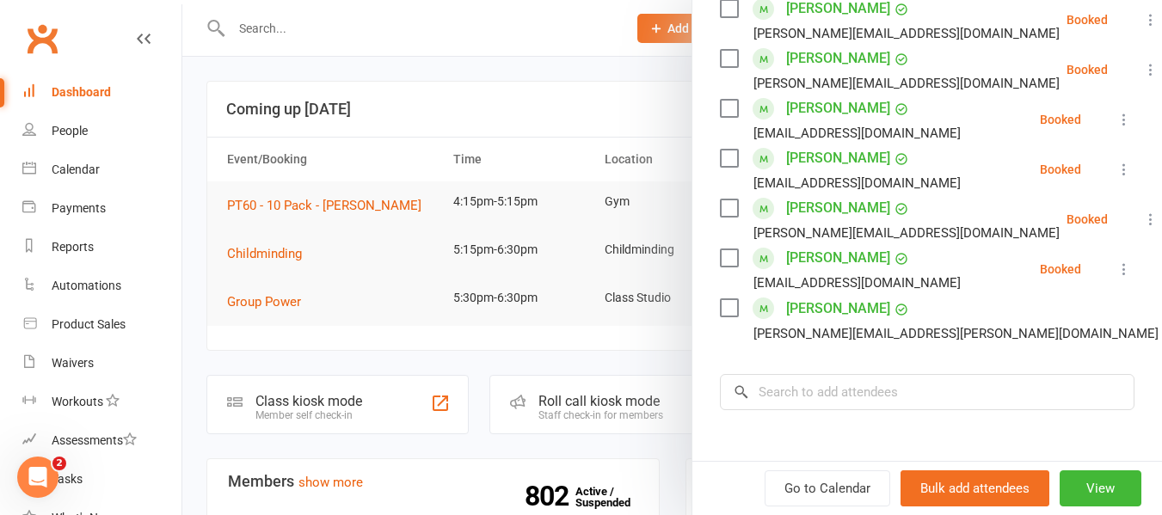
click at [734, 332] on div "Lisa WELLS lisa.wells@det.nsw.edu.au" at bounding box center [942, 319] width 445 height 50
click at [720, 316] on label at bounding box center [728, 307] width 17 height 17
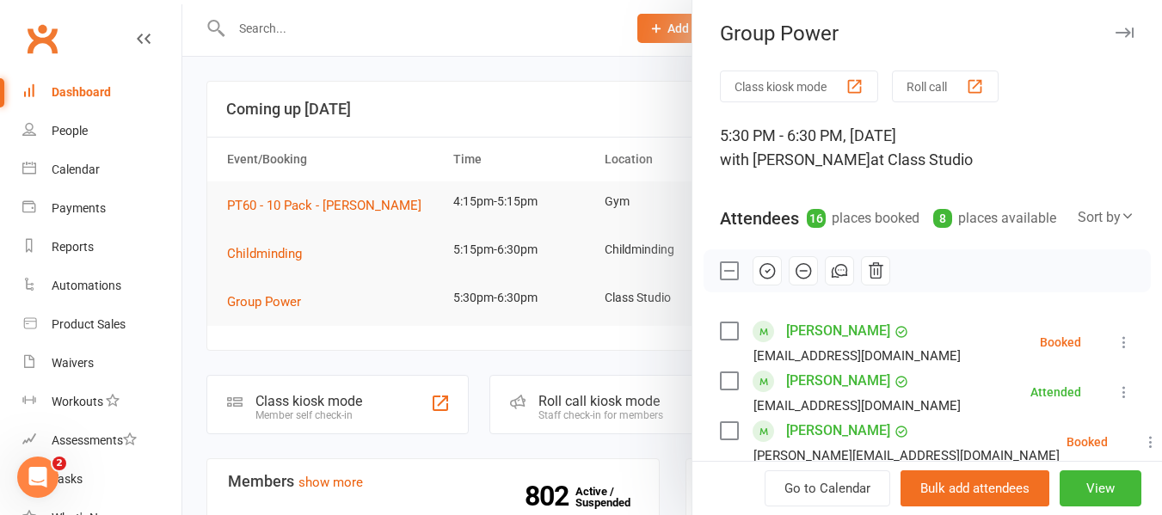
scroll to position [0, 0]
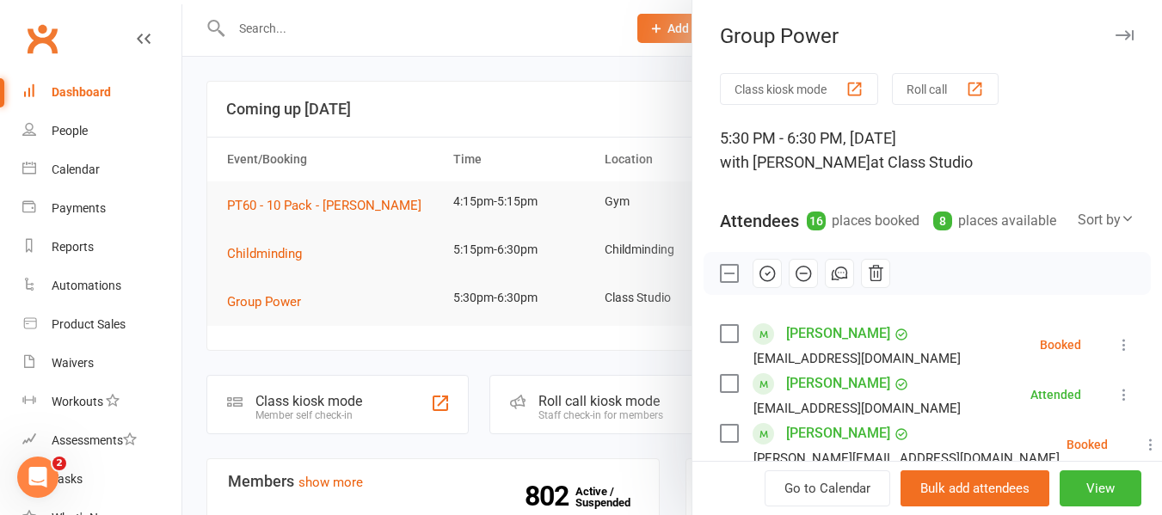
click at [758, 283] on icon "button" at bounding box center [767, 273] width 19 height 19
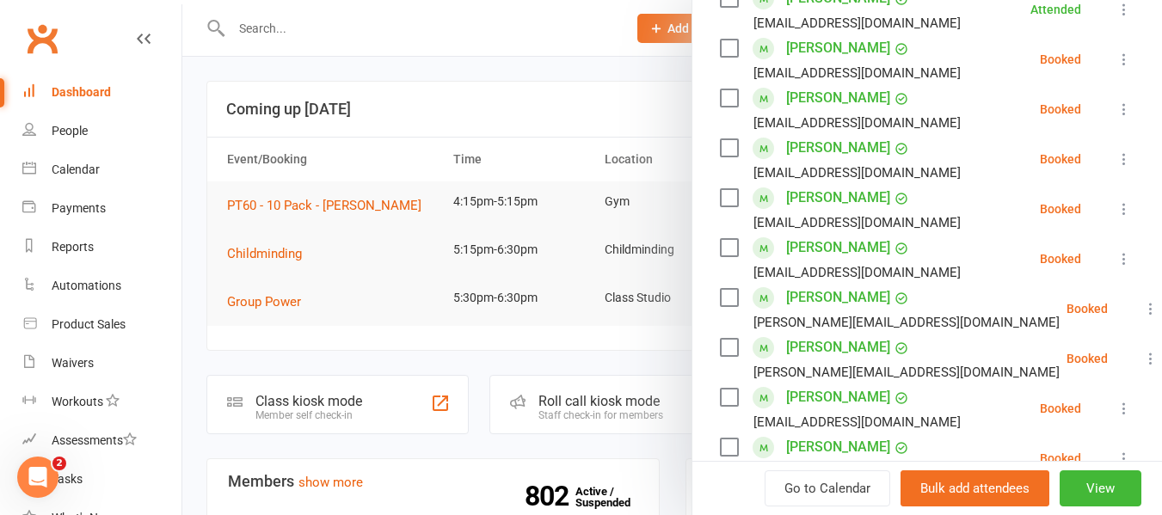
scroll to position [430, 0]
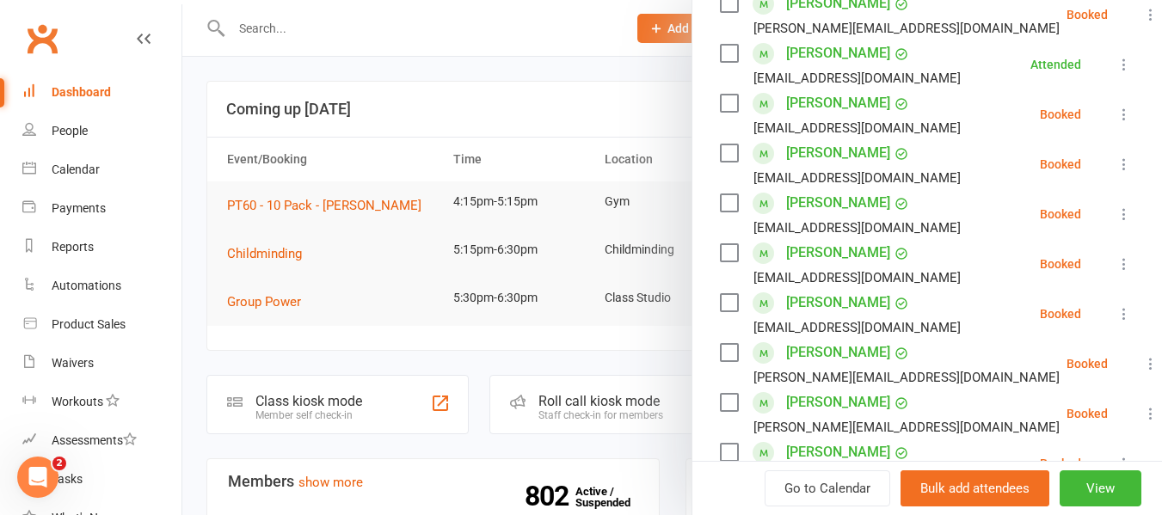
click at [838, 267] on link "[PERSON_NAME]" at bounding box center [838, 253] width 104 height 28
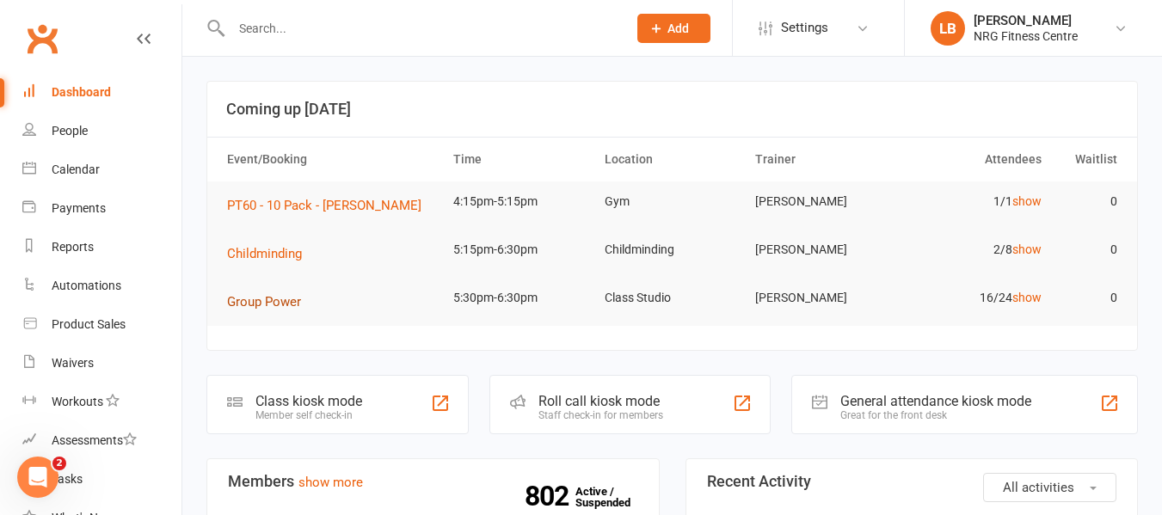
click at [278, 293] on button "Group Power" at bounding box center [270, 302] width 86 height 21
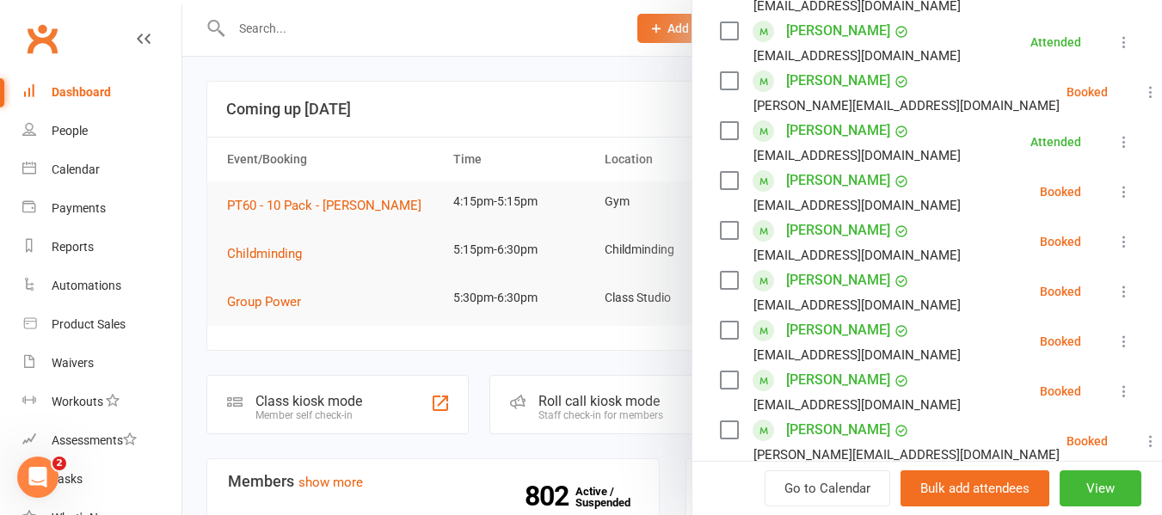
scroll to position [430, 0]
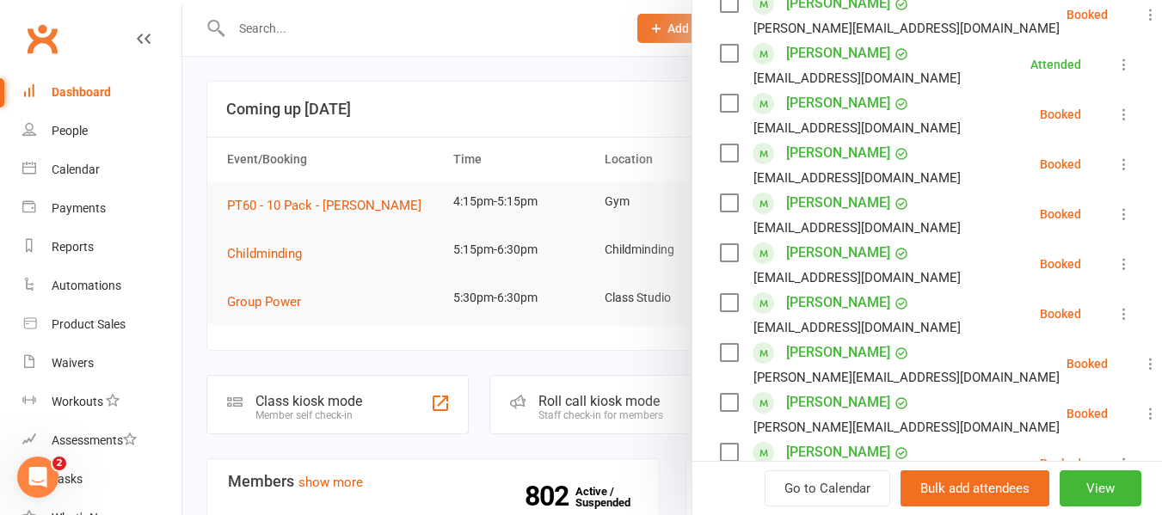
click at [710, 277] on div "Class kiosk mode Roll call 5:30 PM - 6:30 PM, Tuesday, October, 14, 2025 with M…" at bounding box center [927, 320] width 470 height 1354
click at [722, 261] on label at bounding box center [728, 252] width 17 height 17
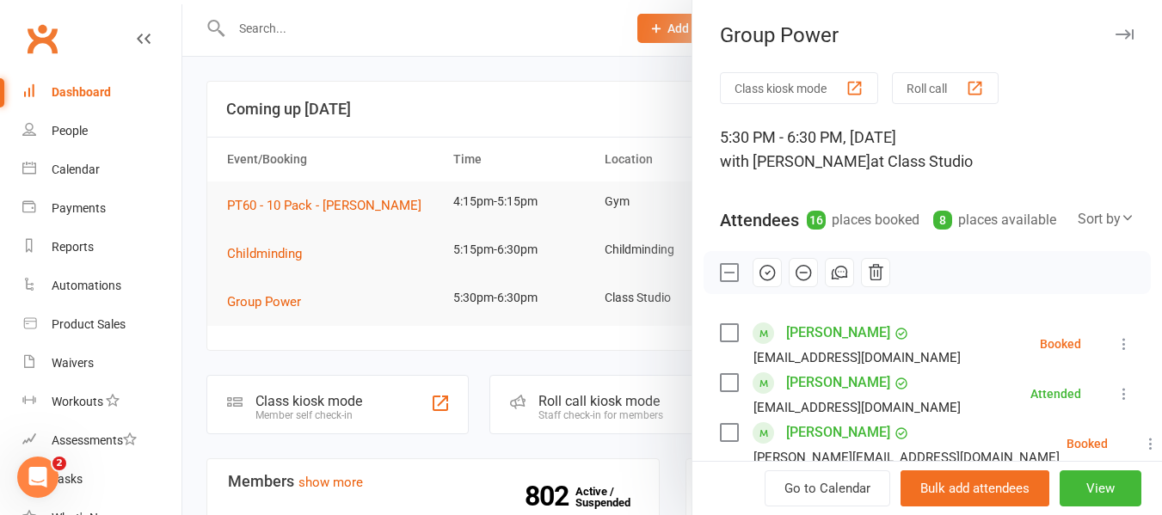
scroll to position [0, 0]
click at [773, 288] on button "button" at bounding box center [766, 273] width 29 height 29
click at [578, 126] on div at bounding box center [672, 257] width 980 height 515
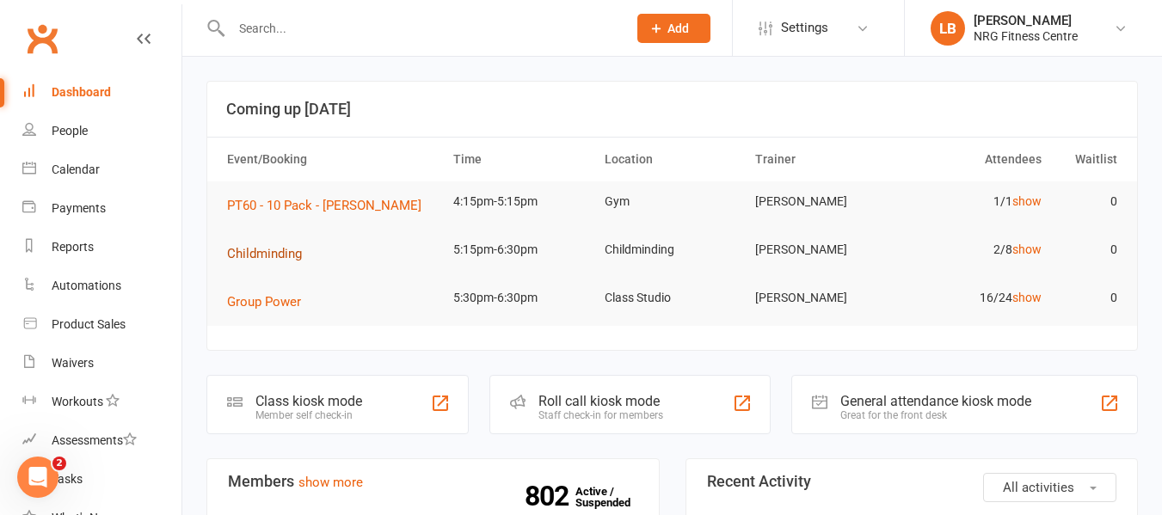
click at [282, 256] on span "Childminding" at bounding box center [264, 253] width 75 height 15
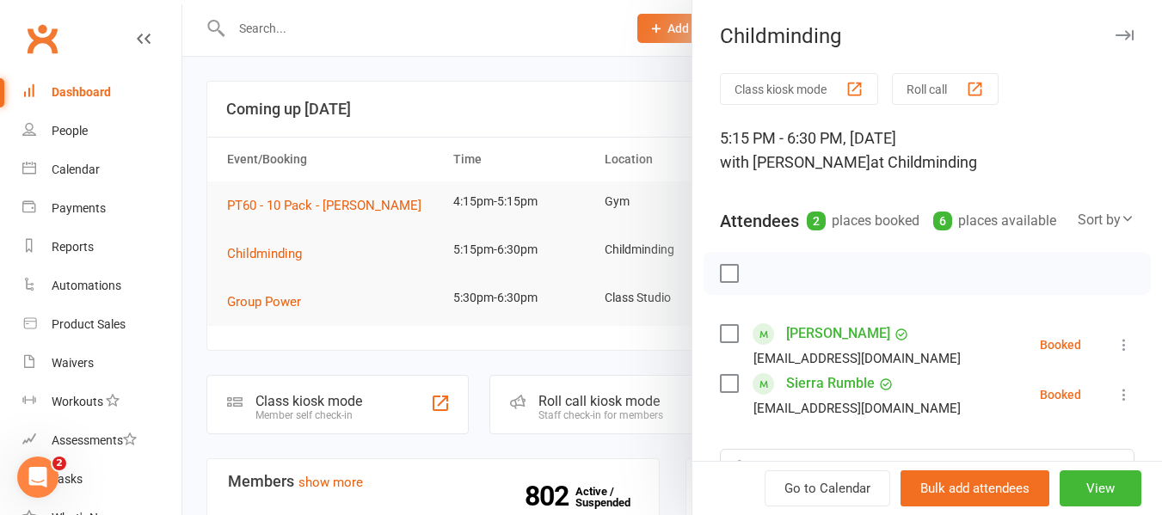
click at [808, 397] on link "Sierra Rumble" at bounding box center [830, 384] width 89 height 28
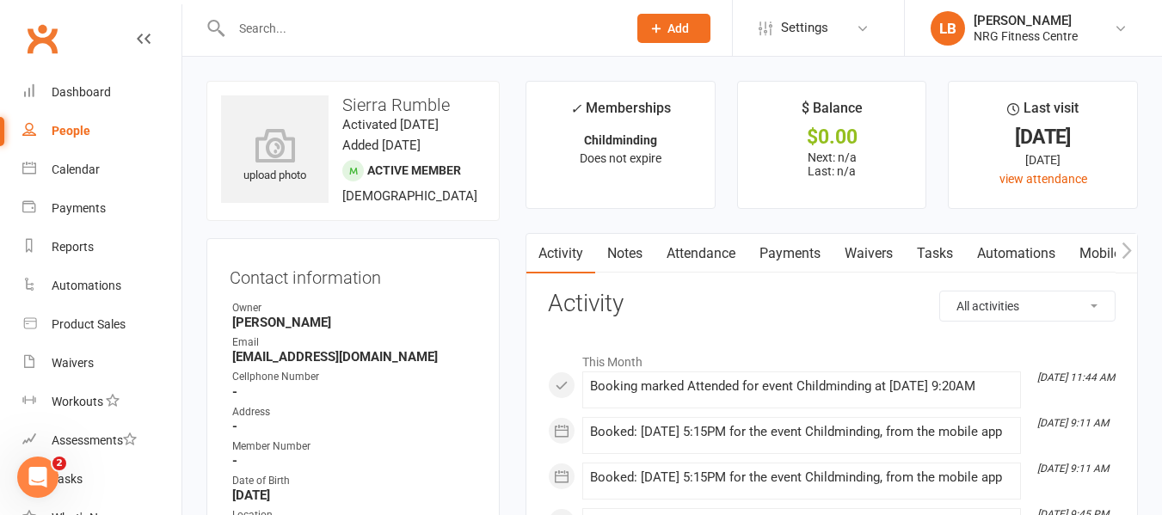
drag, startPoint x: 249, startPoint y: 26, endPoint x: 249, endPoint y: 39, distance: 12.9
click at [249, 39] on input "text" at bounding box center [420, 28] width 389 height 24
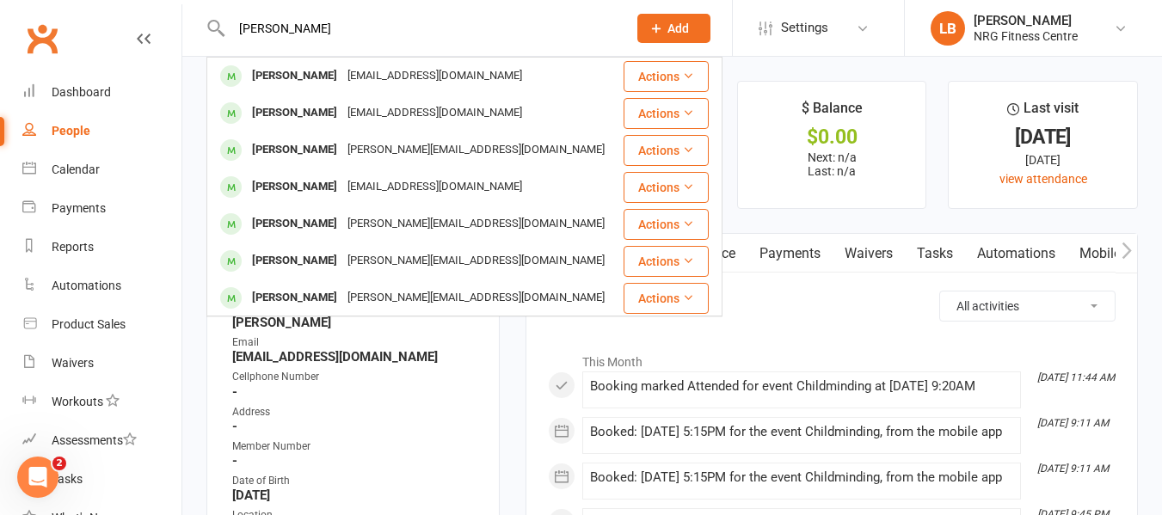
type input "murdoch"
click at [829, 312] on h3 "Activity" at bounding box center [832, 304] width 568 height 27
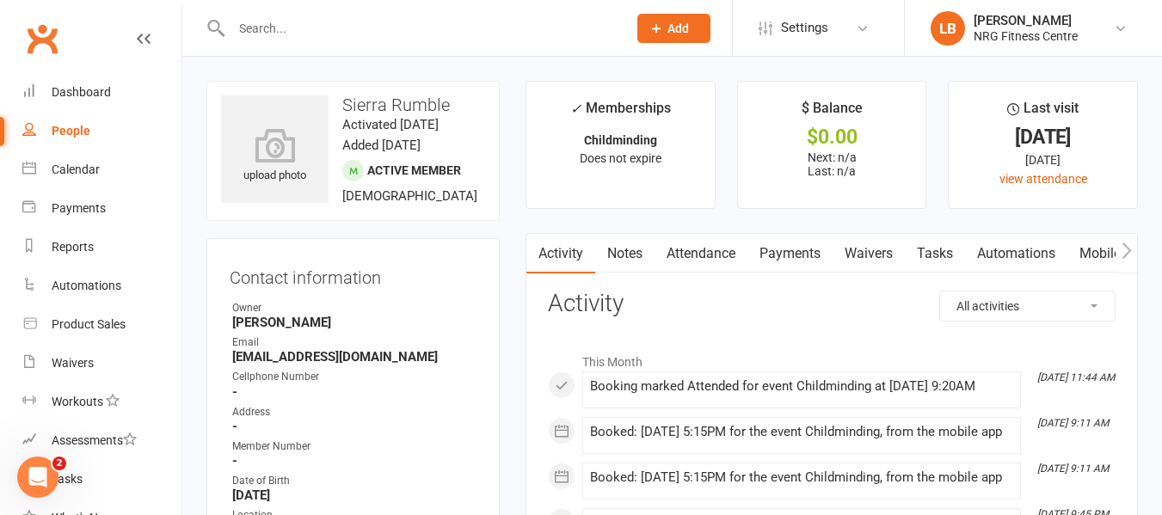
click at [681, 27] on span "Add" at bounding box center [677, 28] width 21 height 14
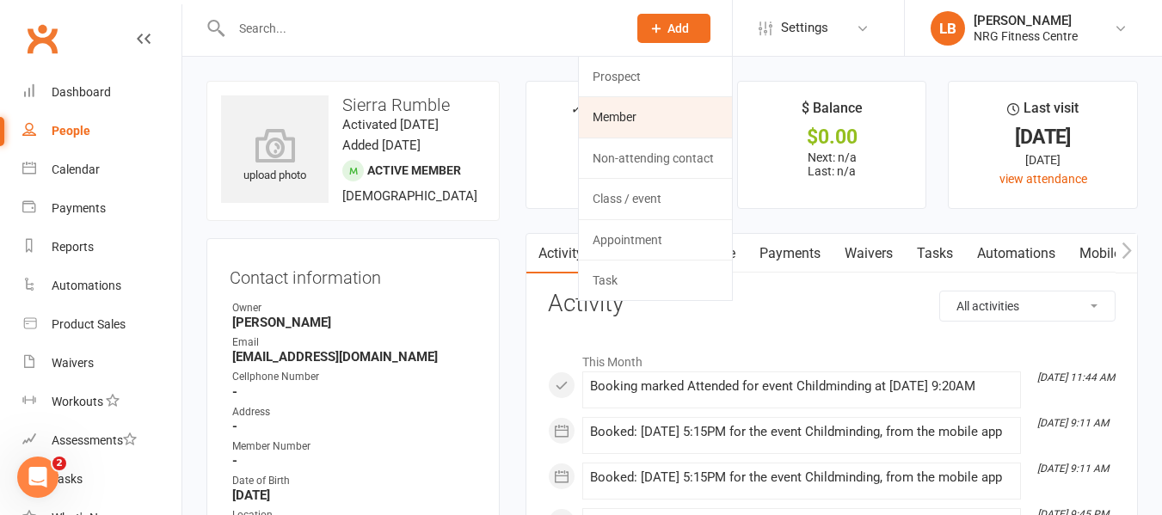
click at [643, 116] on link "Member" at bounding box center [655, 117] width 153 height 40
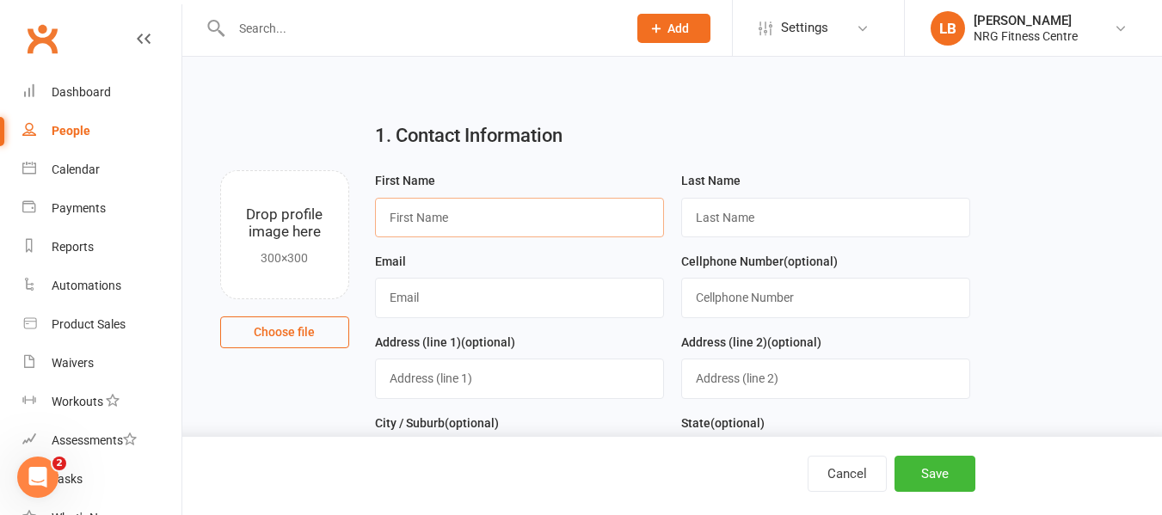
click at [431, 218] on input "text" at bounding box center [519, 218] width 289 height 40
type input "Charlie"
type input "Murdoch"
click at [395, 297] on input "text" at bounding box center [519, 298] width 289 height 40
type input "[EMAIL_ADDRESS][DOMAIN_NAME]"
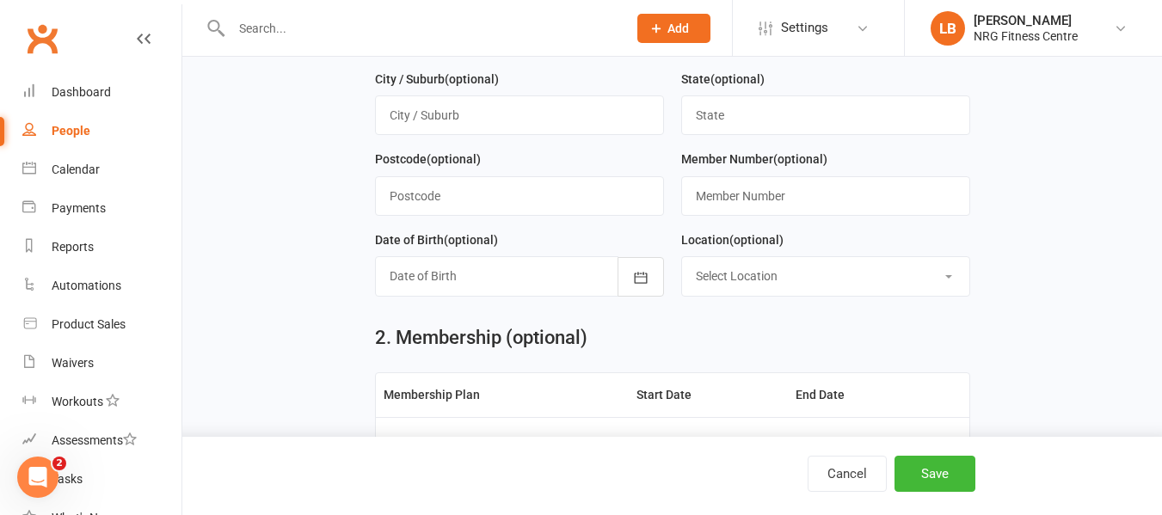
scroll to position [258, 0]
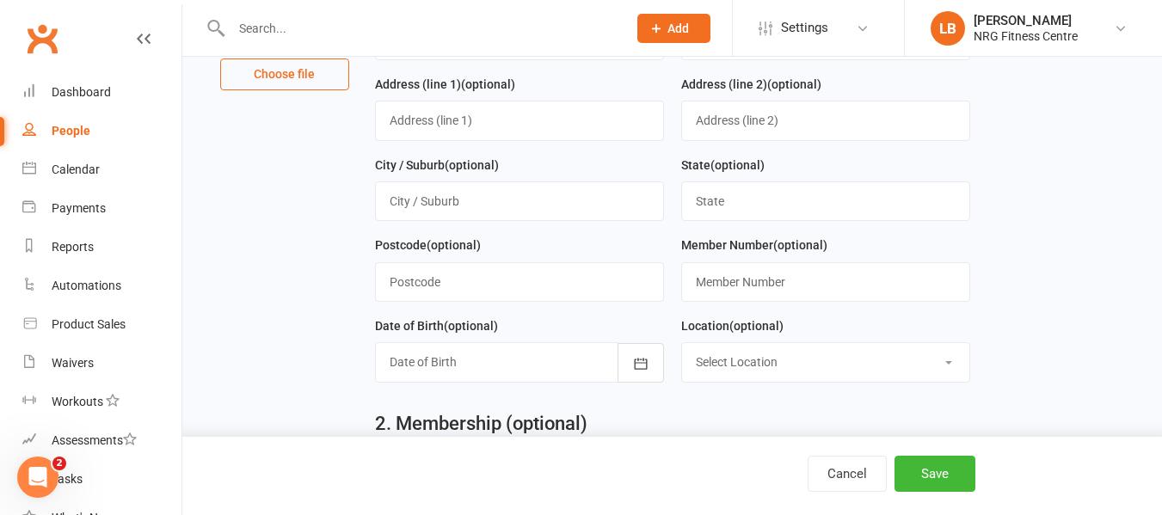
click at [406, 371] on div at bounding box center [519, 362] width 289 height 40
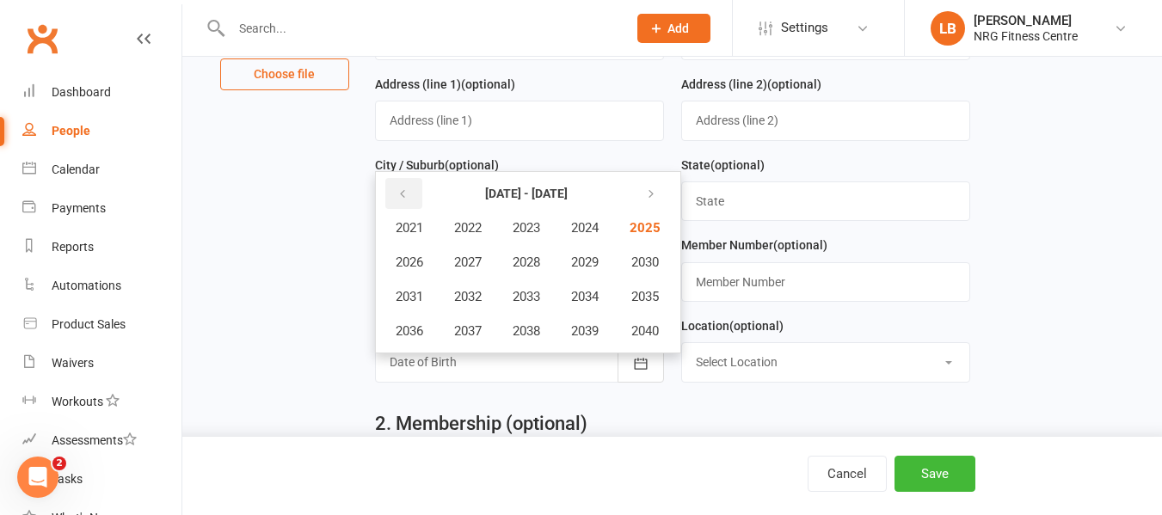
click at [403, 200] on icon "button" at bounding box center [402, 194] width 12 height 14
click at [525, 339] on span "2018" at bounding box center [527, 330] width 28 height 15
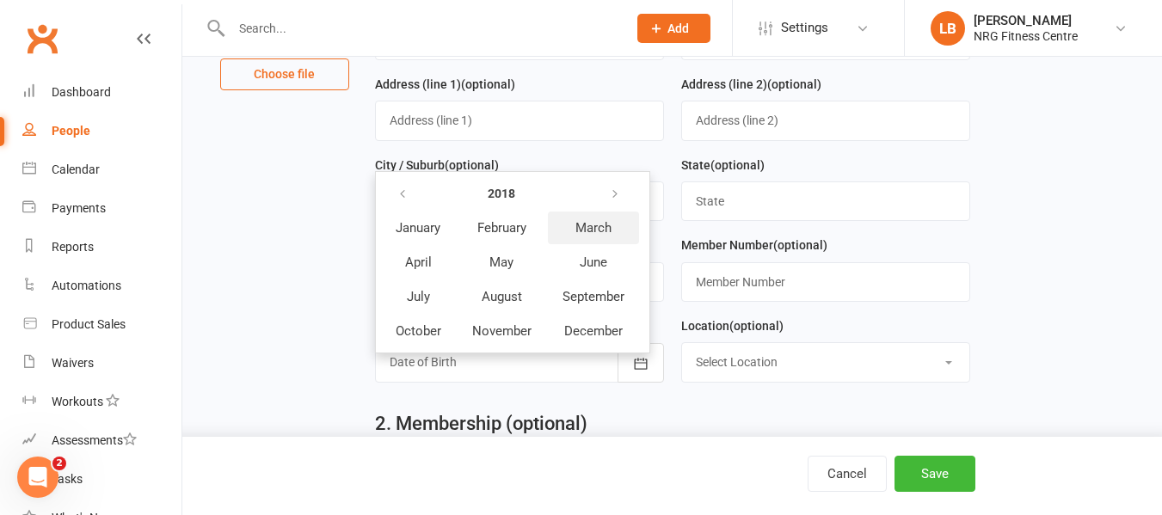
click at [583, 235] on span "March" at bounding box center [593, 227] width 36 height 15
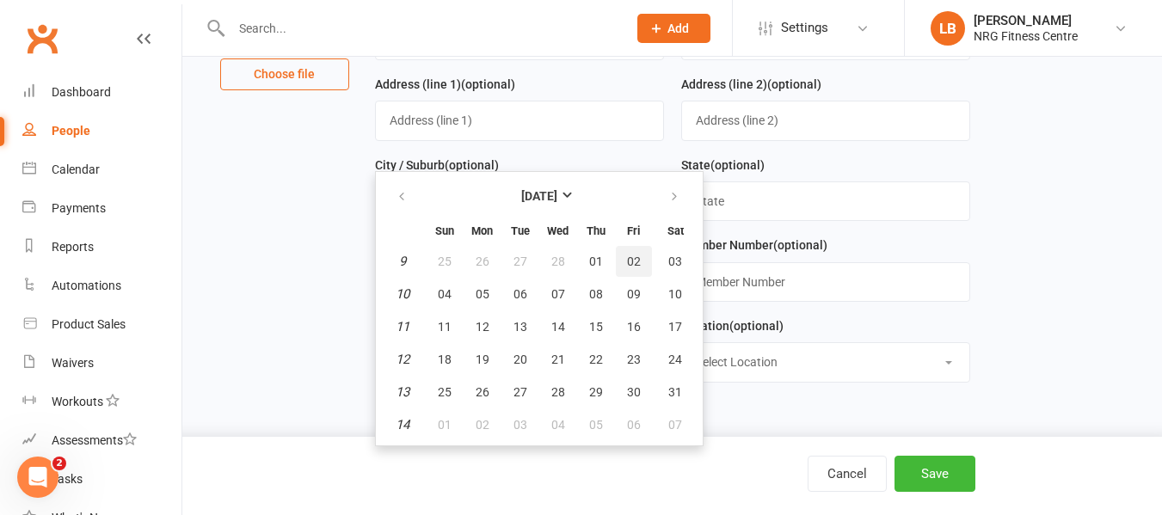
click at [633, 268] on span "02" at bounding box center [634, 262] width 14 height 14
type input "02 Mar 2018"
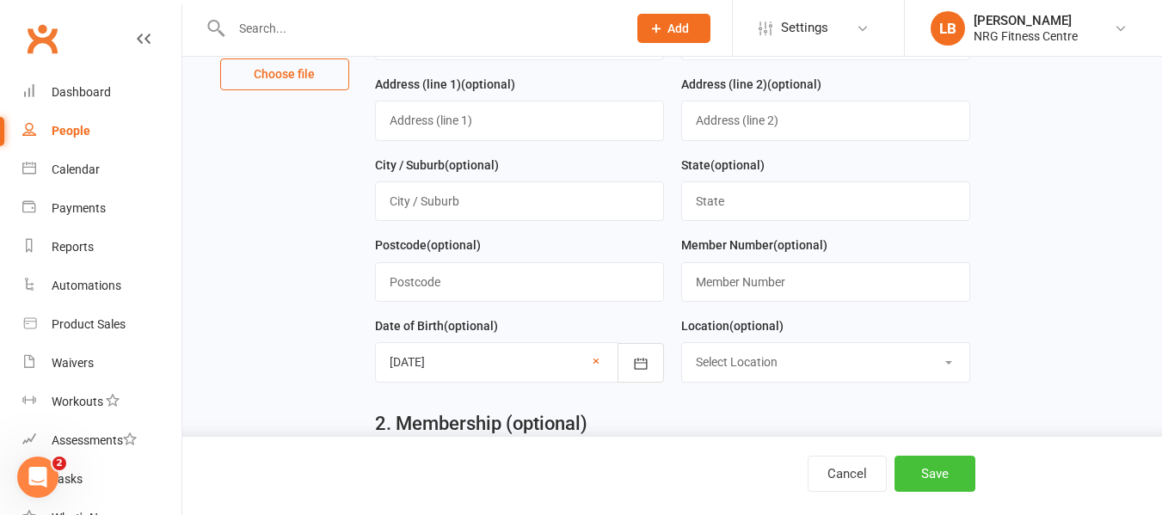
click at [943, 470] on button "Save" at bounding box center [934, 474] width 81 height 36
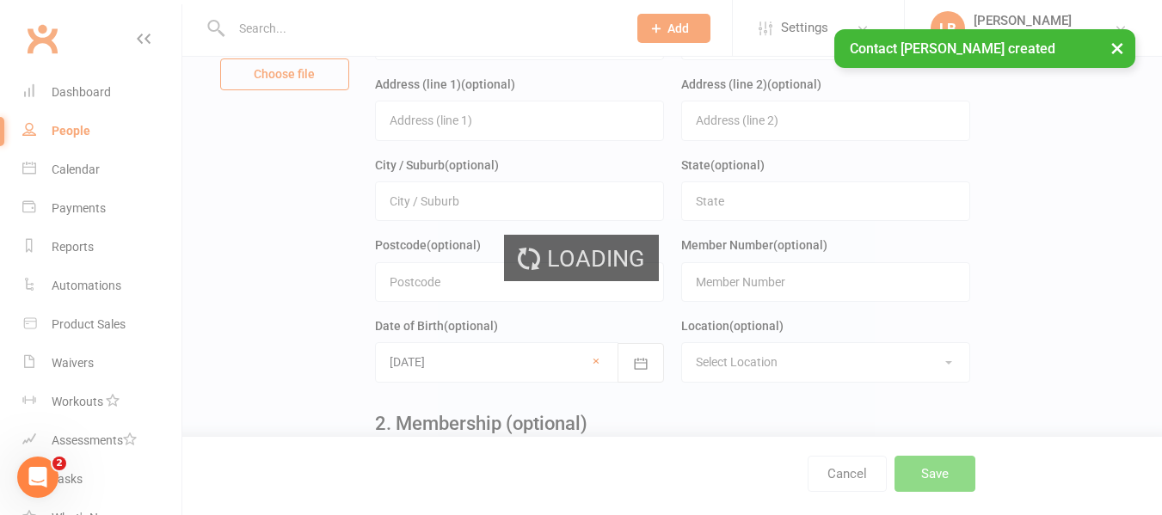
scroll to position [0, 0]
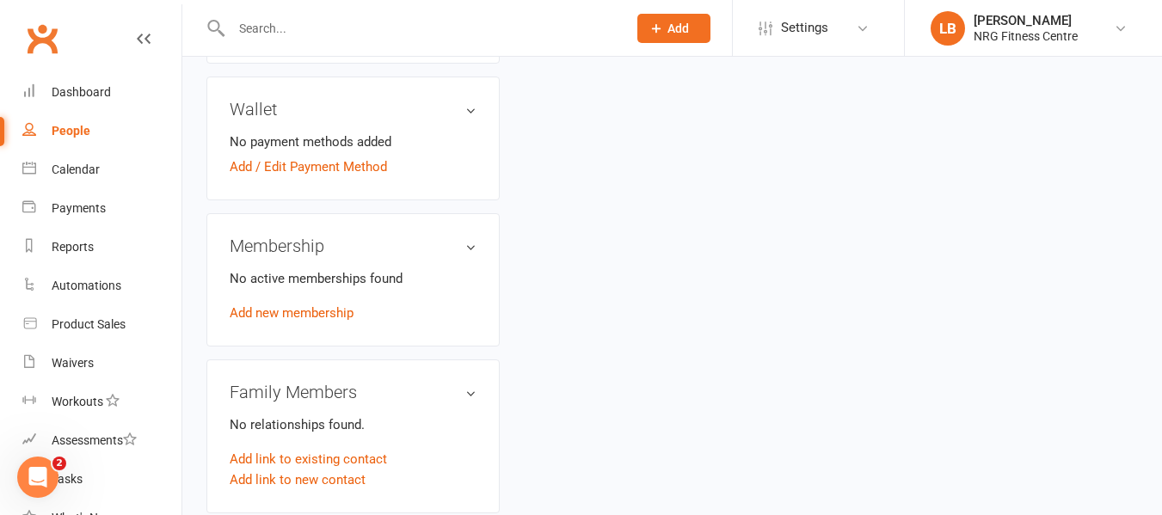
scroll to position [516, 0]
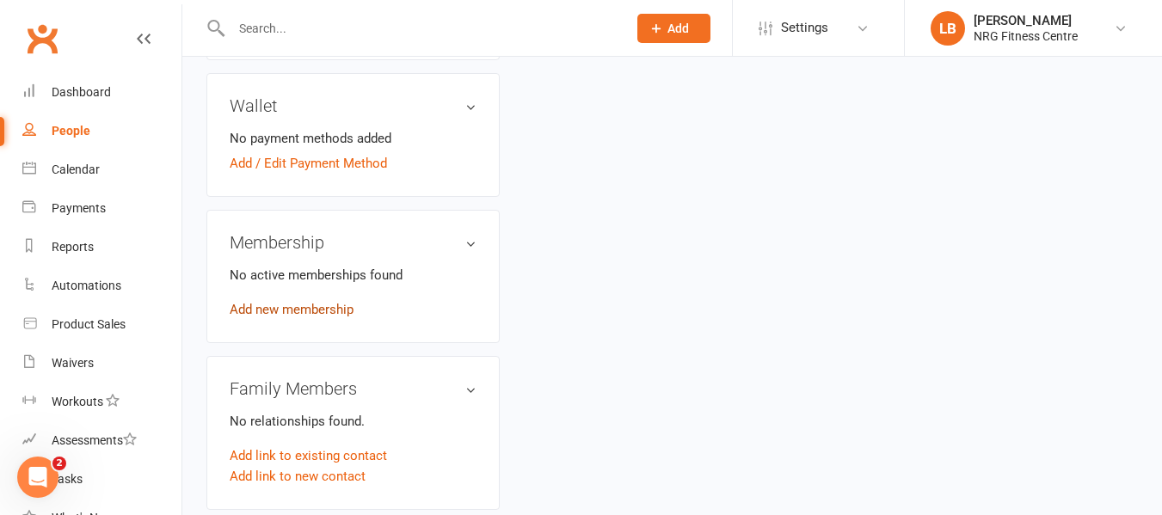
click at [320, 310] on link "Add new membership" at bounding box center [292, 309] width 124 height 15
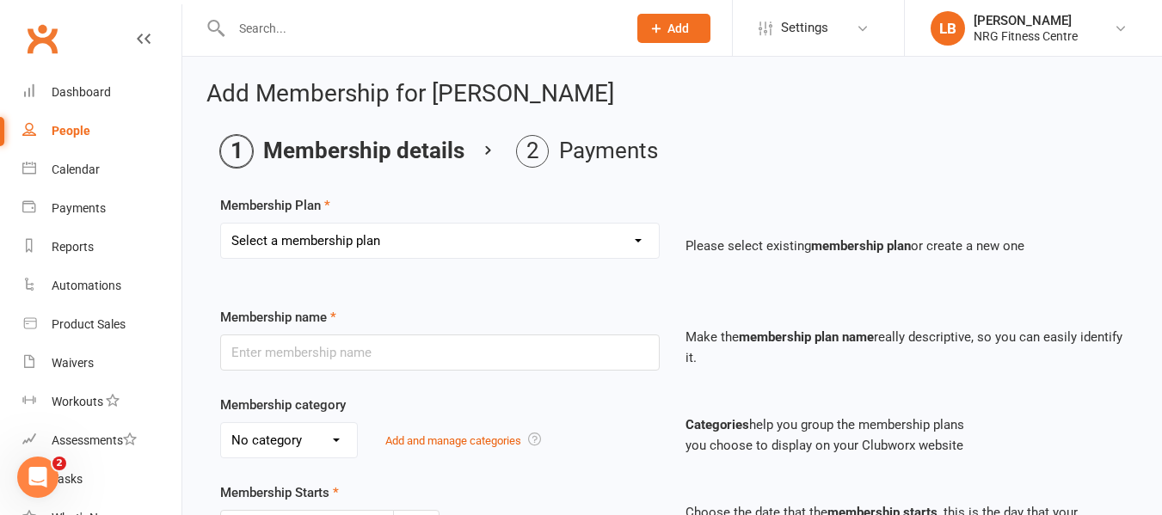
click at [642, 241] on select "Select a membership plan 1 Week Trial DD-12 Month UFN DD-12 Month UFN - JUNIOR …" at bounding box center [440, 241] width 438 height 34
select select "32"
click at [221, 224] on select "Select a membership plan 1 Week Trial DD-12 Month UFN DD-12 Month UFN - JUNIOR …" at bounding box center [440, 241] width 438 height 34
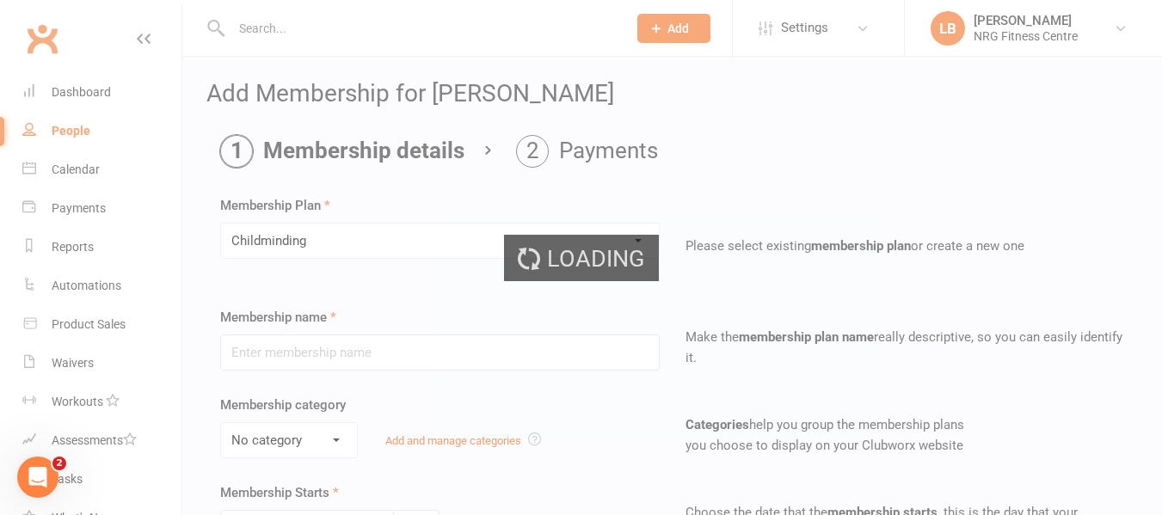
type input "Childminding"
type input "0"
select select "2"
type input "1"
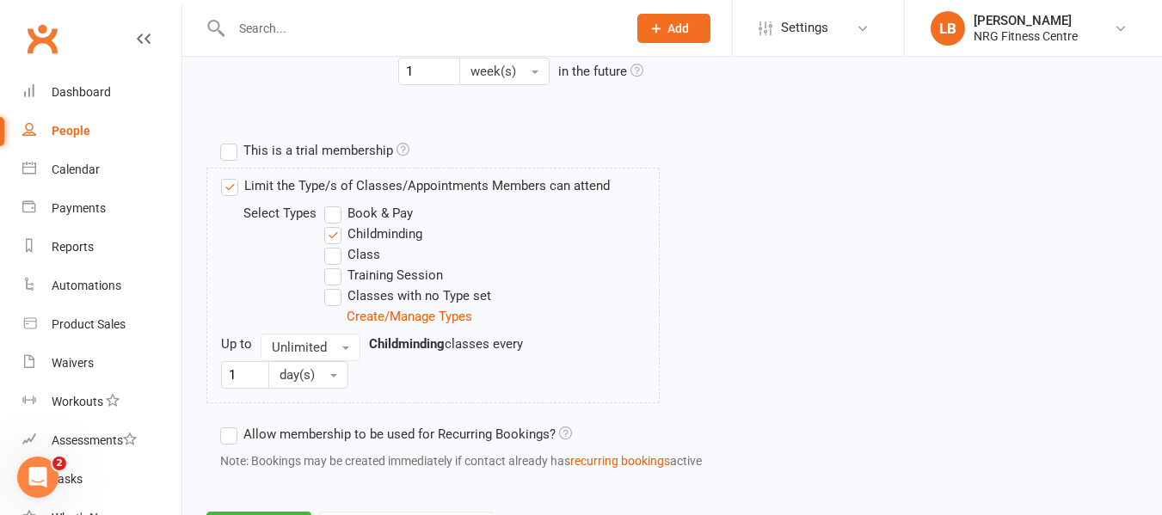
scroll to position [860, 0]
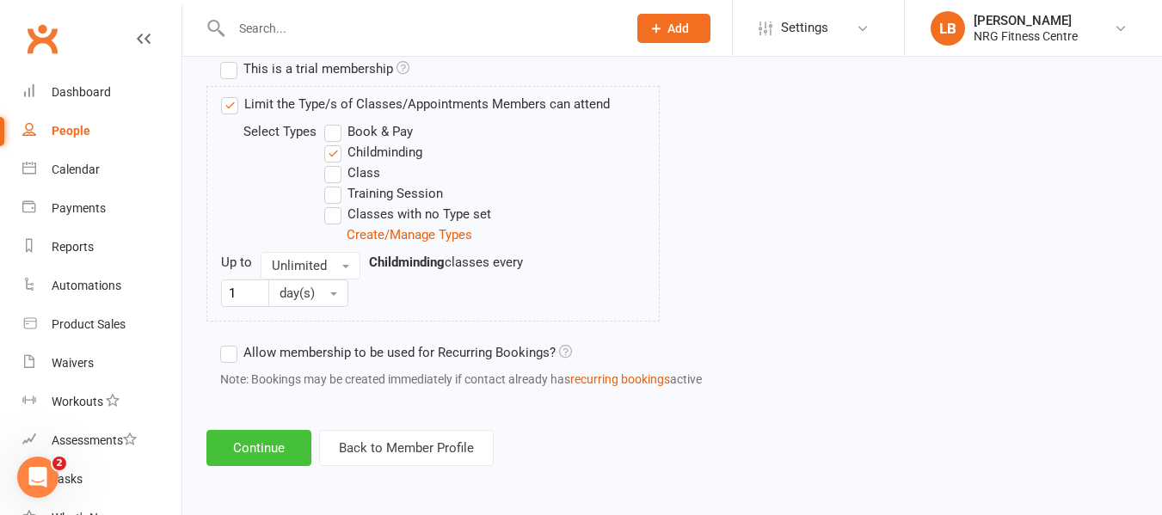
click at [234, 439] on button "Continue" at bounding box center [258, 448] width 105 height 36
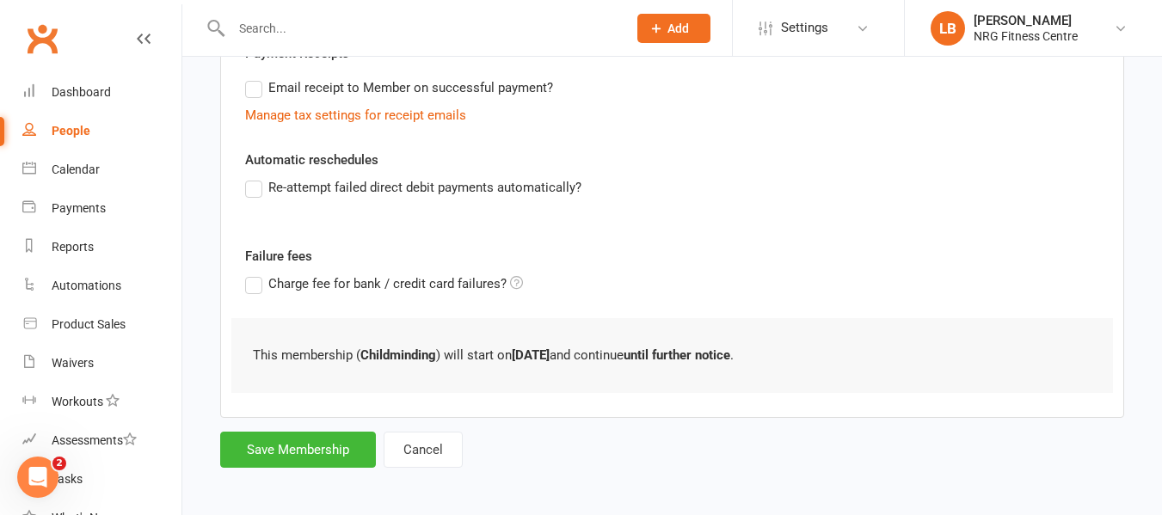
scroll to position [353, 0]
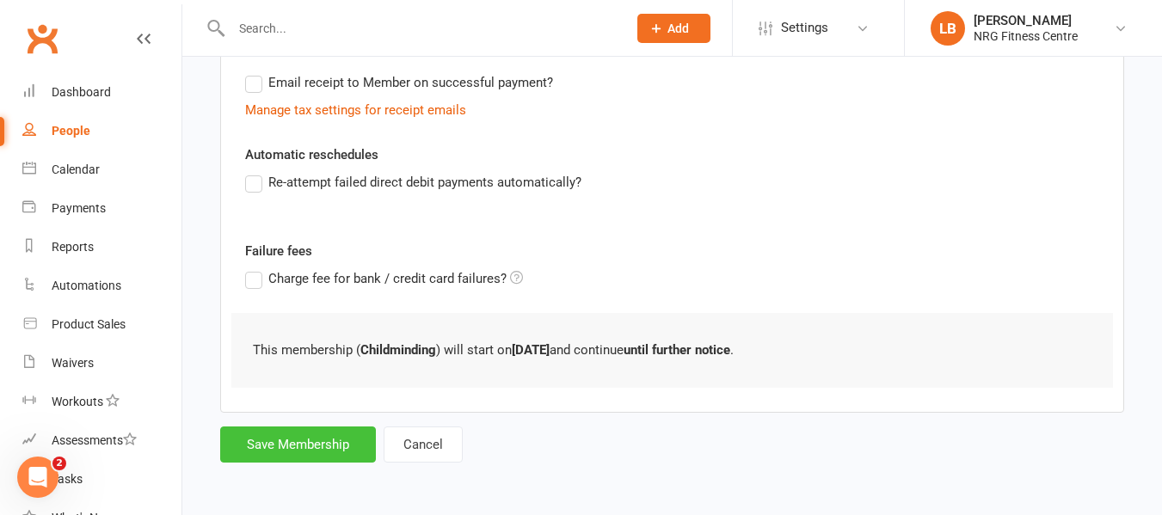
click at [295, 443] on button "Save Membership" at bounding box center [298, 445] width 156 height 36
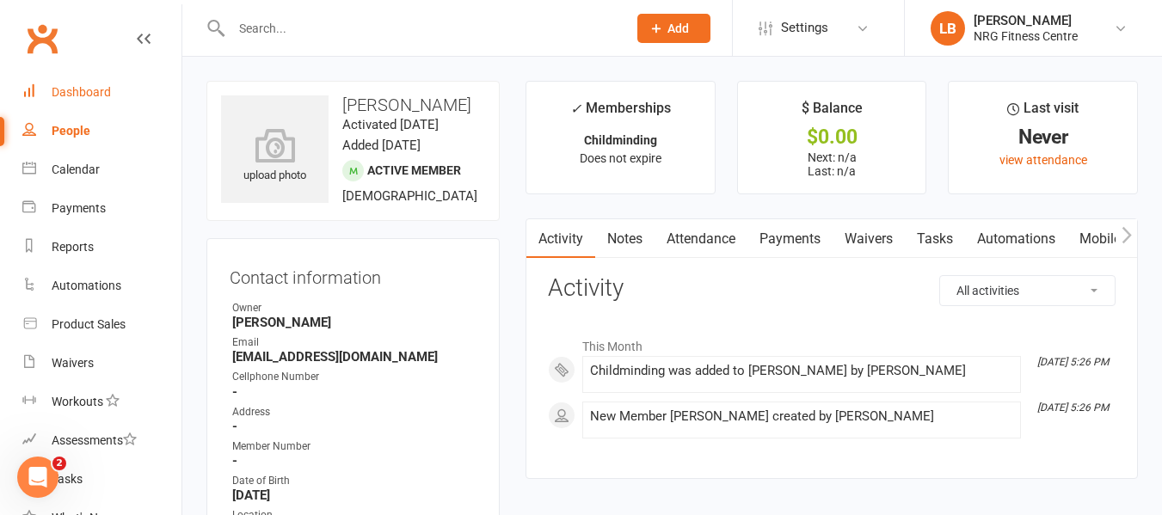
click at [77, 95] on div "Dashboard" at bounding box center [81, 92] width 59 height 14
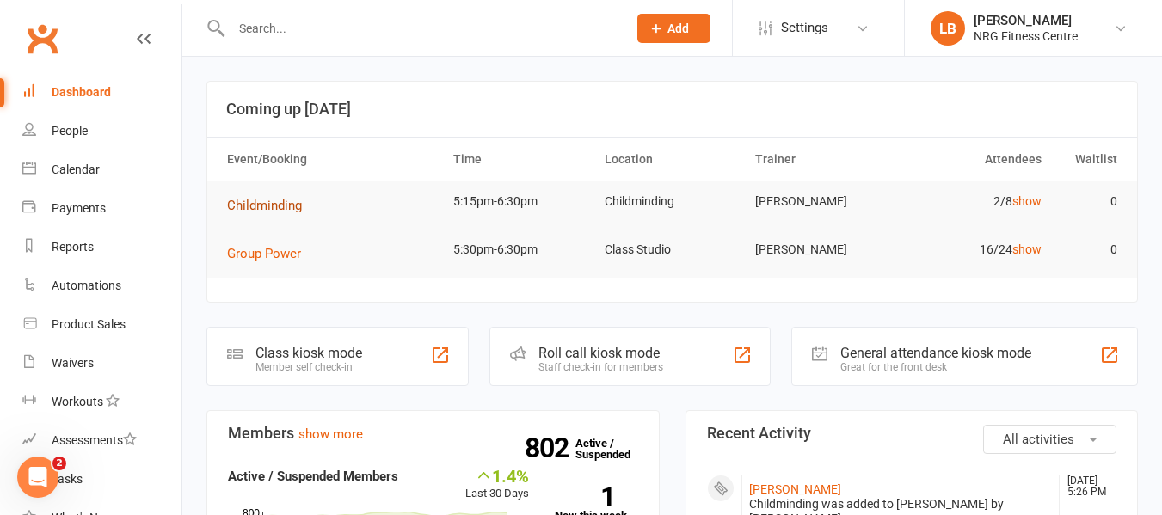
click at [274, 207] on span "Childminding" at bounding box center [264, 205] width 75 height 15
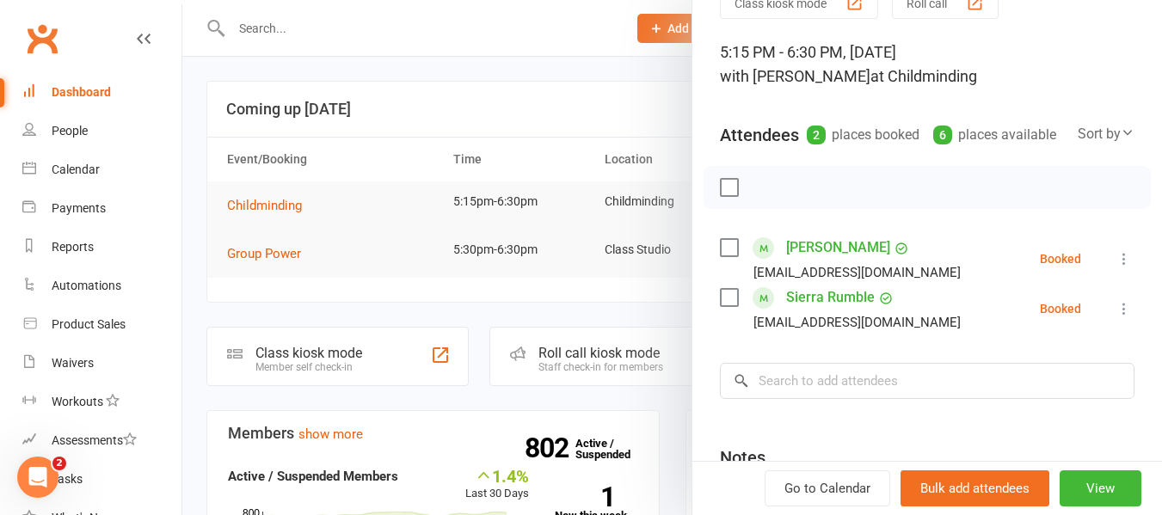
scroll to position [172, 0]
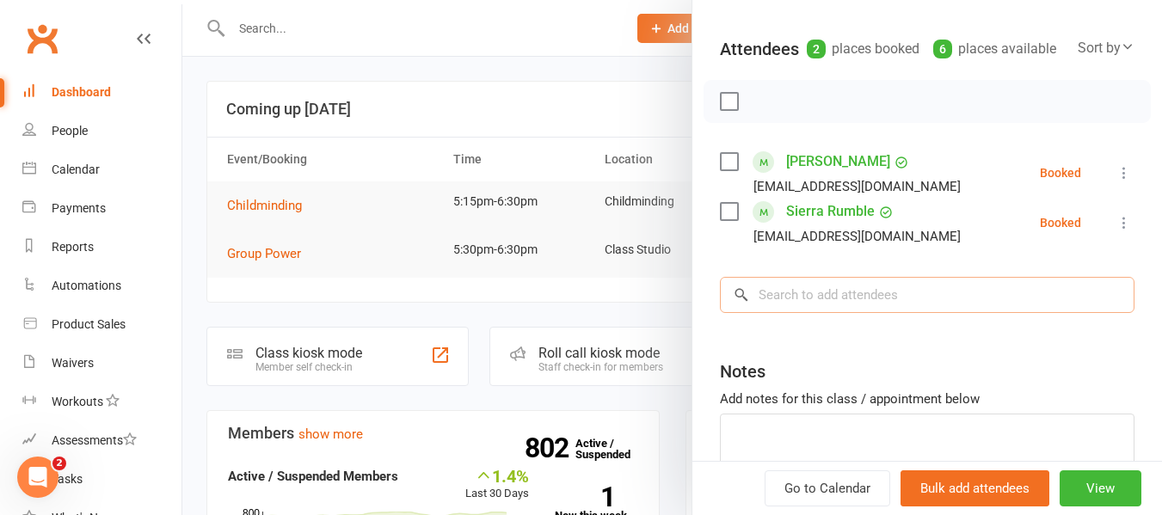
click at [817, 313] on input "search" at bounding box center [927, 295] width 415 height 36
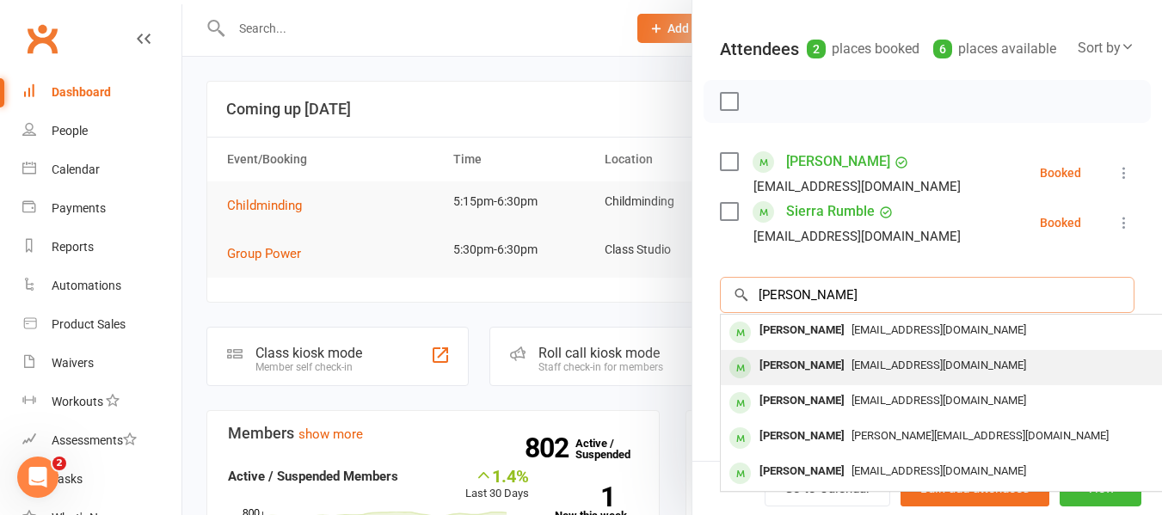
type input "murdoch"
click at [851, 372] on span "[EMAIL_ADDRESS][DOMAIN_NAME]" at bounding box center [938, 365] width 175 height 13
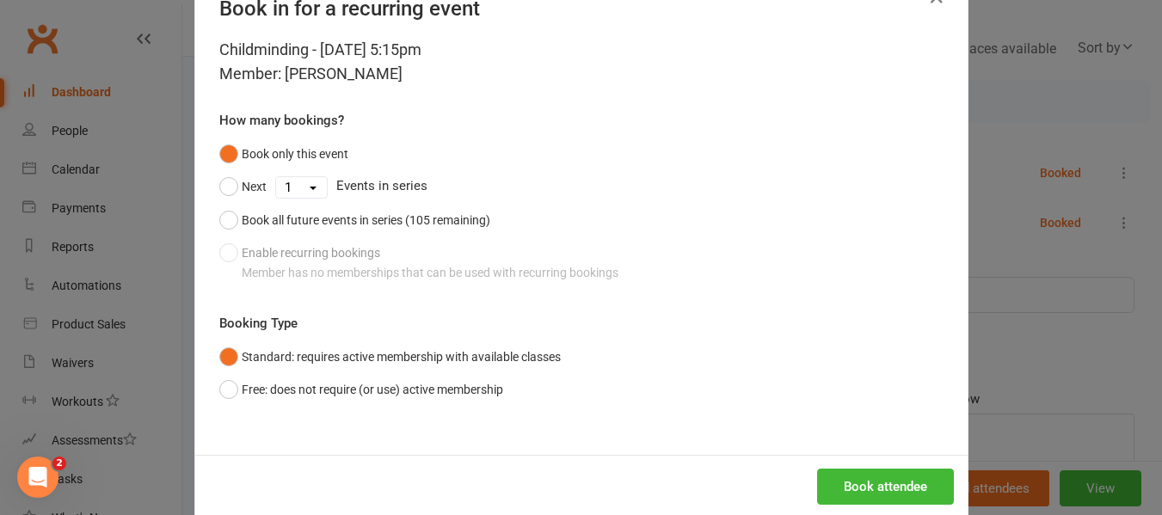
scroll to position [84, 0]
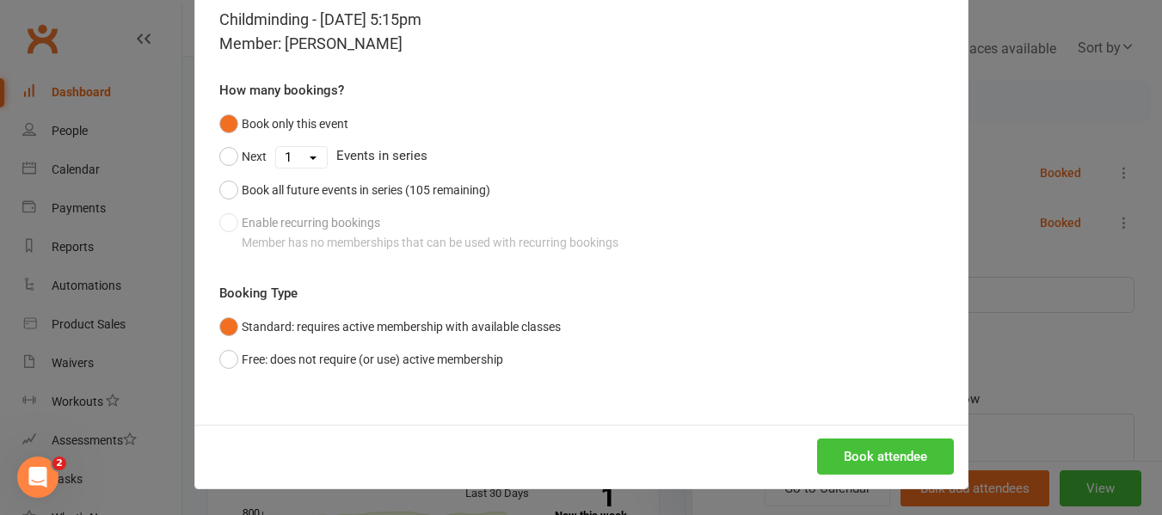
click at [887, 452] on button "Book attendee" at bounding box center [885, 457] width 137 height 36
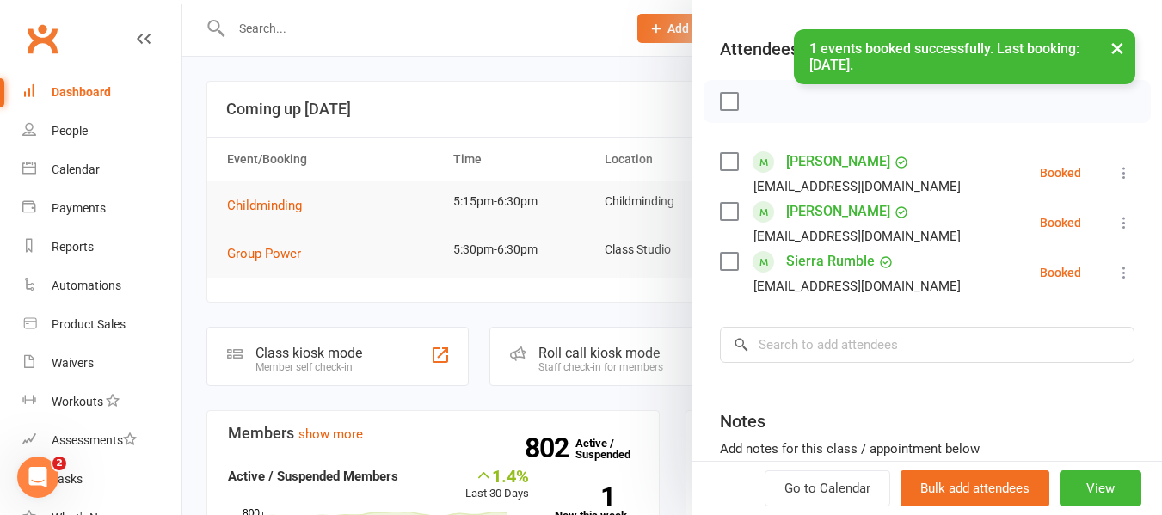
click at [1114, 50] on button "×" at bounding box center [1117, 47] width 31 height 37
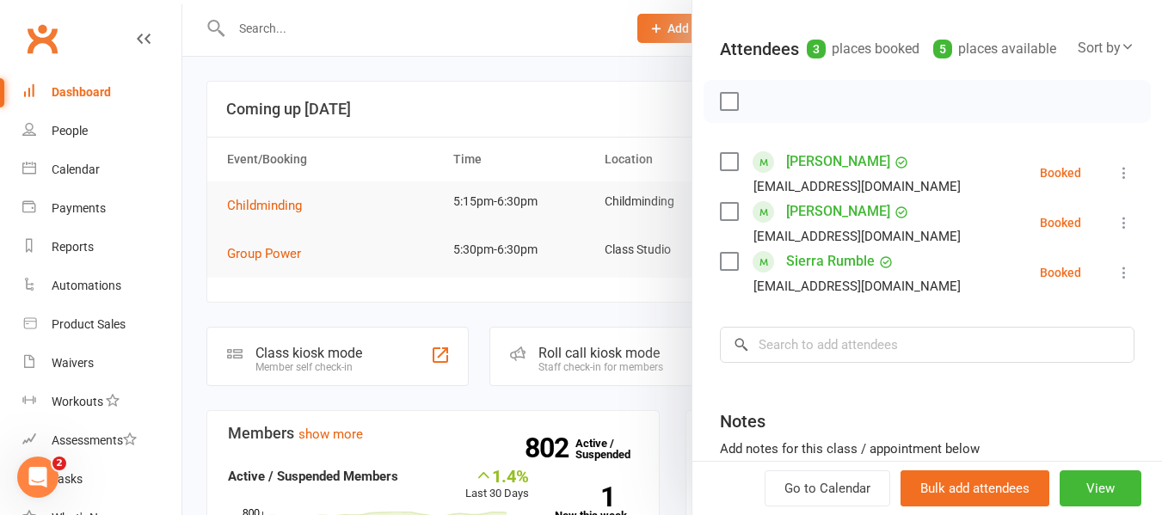
click at [431, 83] on div at bounding box center [672, 257] width 980 height 515
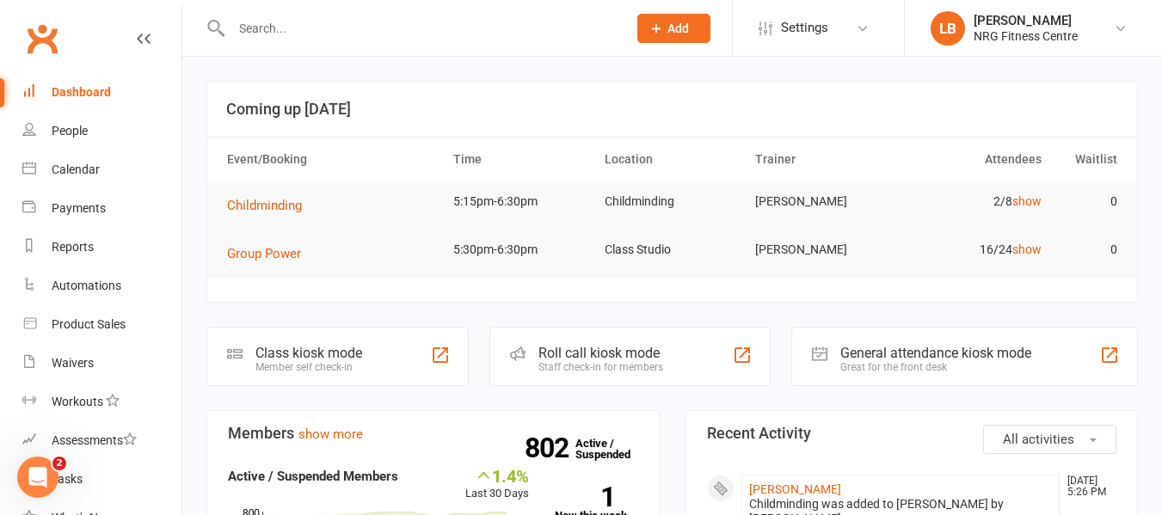
click at [299, 31] on input "text" at bounding box center [420, 28] width 389 height 24
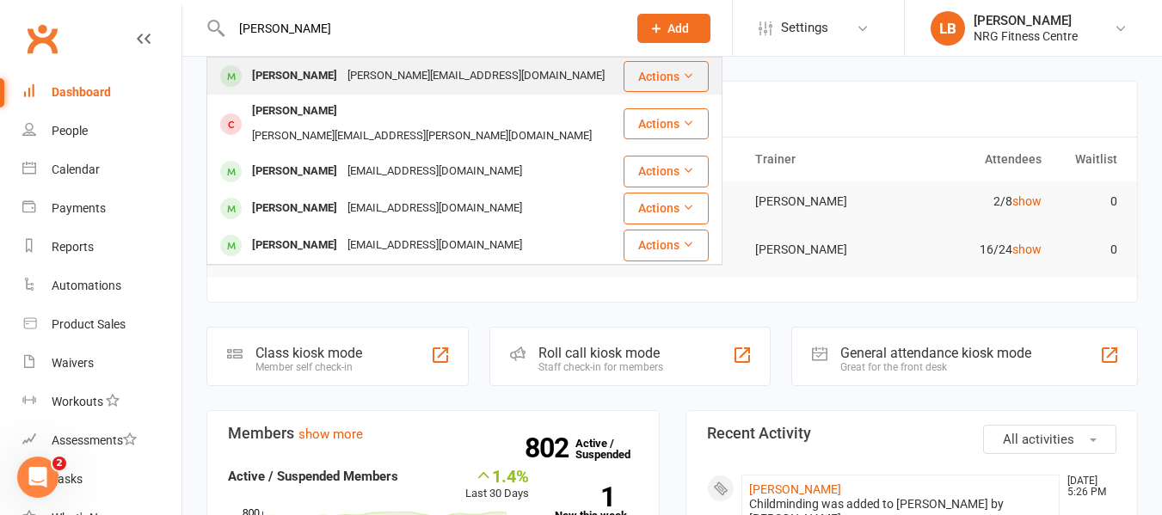
type input "jarrod"
click at [388, 75] on div "jarrod.paton65@gmail.com" at bounding box center [475, 76] width 267 height 25
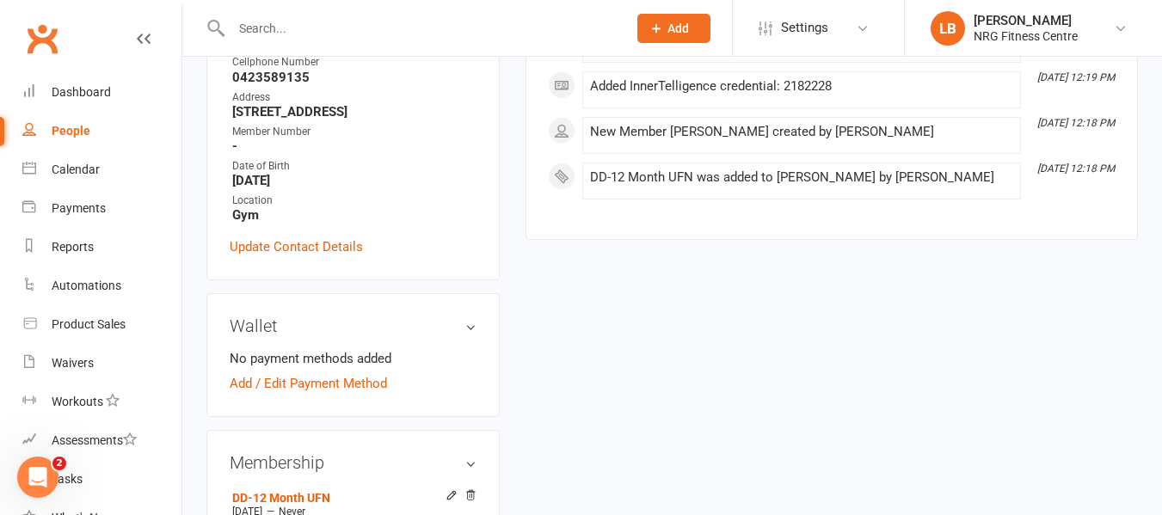
scroll to position [344, 0]
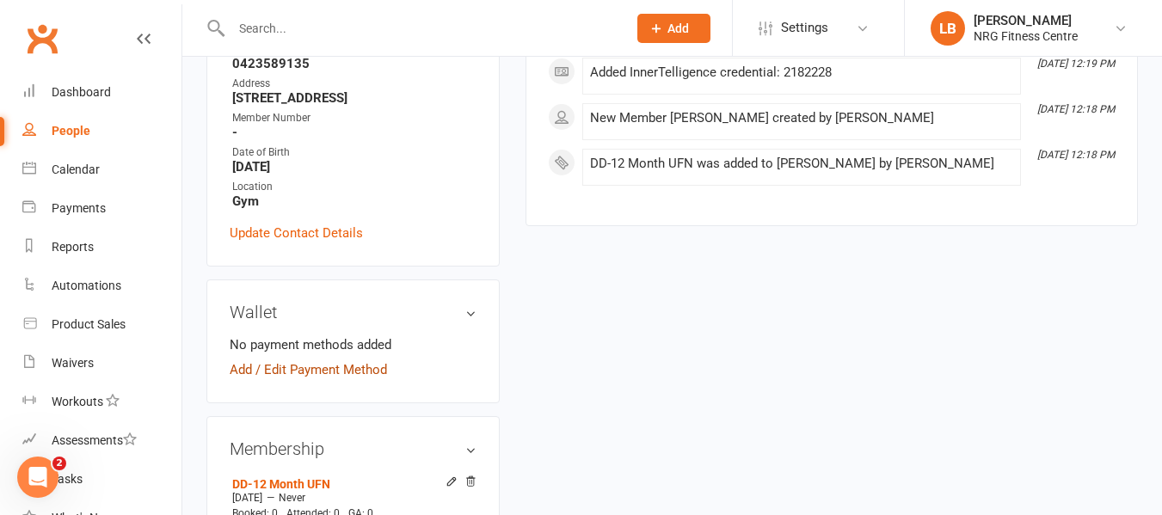
click at [322, 376] on link "Add / Edit Payment Method" at bounding box center [308, 369] width 157 height 21
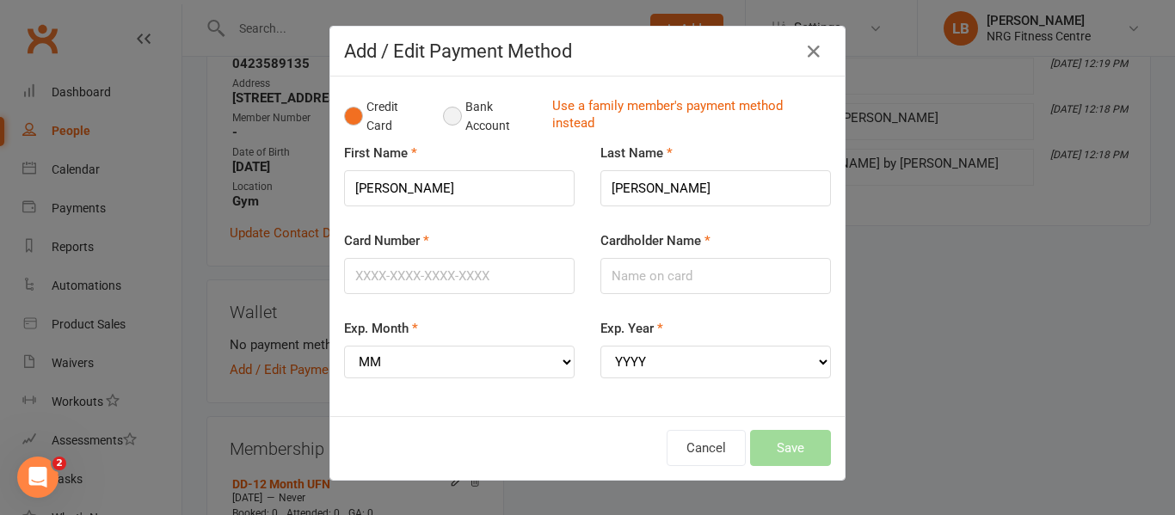
click at [443, 116] on button "Bank Account" at bounding box center [490, 116] width 95 height 52
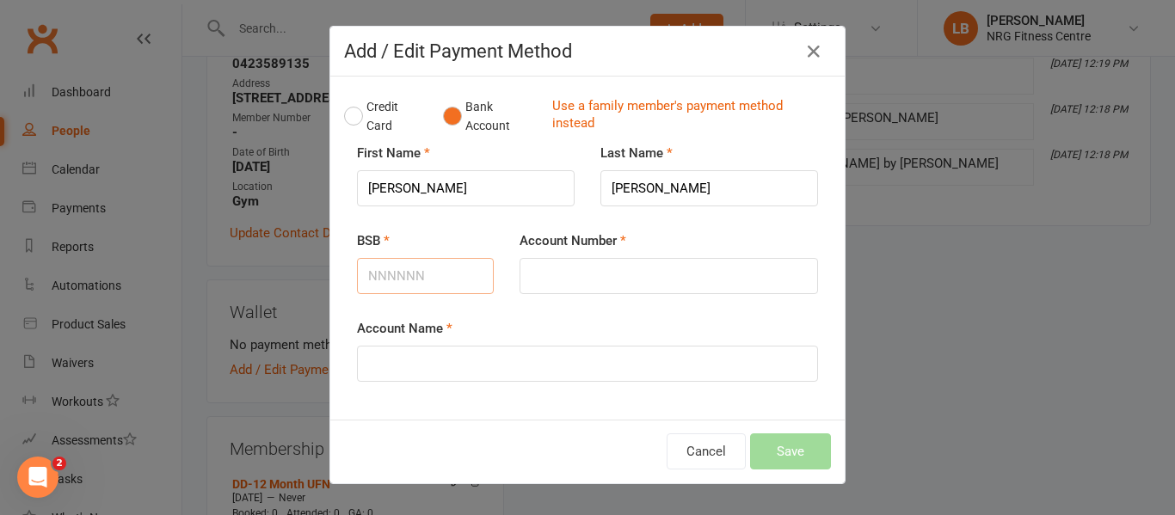
click at [375, 273] on input "BSB" at bounding box center [425, 276] width 137 height 36
type input "732840"
click at [550, 271] on input "Account Number" at bounding box center [668, 276] width 298 height 36
type input "604820"
click at [444, 365] on input "Account Name" at bounding box center [587, 364] width 461 height 36
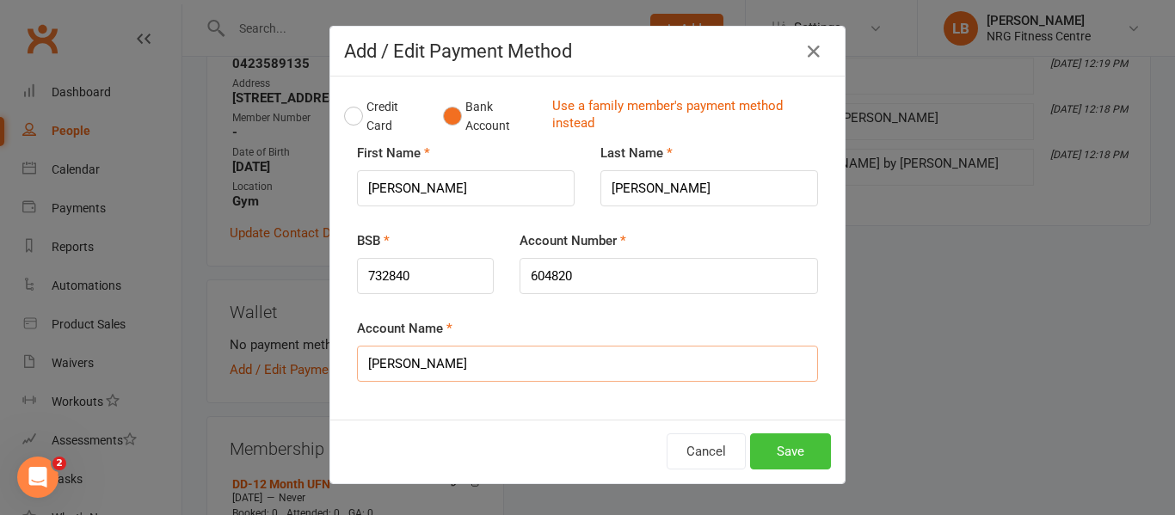
type input "Jarrod Joseph Paton"
click at [780, 449] on button "Save" at bounding box center [790, 451] width 81 height 36
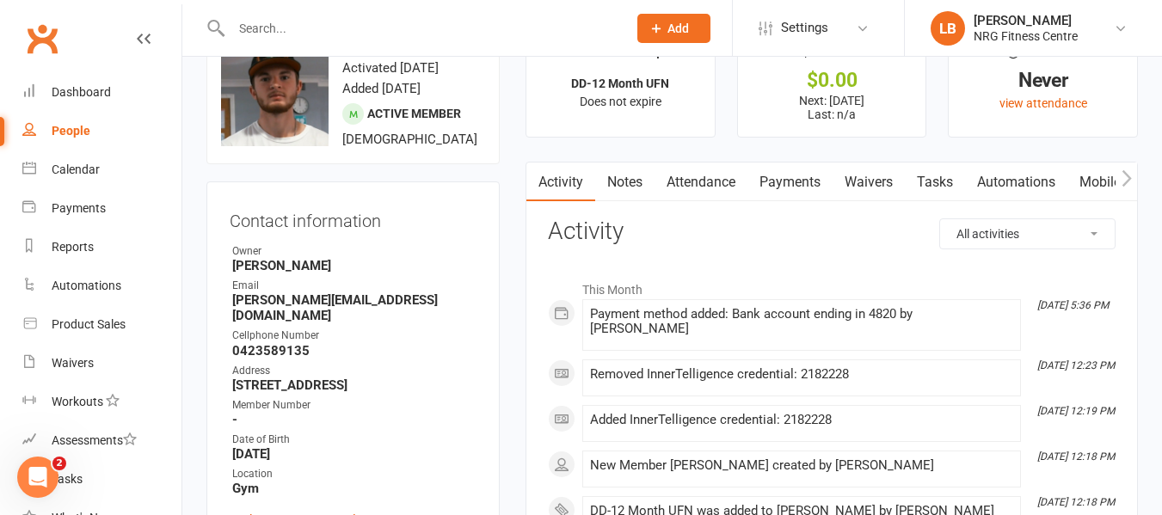
scroll to position [86, 0]
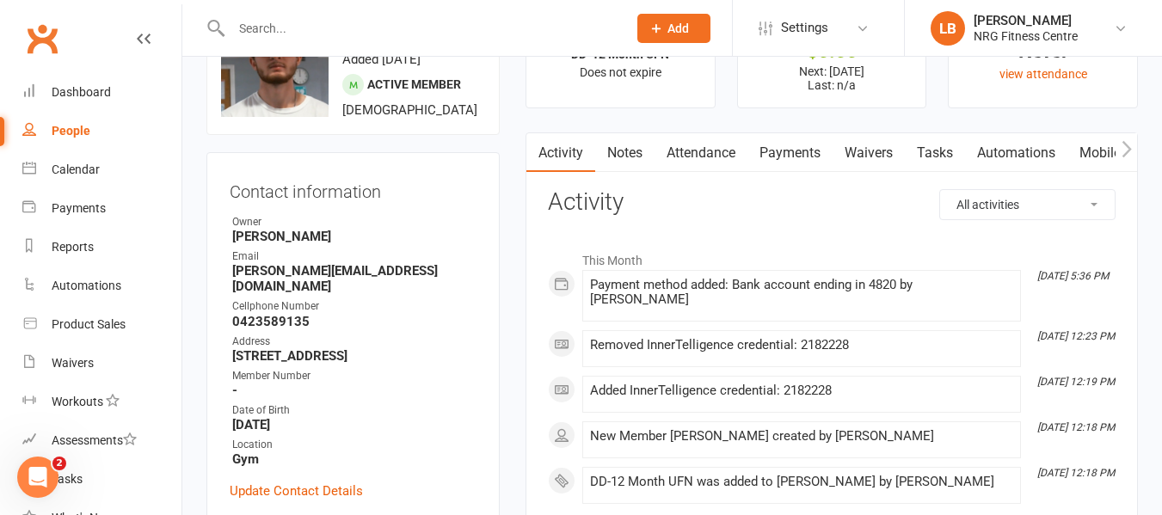
click at [817, 151] on link "Payments" at bounding box center [789, 153] width 85 height 40
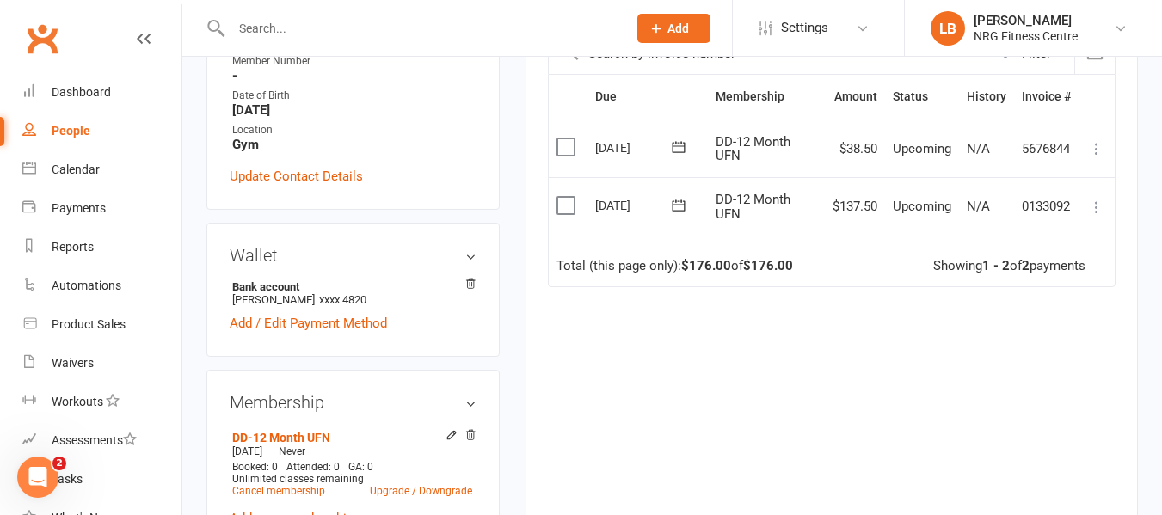
scroll to position [430, 0]
